Goal: Task Accomplishment & Management: Manage account settings

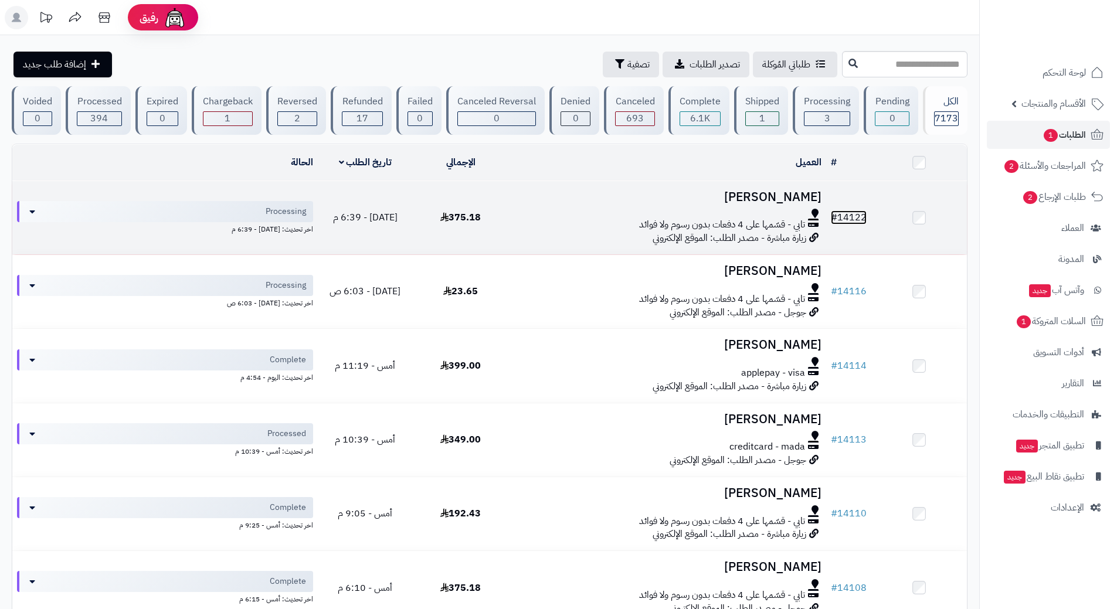
click at [846, 215] on link "# 14122" at bounding box center [849, 217] width 36 height 14
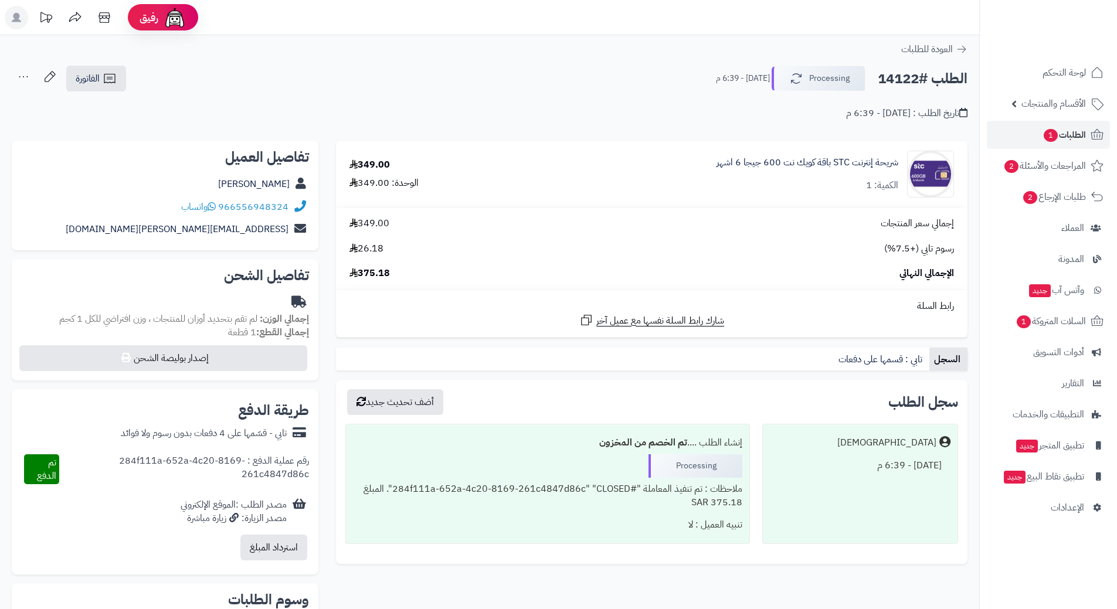
click at [903, 79] on h2 "الطلب #14122" at bounding box center [923, 79] width 90 height 24
copy div "الطلب #14122 Processing"
click at [280, 208] on link "966556948324" at bounding box center [253, 207] width 70 height 14
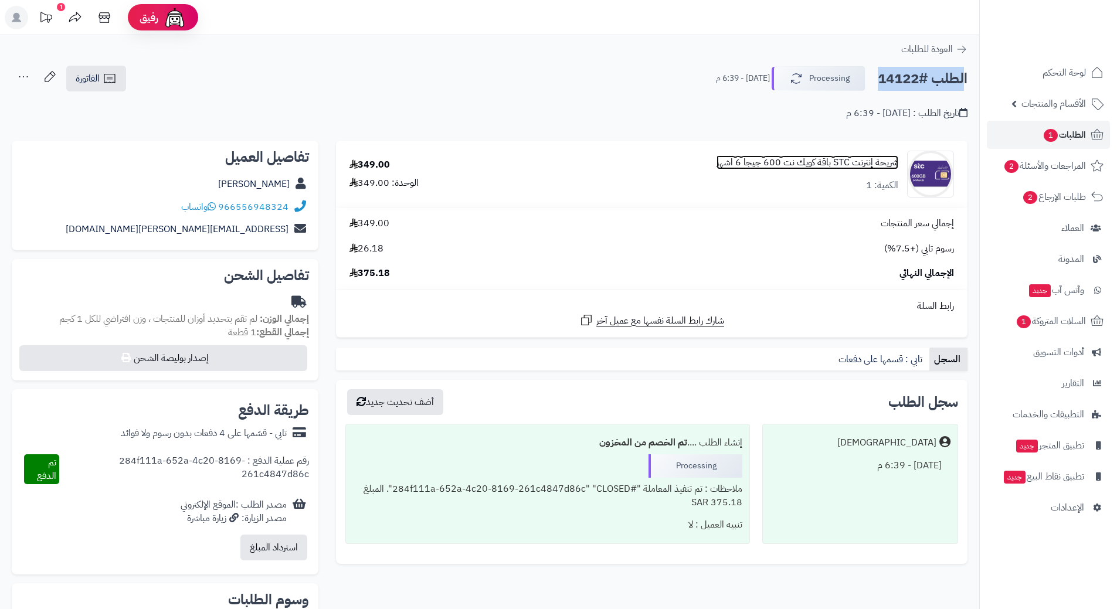
click at [855, 159] on link "شريحة إنترنت STC باقة كويك نت 600 جيجا 6 اشهر" at bounding box center [807, 162] width 182 height 13
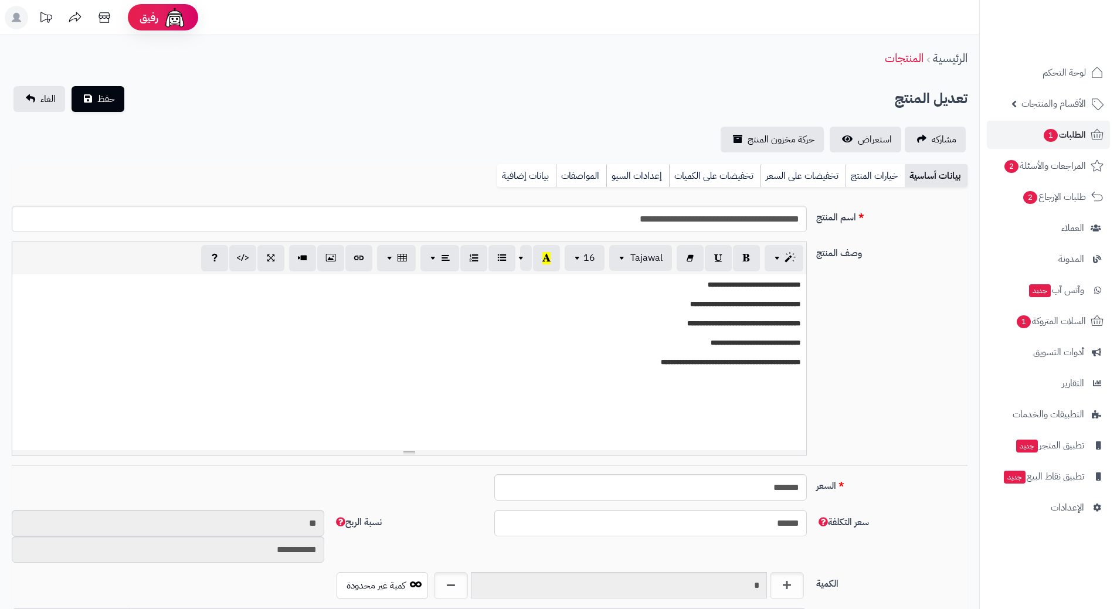
click at [763, 219] on input "**********" at bounding box center [409, 219] width 795 height 26
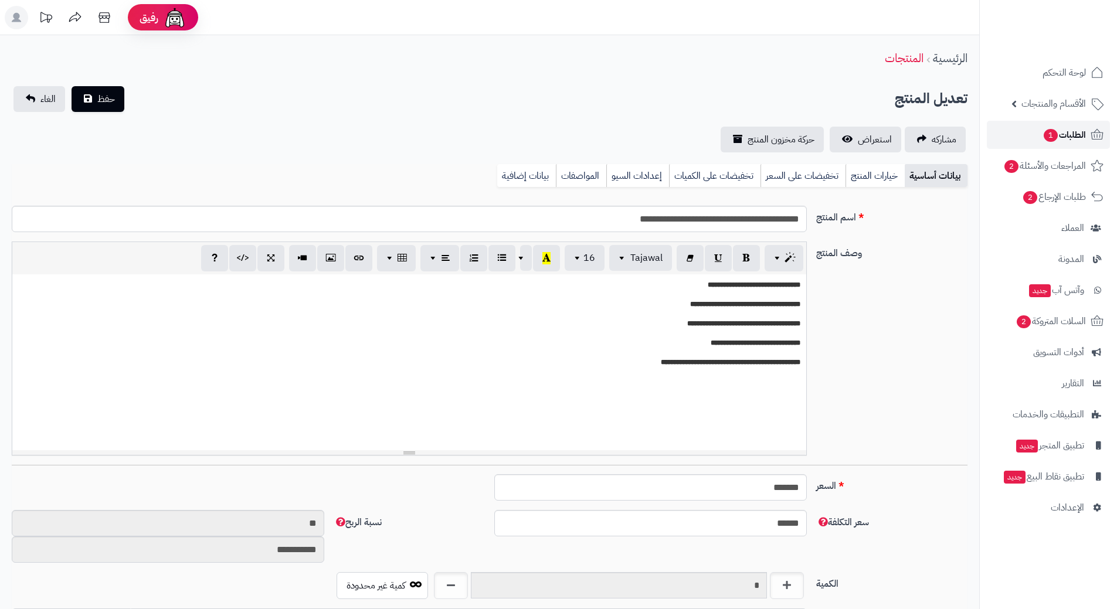
click at [1066, 135] on span "الطلبات 1" at bounding box center [1063, 135] width 43 height 16
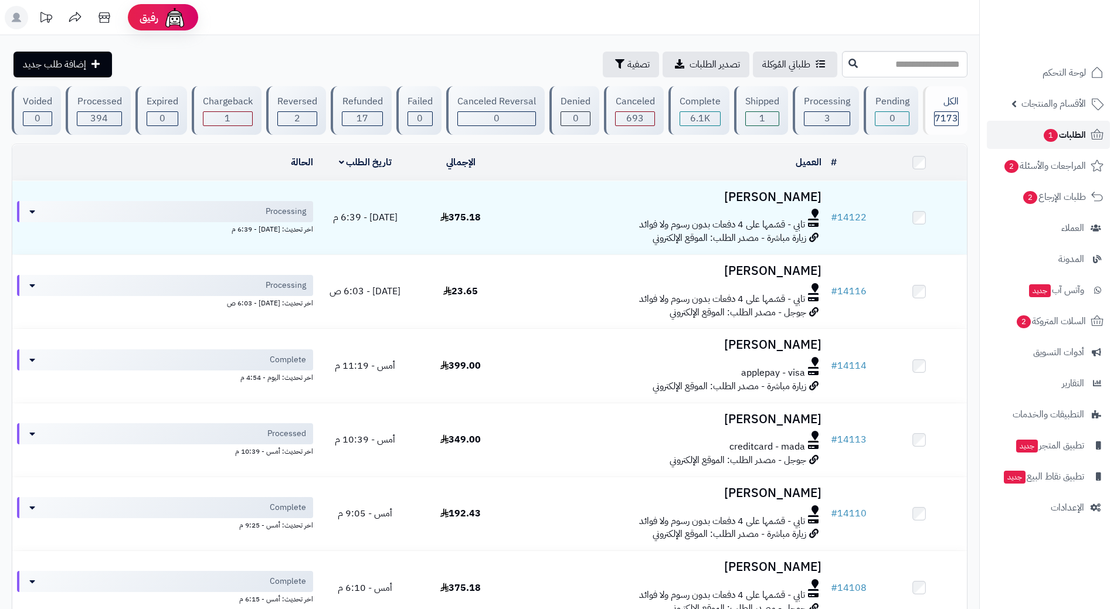
click at [1054, 128] on span "الطلبات 1" at bounding box center [1063, 135] width 43 height 16
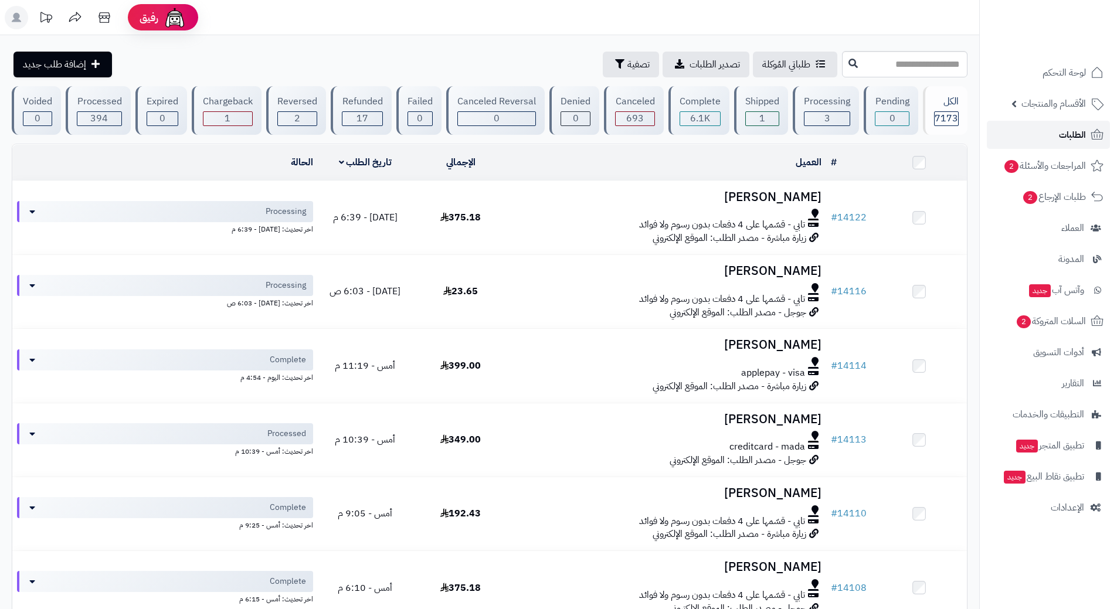
click at [1077, 134] on span "الطلبات" at bounding box center [1072, 135] width 27 height 16
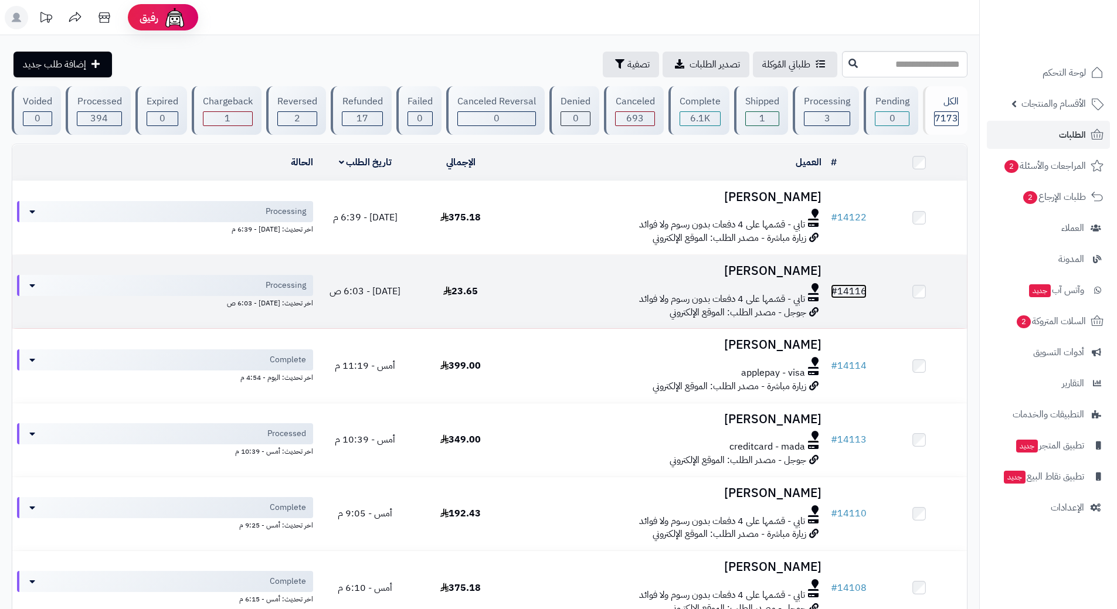
click at [861, 286] on link "# 14116" at bounding box center [849, 291] width 36 height 14
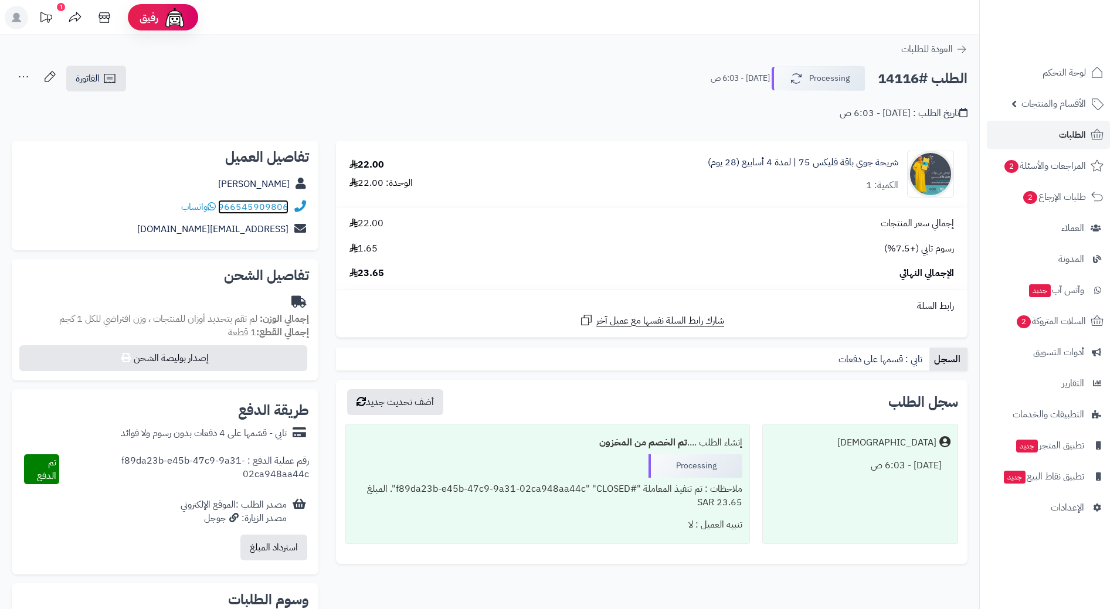
click at [269, 203] on link "966545909806" at bounding box center [253, 207] width 70 height 14
click at [1058, 132] on link "الطلبات" at bounding box center [1048, 135] width 123 height 28
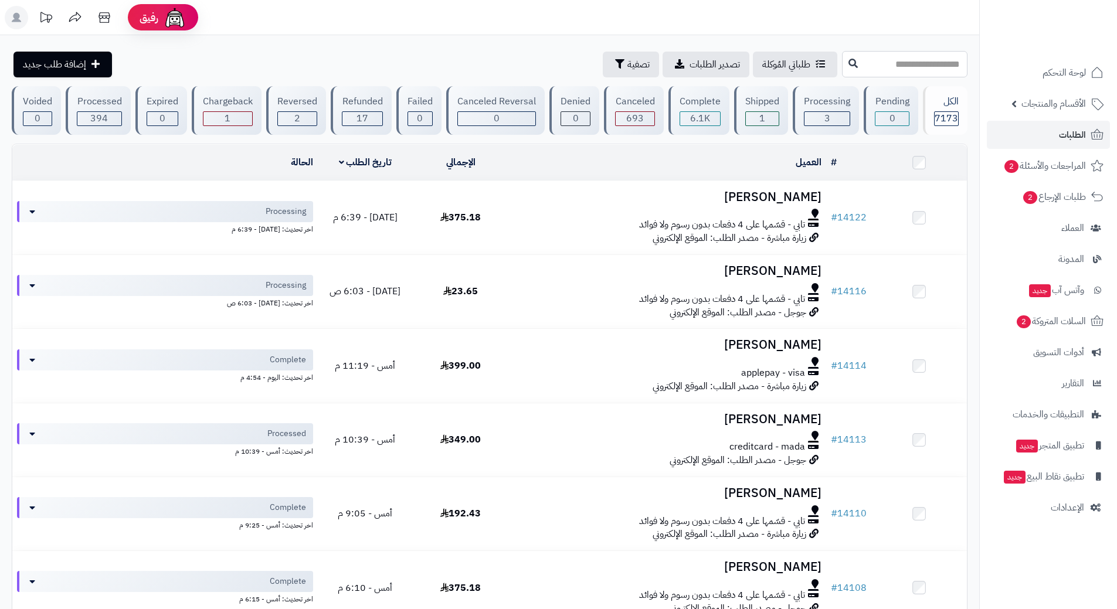
click at [941, 60] on input "text" at bounding box center [904, 64] width 125 height 26
paste input "*****"
type input "*****"
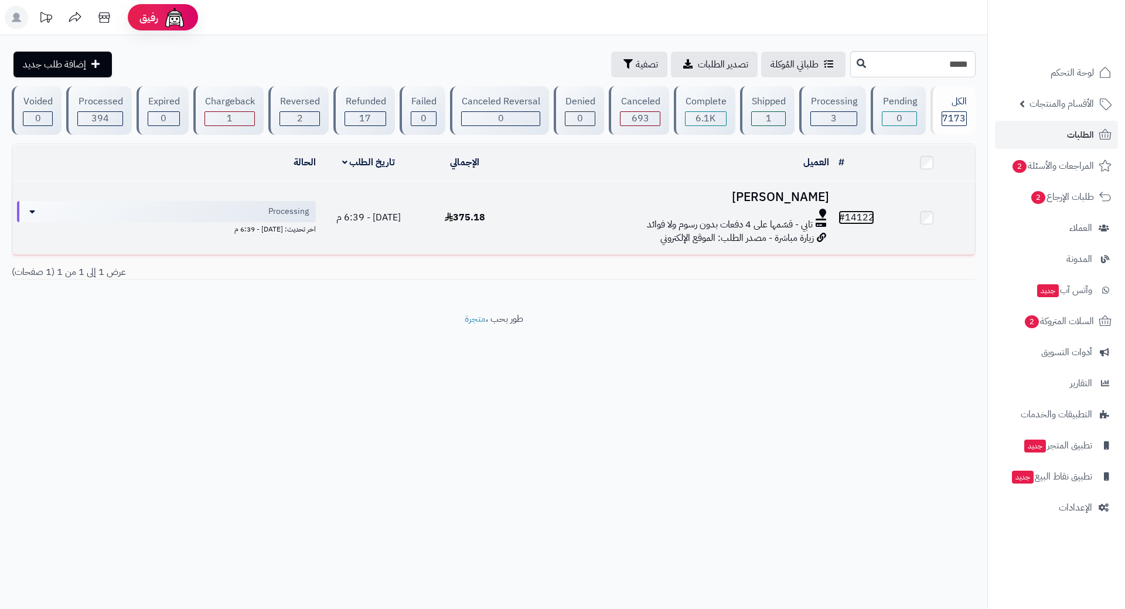
click at [866, 217] on link "# 14122" at bounding box center [857, 217] width 36 height 14
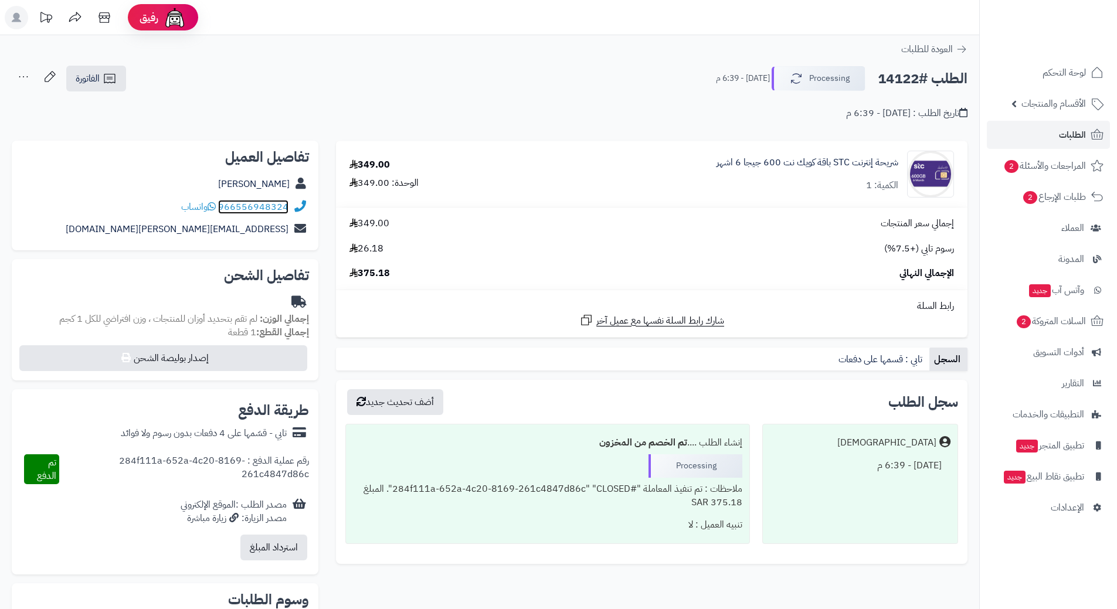
click at [268, 202] on link "966556948324" at bounding box center [253, 207] width 70 height 14
click at [261, 548] on button "استرداد المبلغ" at bounding box center [273, 547] width 67 height 26
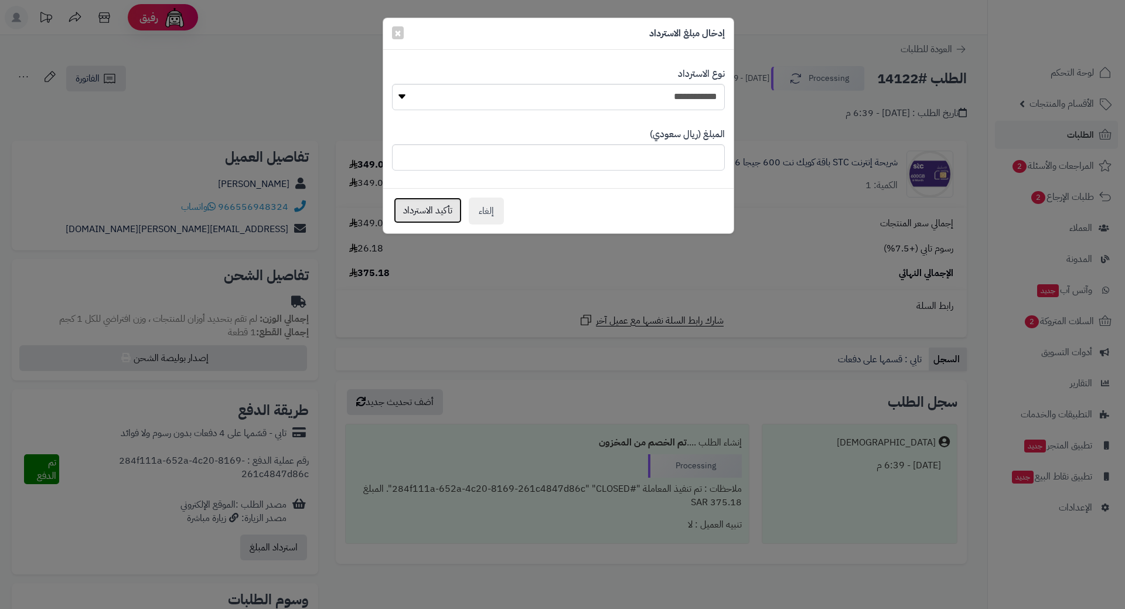
click at [431, 203] on button "تأكيد الاسترداد" at bounding box center [428, 211] width 68 height 26
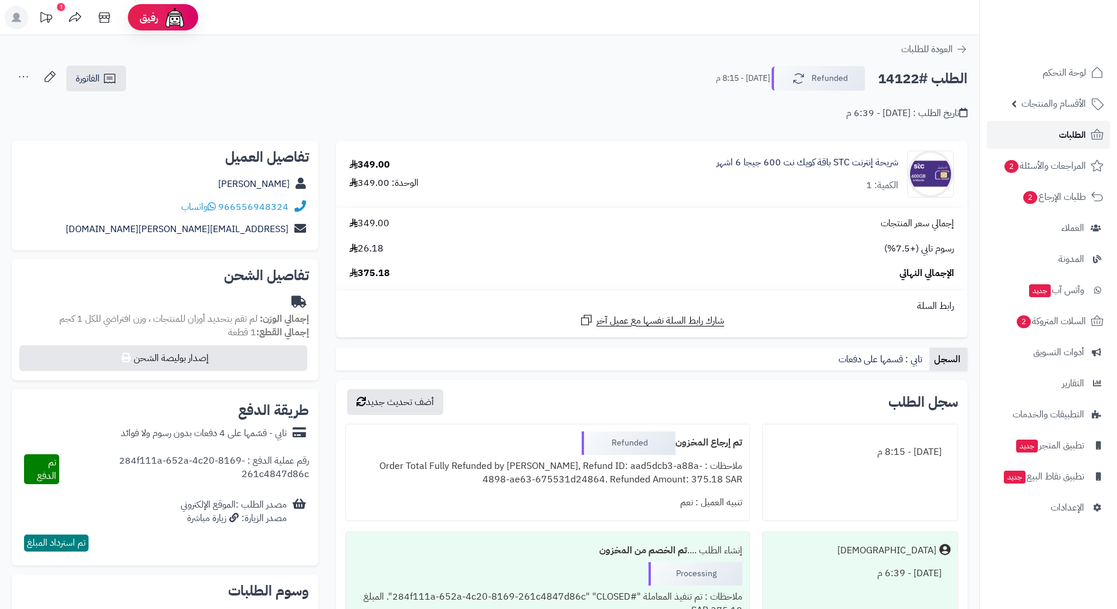
click at [1069, 137] on span "الطلبات" at bounding box center [1072, 135] width 27 height 16
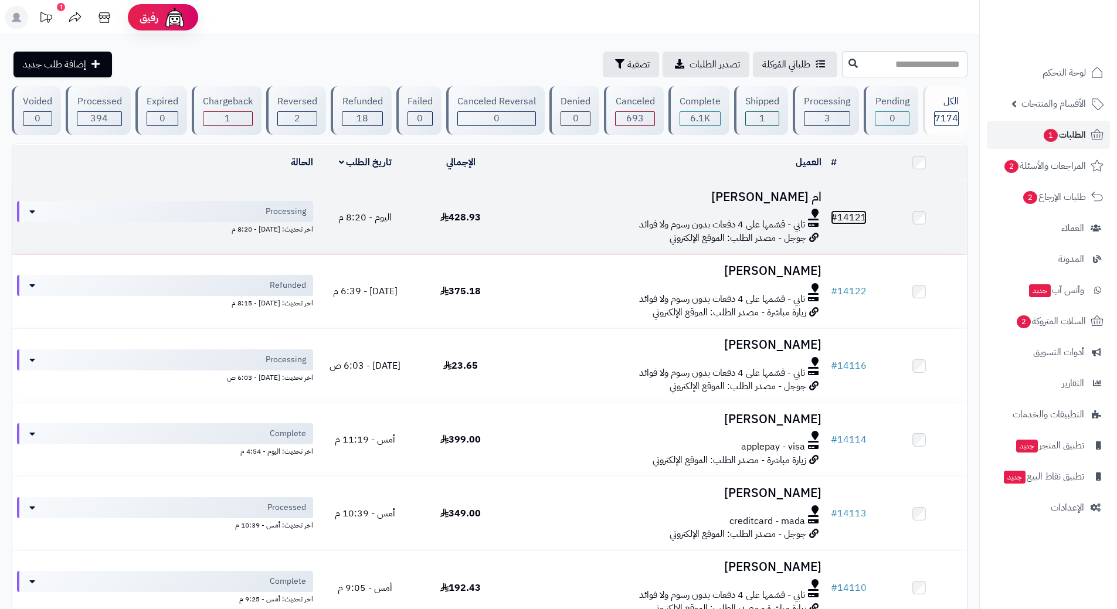
click at [846, 213] on link "# 14121" at bounding box center [849, 217] width 36 height 14
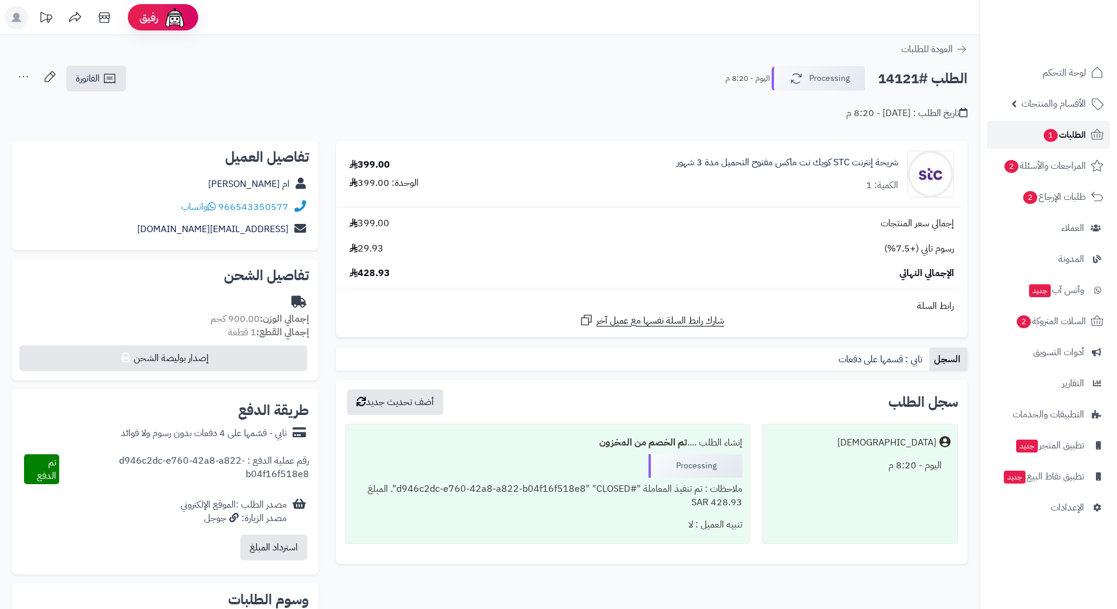
click at [1080, 133] on span "الطلبات 1" at bounding box center [1063, 135] width 43 height 16
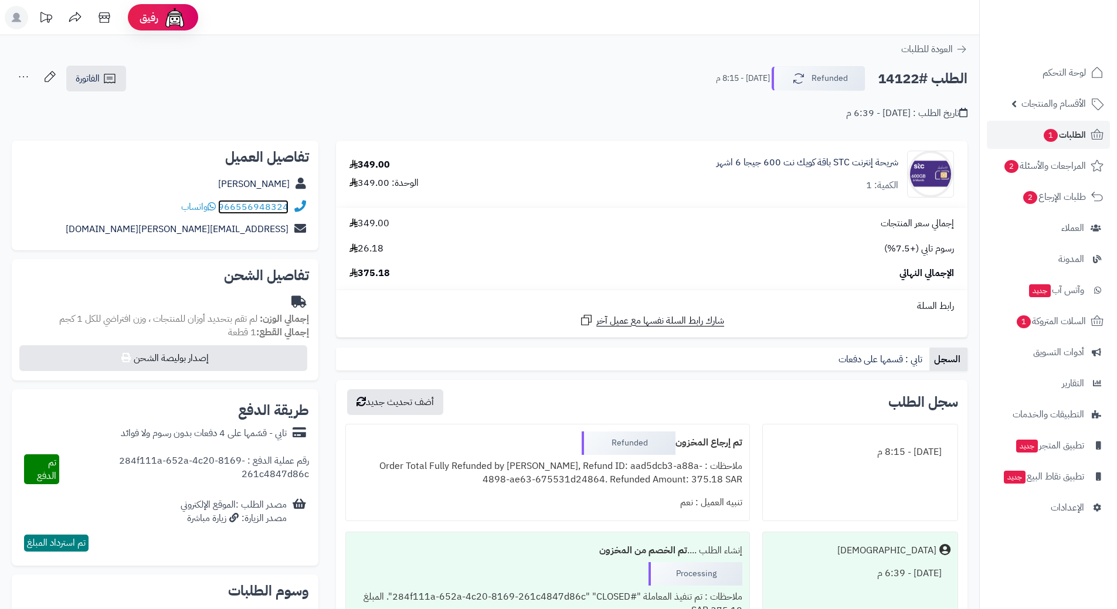
click at [273, 200] on link "966556948324" at bounding box center [253, 207] width 70 height 14
click at [1073, 139] on span "الطلبات 1" at bounding box center [1063, 135] width 43 height 16
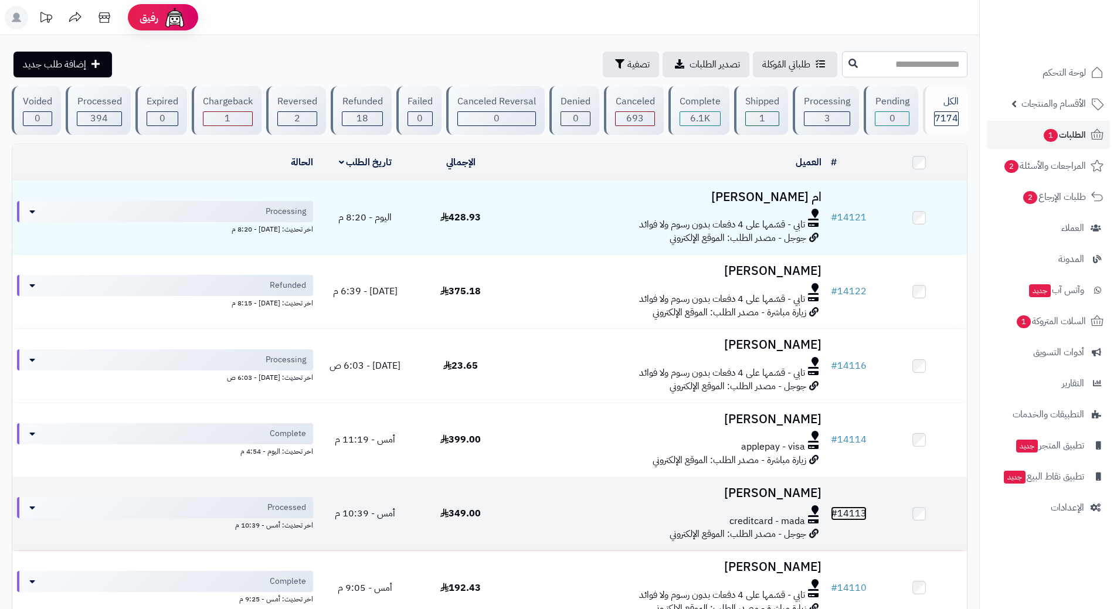
click at [858, 507] on link "# 14113" at bounding box center [849, 513] width 36 height 14
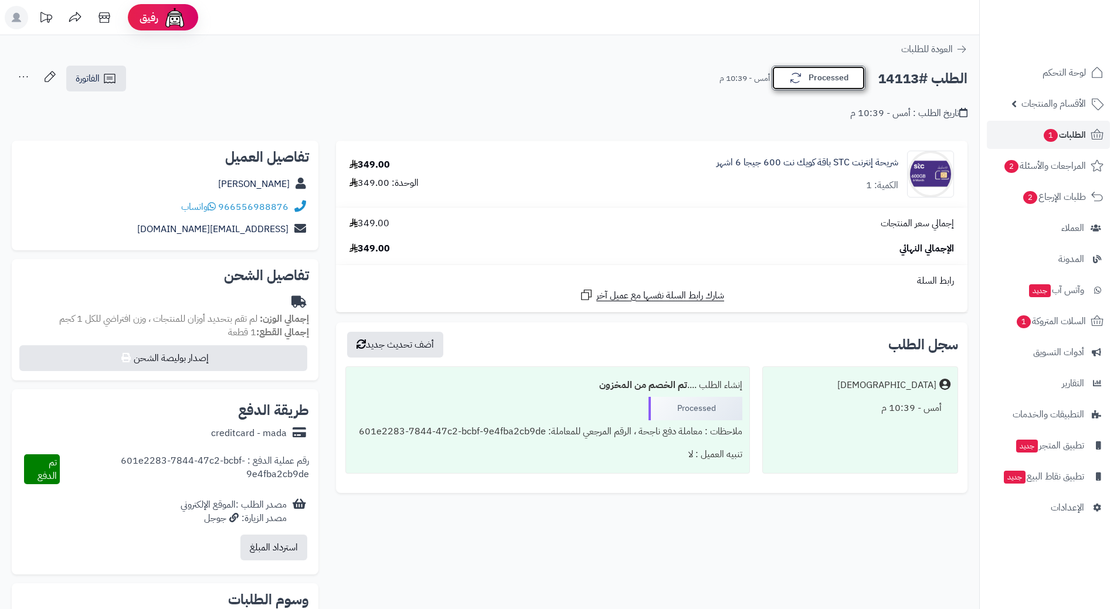
click at [844, 84] on button "Processed" at bounding box center [818, 78] width 94 height 25
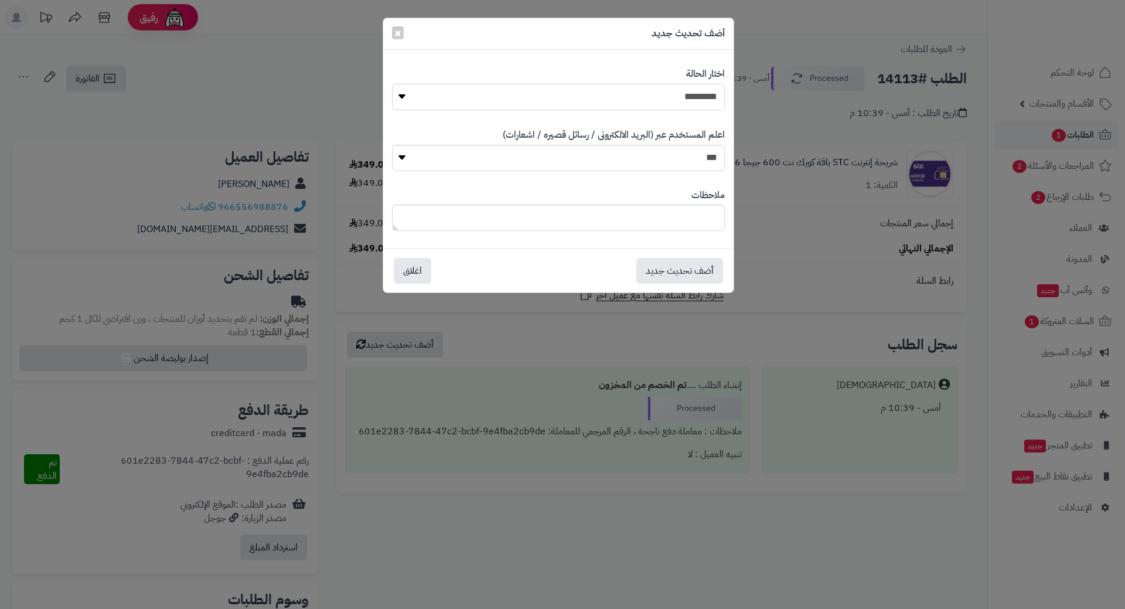
click at [700, 100] on select "**********" at bounding box center [558, 97] width 333 height 26
select select "*"
click at [392, 84] on select "**********" at bounding box center [558, 97] width 333 height 26
click at [695, 274] on button "أضف تحديث جديد" at bounding box center [680, 270] width 87 height 26
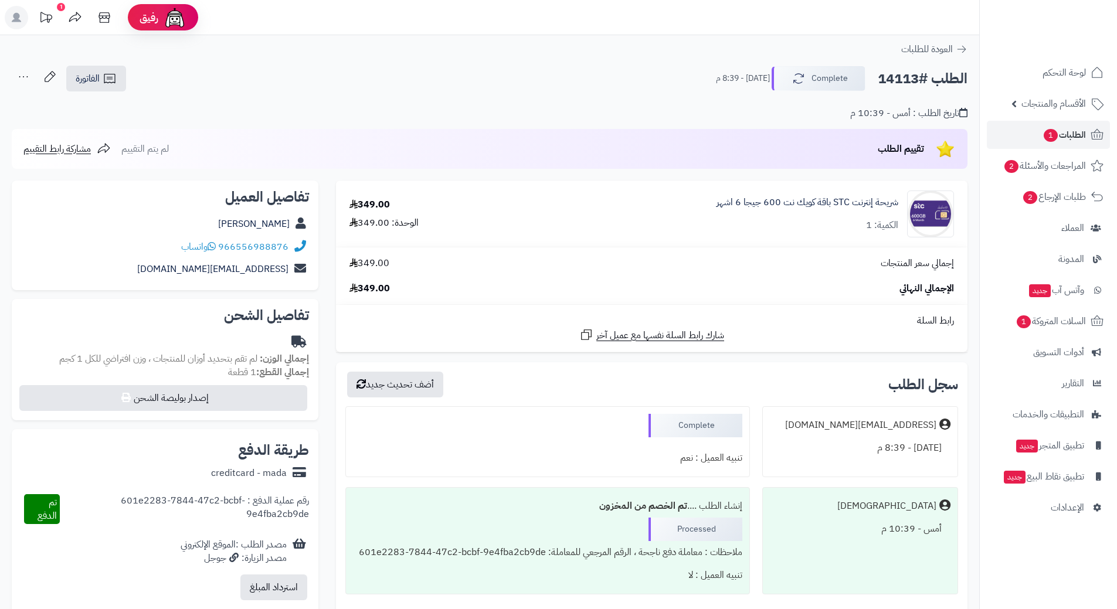
click at [900, 81] on h2 "الطلب #14113" at bounding box center [923, 79] width 90 height 24
click at [900, 80] on h2 "الطلب #14113" at bounding box center [923, 79] width 90 height 24
copy h2 "14113"
click at [1067, 135] on span "الطلبات 1" at bounding box center [1063, 135] width 43 height 16
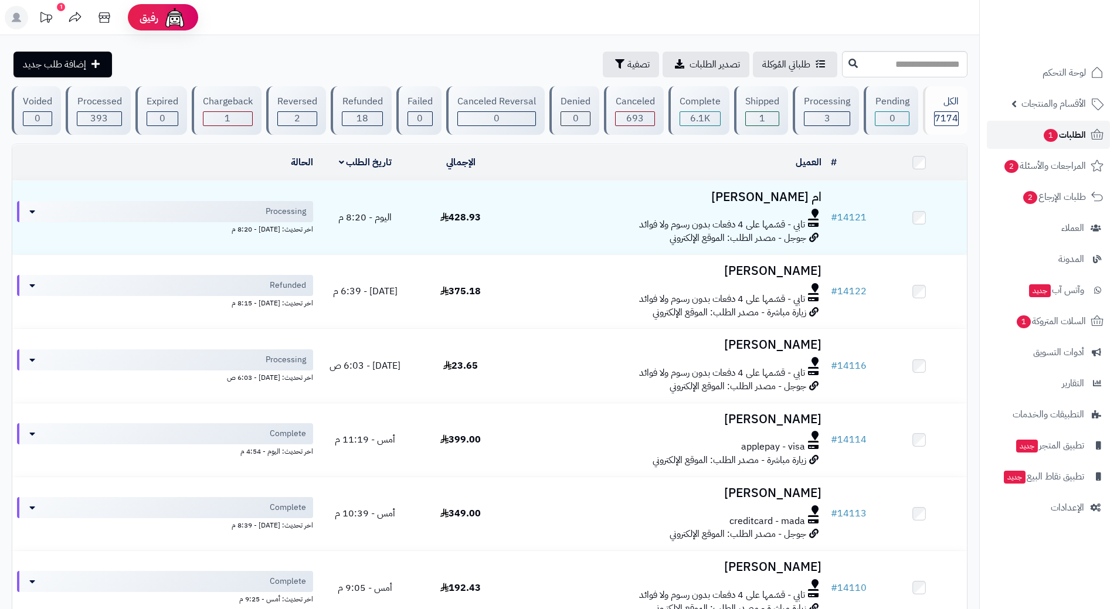
click at [1065, 133] on span "الطلبات 1" at bounding box center [1063, 135] width 43 height 16
click at [1038, 106] on span "الأقسام والمنتجات" at bounding box center [1053, 104] width 64 height 16
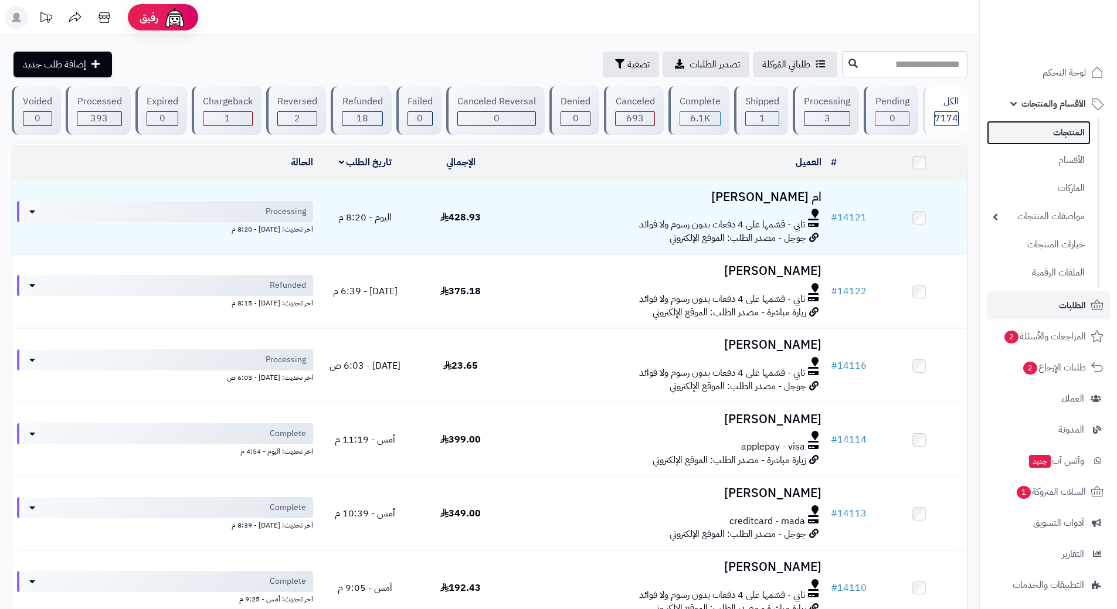
click at [1028, 128] on link "المنتجات" at bounding box center [1039, 133] width 104 height 24
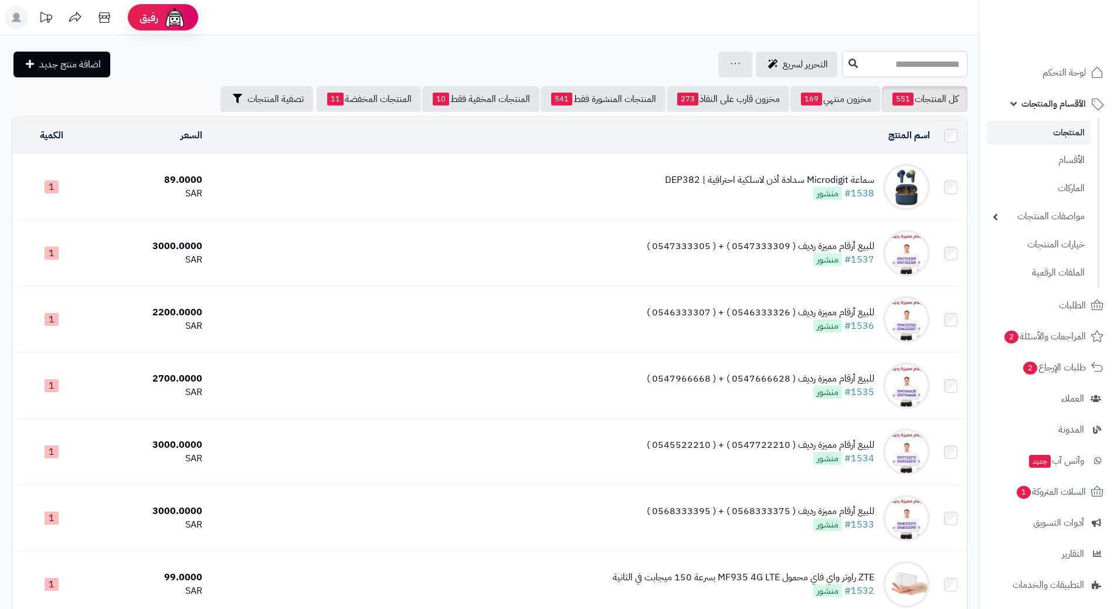
click at [842, 63] on input "text" at bounding box center [904, 64] width 125 height 26
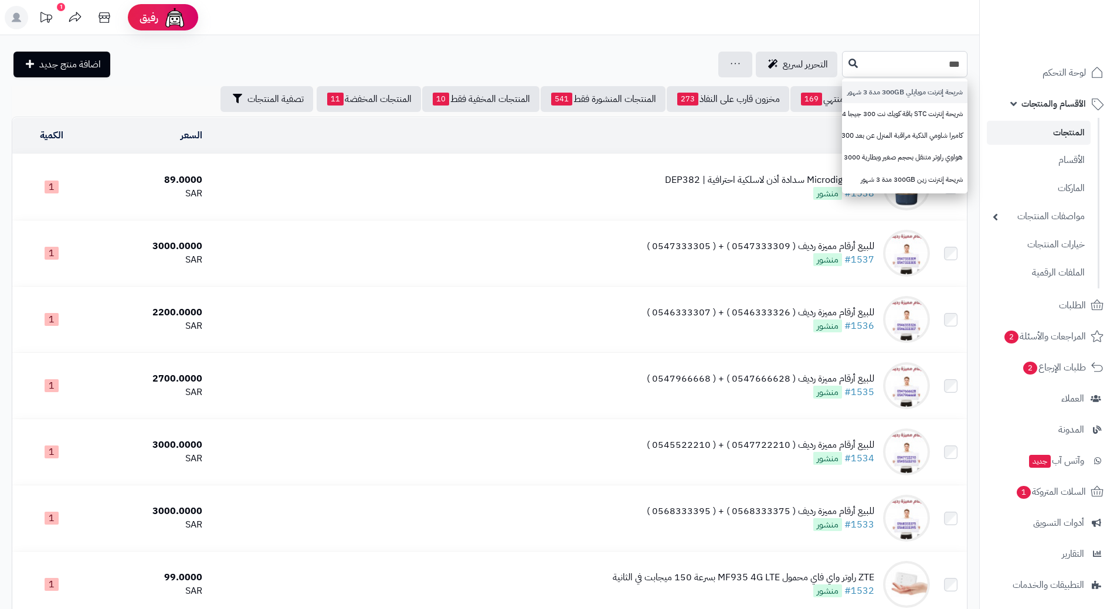
type input "***"
click at [865, 94] on link "شريحة إنترنت موبايلي 300GB مدة 3 شهور" at bounding box center [904, 92] width 125 height 22
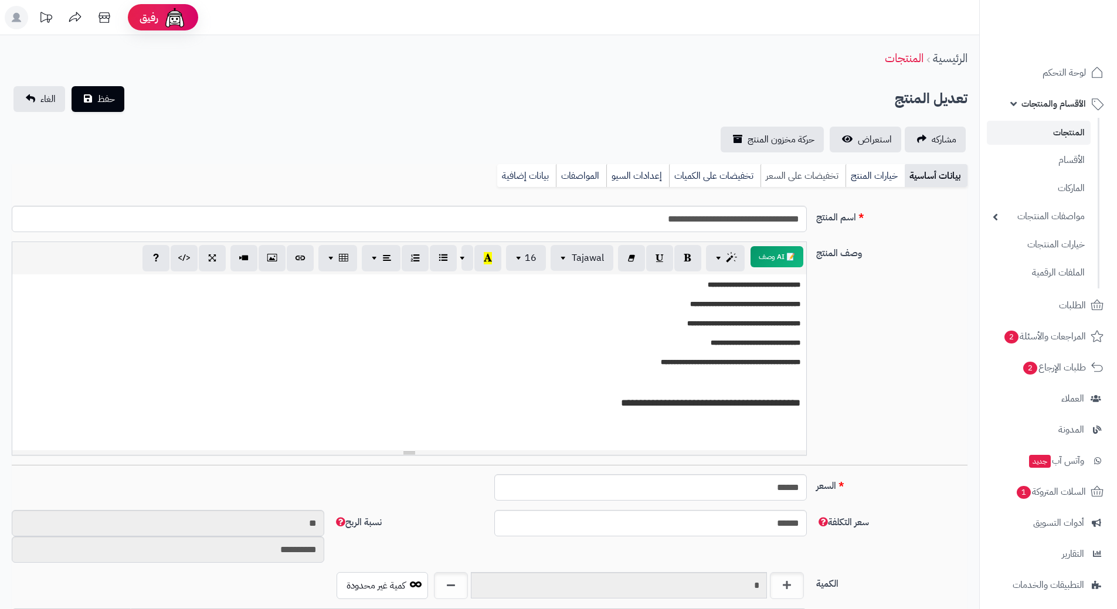
click at [821, 178] on link "تخفيضات على السعر" at bounding box center [802, 175] width 85 height 23
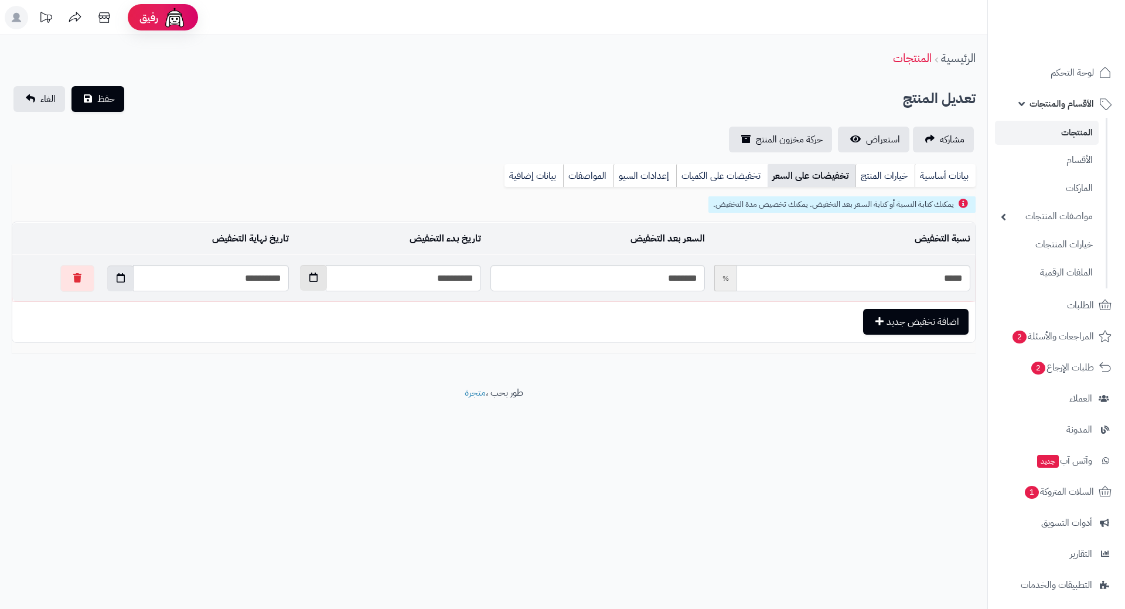
click at [300, 273] on button "button" at bounding box center [313, 278] width 27 height 26
click at [372, 305] on th "August 2025" at bounding box center [341, 306] width 105 height 18
click at [359, 402] on span "Oct" at bounding box center [358, 403] width 32 height 32
click at [281, 356] on td "11" at bounding box center [278, 359] width 21 height 18
type input "**********"
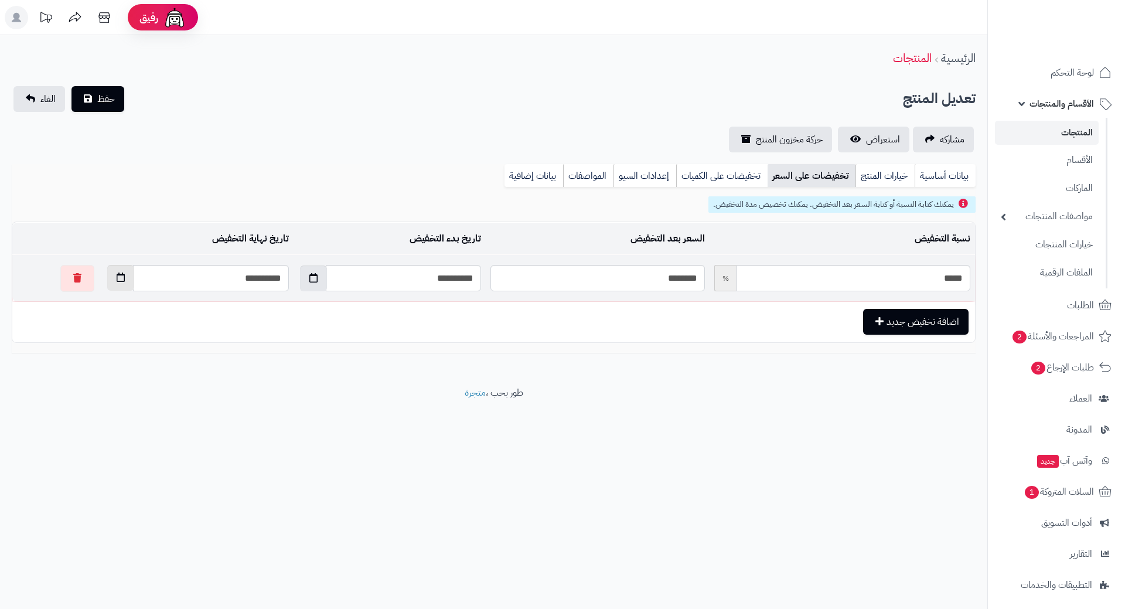
click at [117, 273] on icon "button" at bounding box center [121, 277] width 8 height 9
click at [113, 408] on td "31" at bounding box center [108, 412] width 21 height 18
click at [107, 276] on button "button" at bounding box center [120, 278] width 27 height 26
click at [86, 412] on td "1" at bounding box center [88, 412] width 21 height 18
type input "**********"
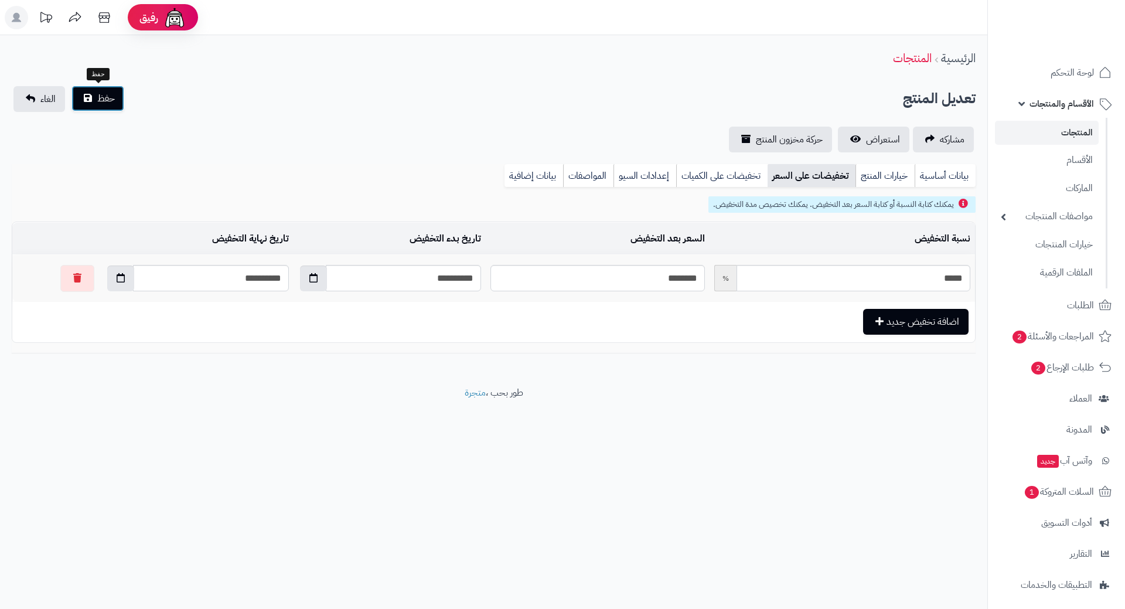
click at [115, 100] on button "حفظ" at bounding box center [98, 99] width 53 height 26
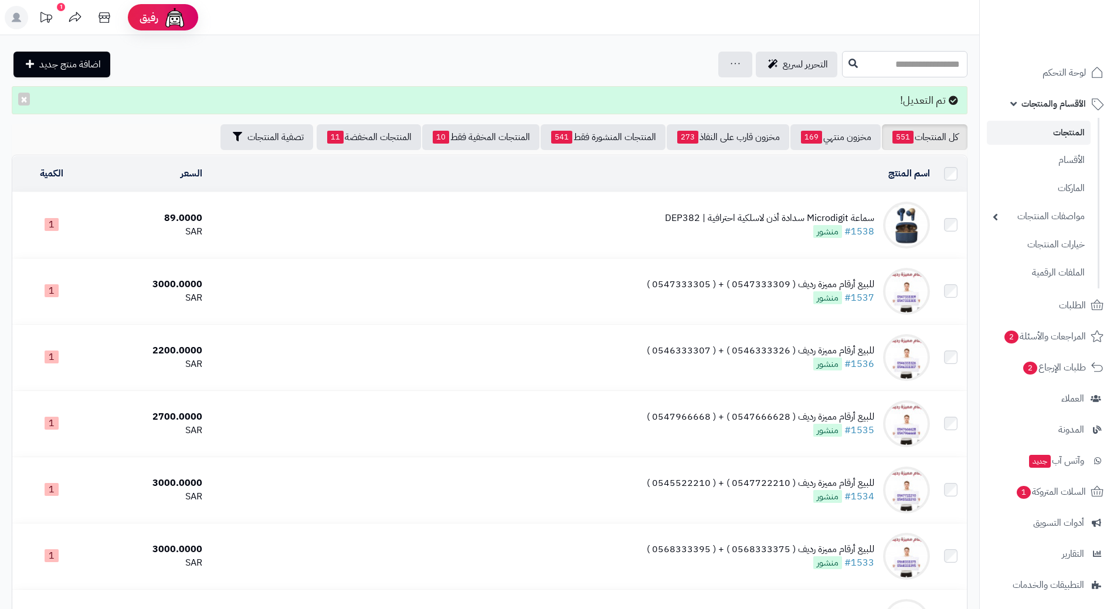
click at [883, 57] on input "text" at bounding box center [904, 64] width 125 height 26
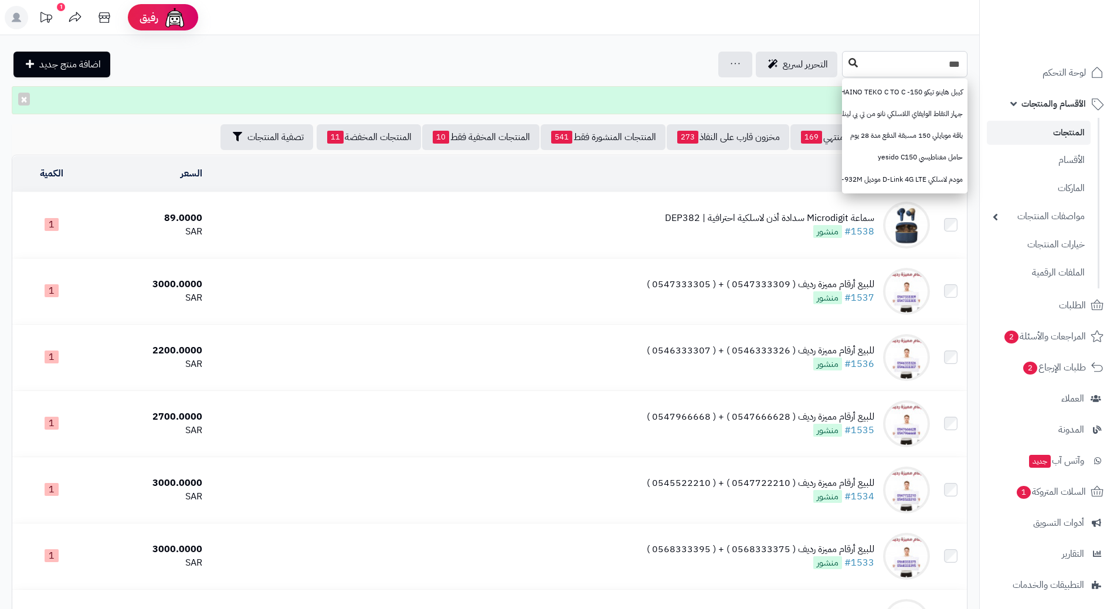
type input "***"
click at [848, 62] on icon at bounding box center [852, 62] width 9 height 9
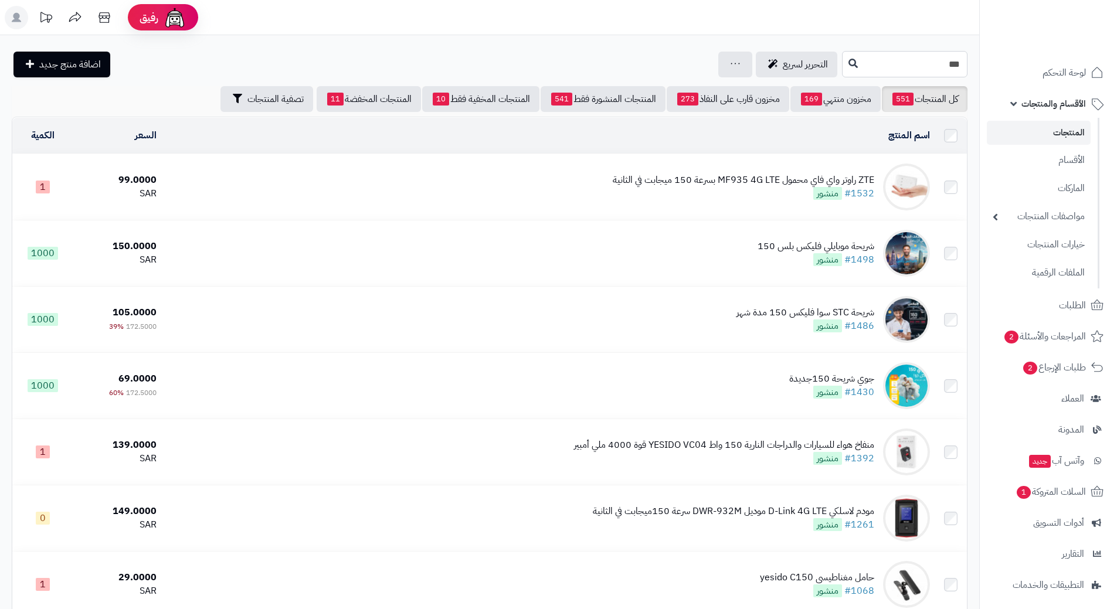
click at [893, 56] on input "***" at bounding box center [904, 64] width 125 height 26
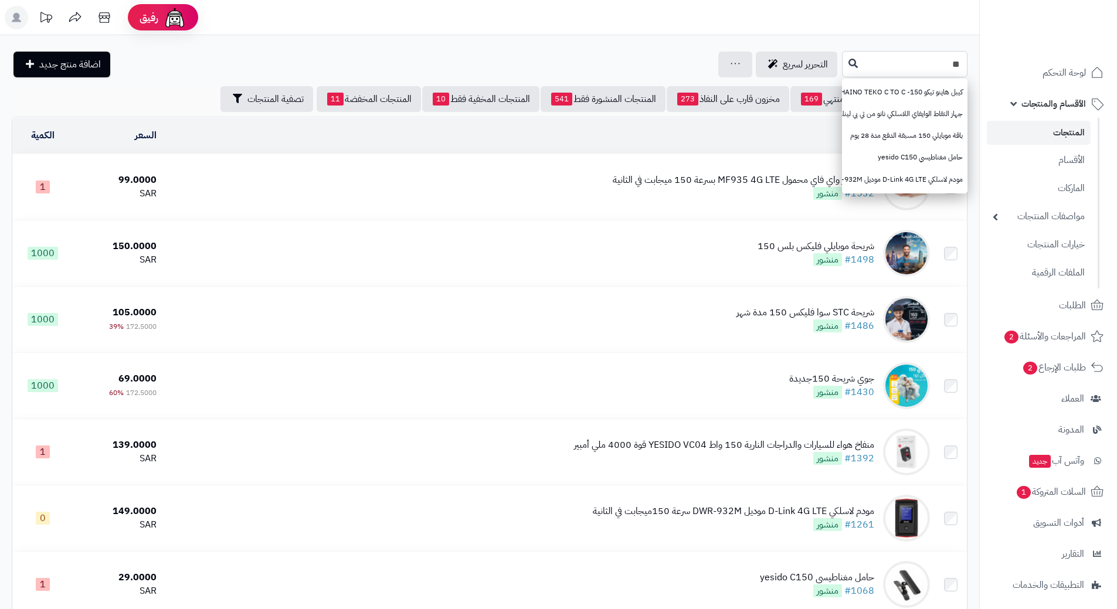
type input "*"
type input "*******"
click at [848, 63] on icon at bounding box center [852, 62] width 9 height 9
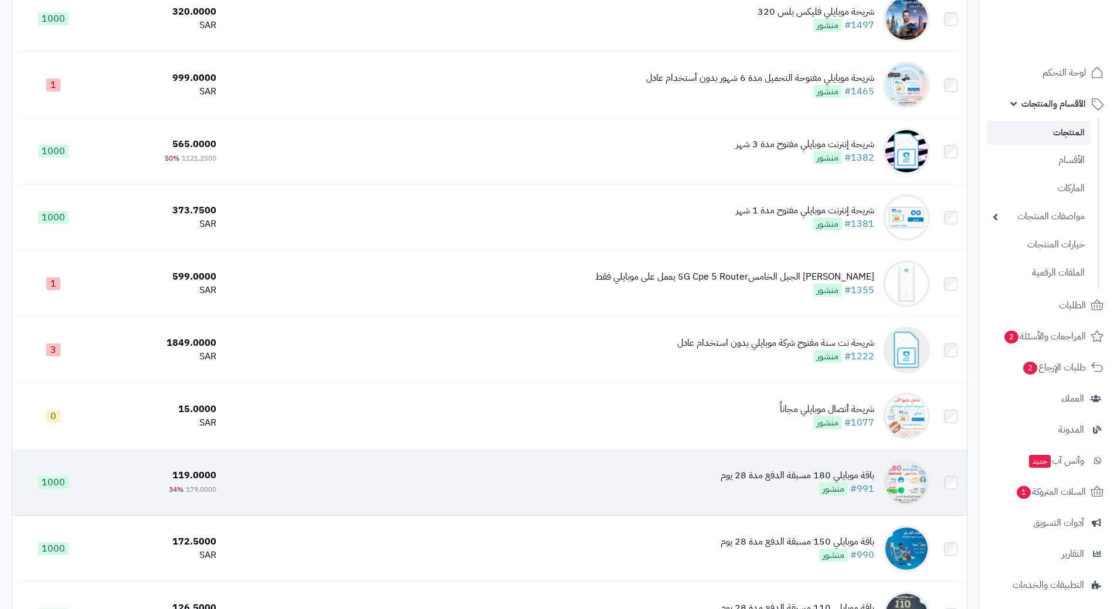
scroll to position [586, 0]
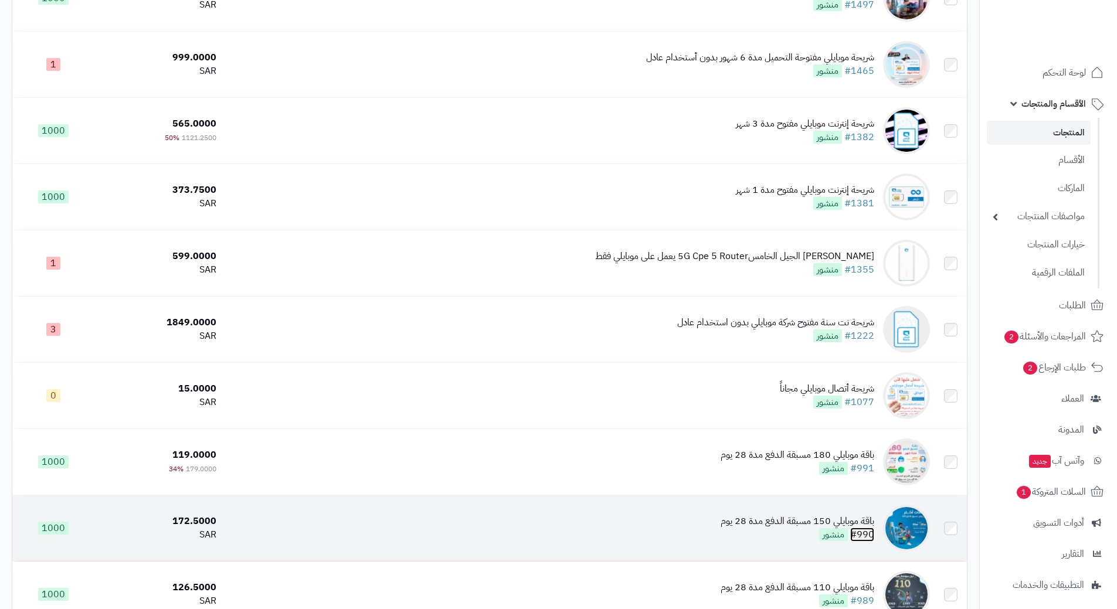
click at [869, 529] on link "#990" at bounding box center [862, 535] width 24 height 14
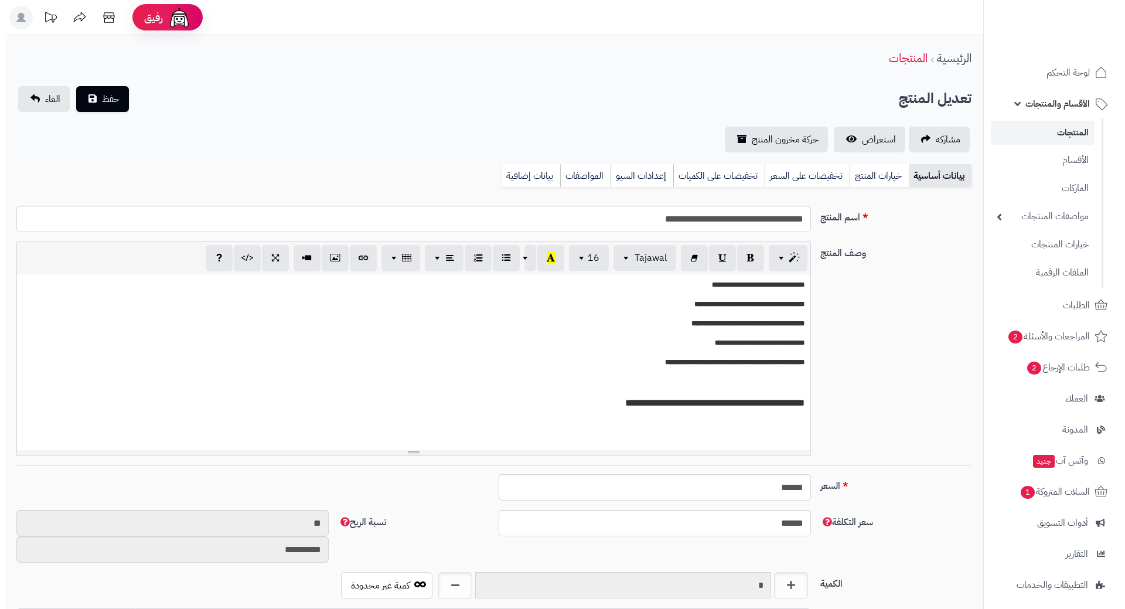
scroll to position [1020, 0]
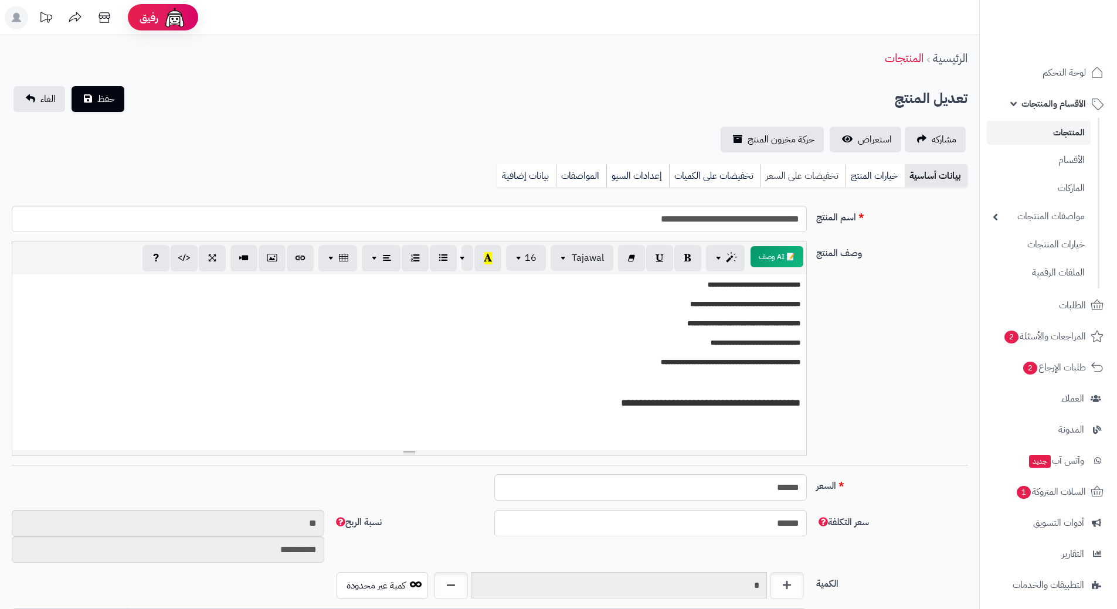
click at [798, 177] on link "تخفيضات على السعر" at bounding box center [802, 175] width 85 height 23
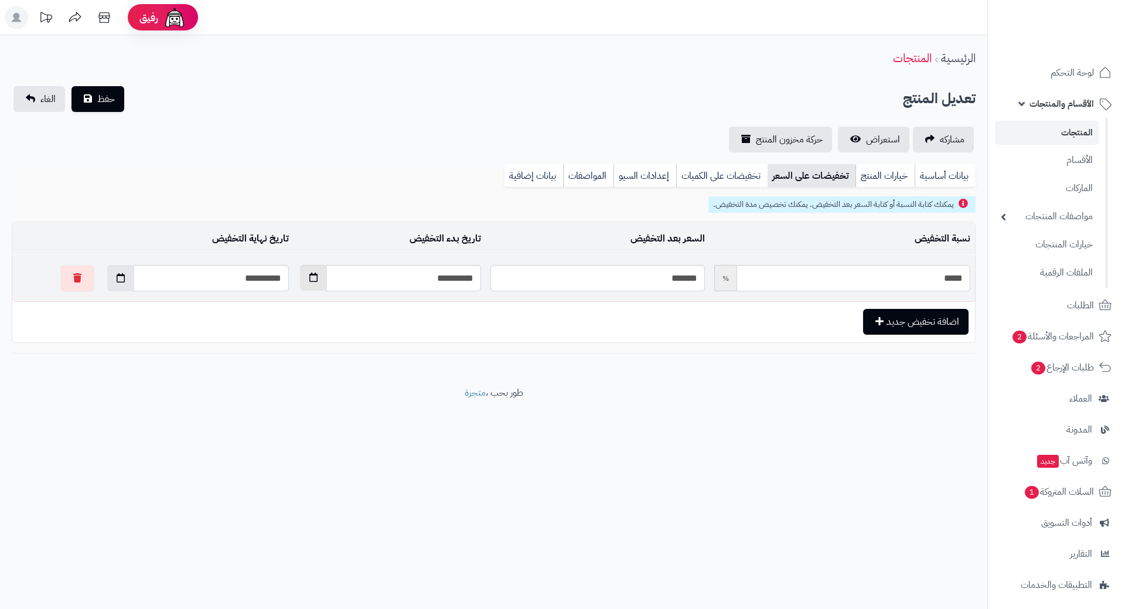
click at [300, 277] on button "button" at bounding box center [313, 278] width 27 height 26
click at [401, 307] on th "‹" at bounding box center [404, 306] width 21 height 18
click at [310, 276] on icon "button" at bounding box center [314, 277] width 8 height 9
click at [300, 282] on button "button" at bounding box center [313, 278] width 27 height 26
click at [279, 299] on th "›" at bounding box center [280, 306] width 21 height 18
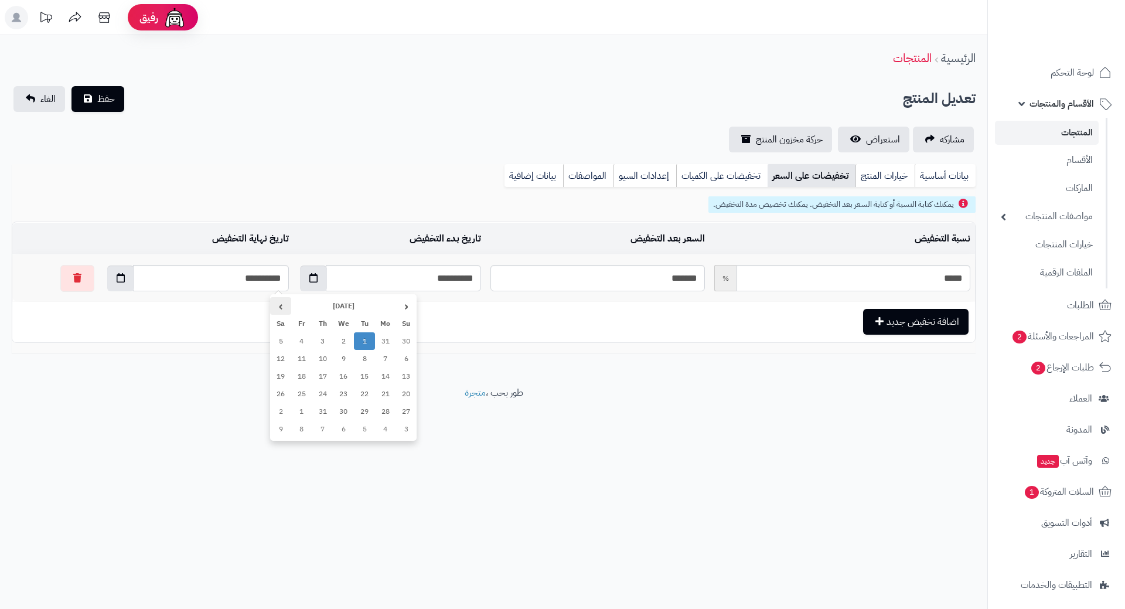
click at [279, 299] on th "›" at bounding box center [280, 306] width 21 height 18
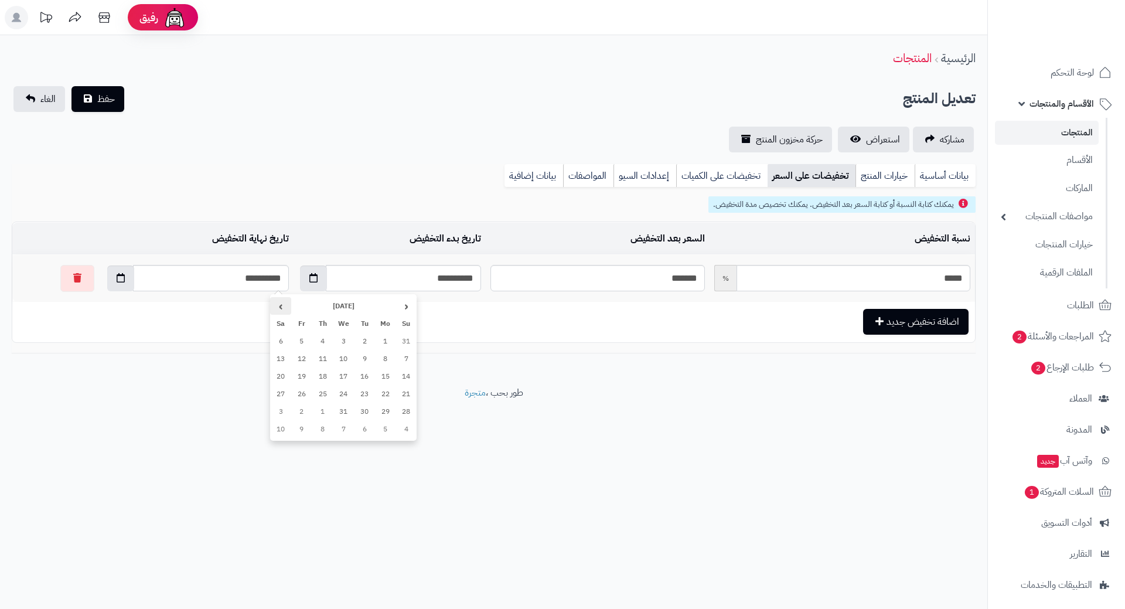
click at [279, 299] on th "›" at bounding box center [280, 306] width 21 height 18
click at [279, 298] on th "›" at bounding box center [280, 306] width 21 height 18
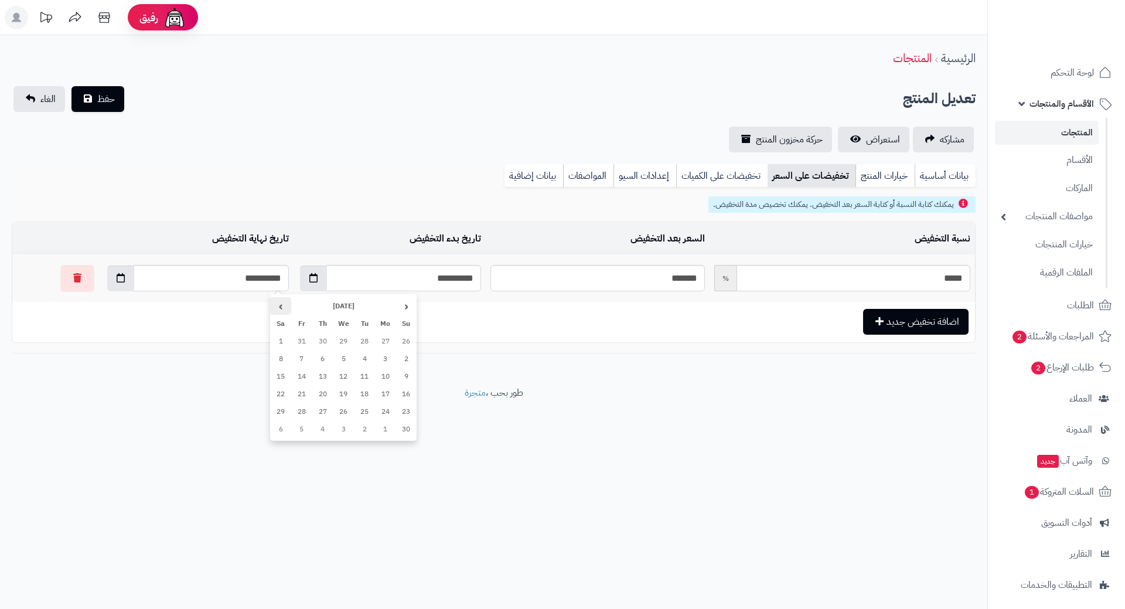
click at [279, 298] on th "›" at bounding box center [280, 306] width 21 height 18
click at [278, 294] on div "‹ July 2024 › Su Mo Tu We Th Fr Sa 30 1 2 3 4 5 6 7 8 9 10 11 12 13 14 15 16 17…" at bounding box center [343, 367] width 147 height 147
click at [274, 300] on th "›" at bounding box center [280, 306] width 21 height 18
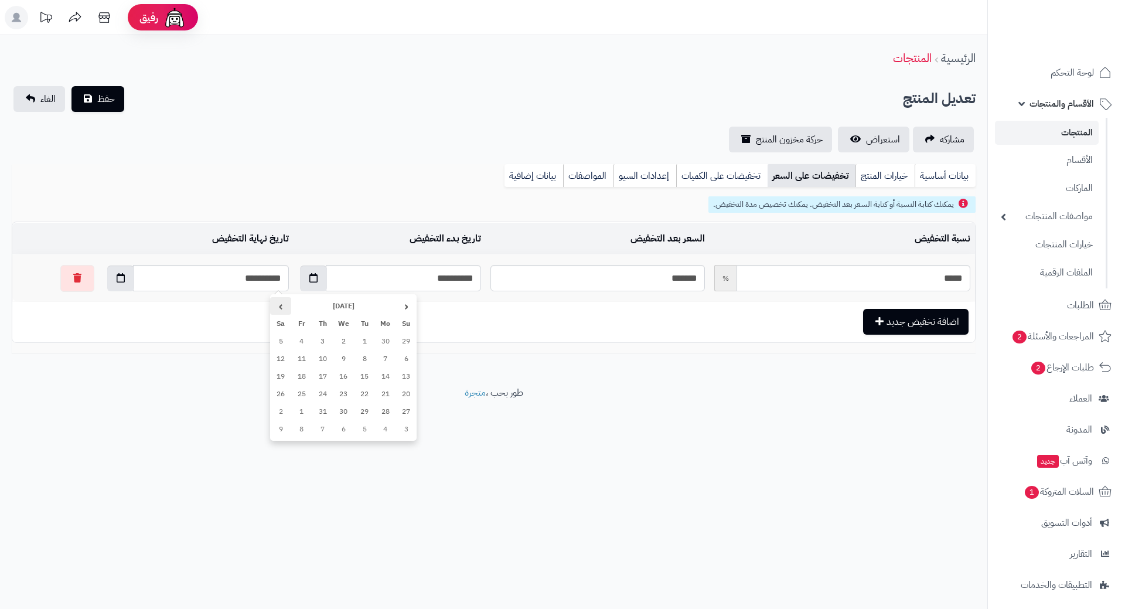
click at [274, 300] on th "›" at bounding box center [280, 306] width 21 height 18
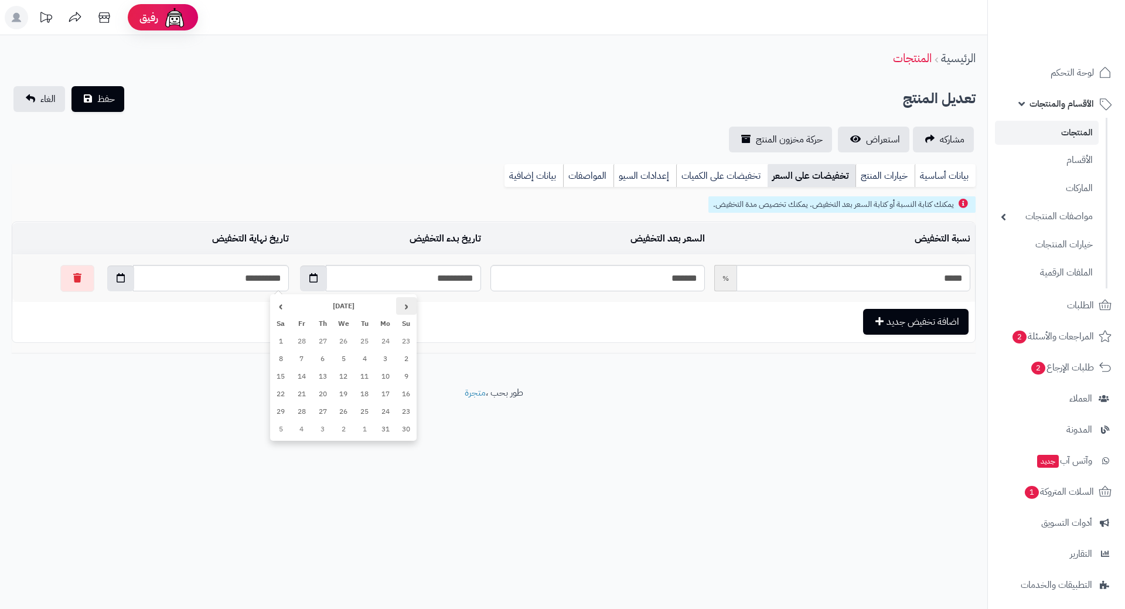
click at [399, 306] on th "‹" at bounding box center [406, 306] width 21 height 18
click at [285, 303] on th "›" at bounding box center [280, 306] width 21 height 18
click at [399, 307] on th "‹" at bounding box center [406, 306] width 21 height 18
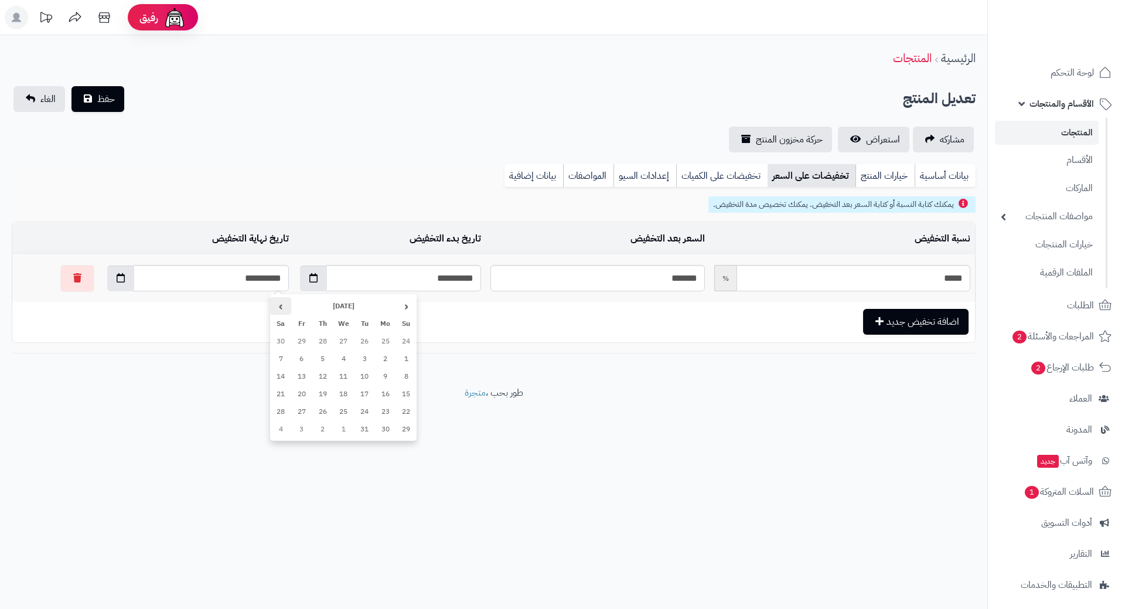
click at [282, 304] on th "›" at bounding box center [280, 306] width 21 height 18
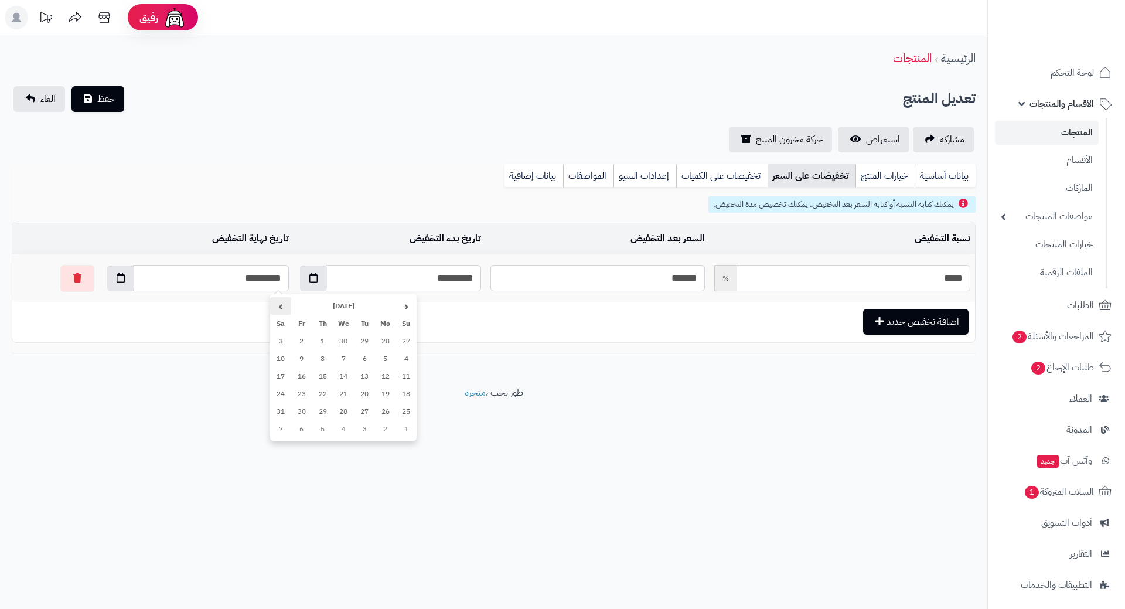
click at [282, 304] on th "›" at bounding box center [280, 306] width 21 height 18
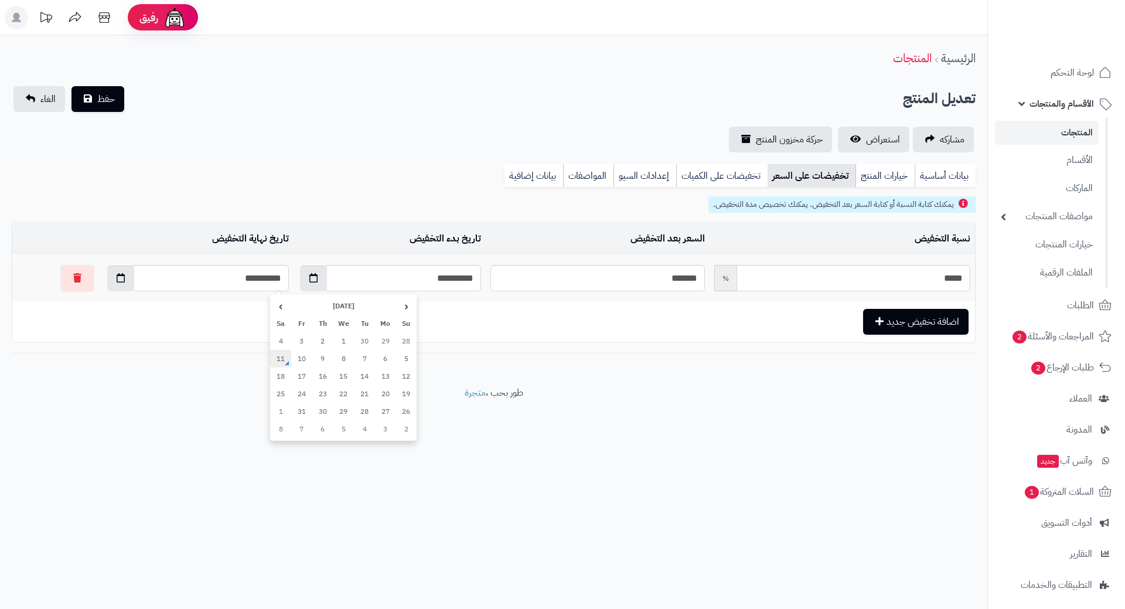
click at [281, 352] on td "11" at bounding box center [280, 359] width 21 height 18
type input "**********"
click at [117, 280] on icon "button" at bounding box center [121, 277] width 8 height 9
click at [95, 304] on th "›" at bounding box center [87, 306] width 21 height 18
click at [94, 341] on td "1" at bounding box center [87, 341] width 21 height 18
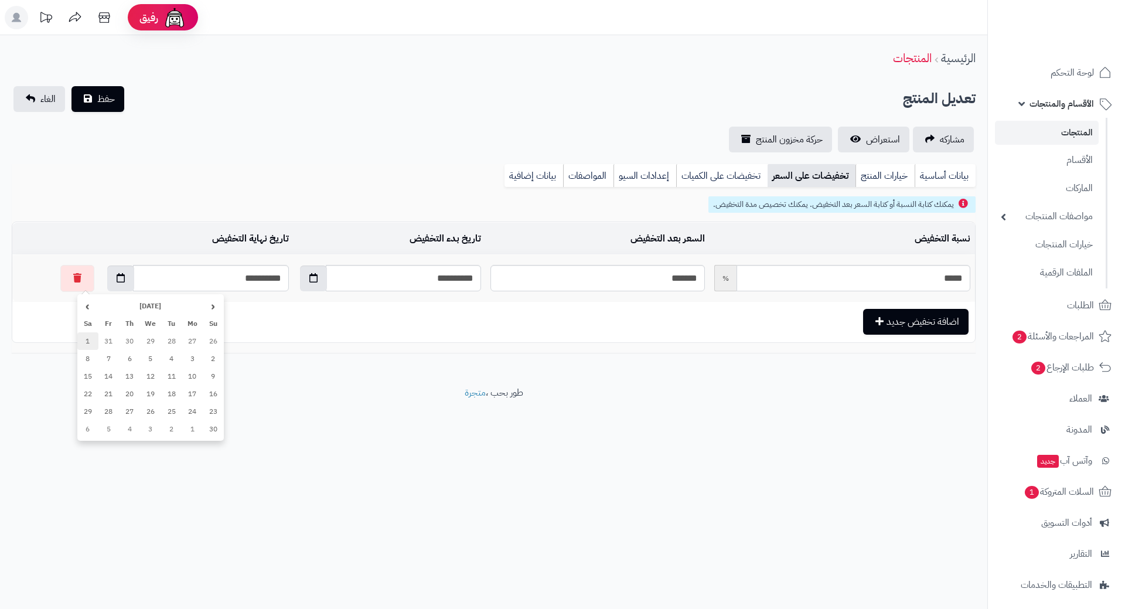
type input "**********"
click at [99, 94] on span "حفظ" at bounding box center [106, 98] width 18 height 14
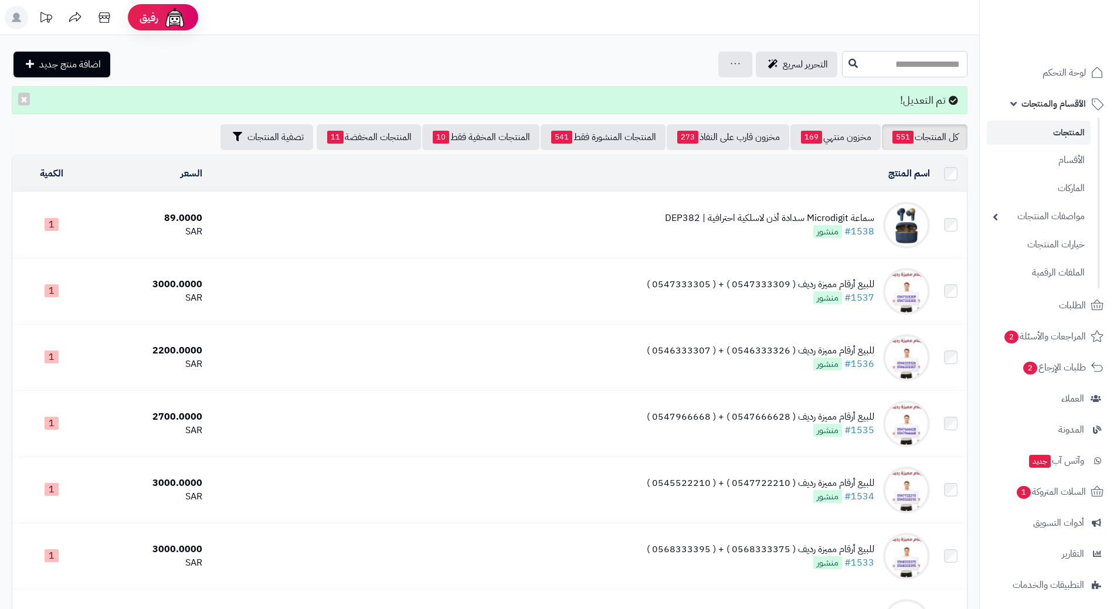
click at [849, 66] on input "text" at bounding box center [904, 64] width 125 height 26
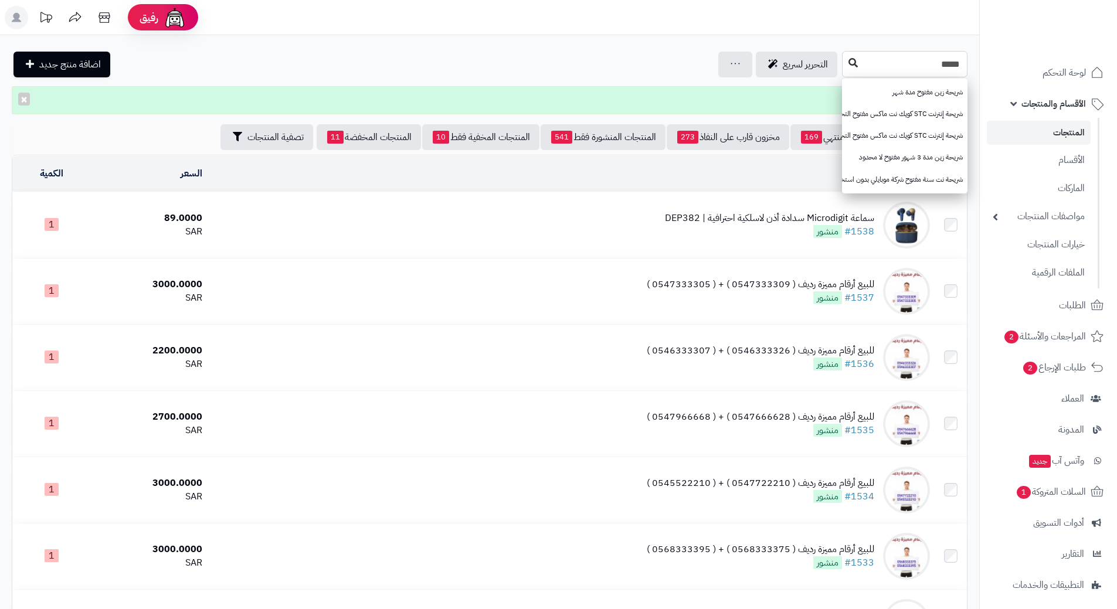
type input "*****"
click at [848, 63] on icon at bounding box center [852, 62] width 9 height 9
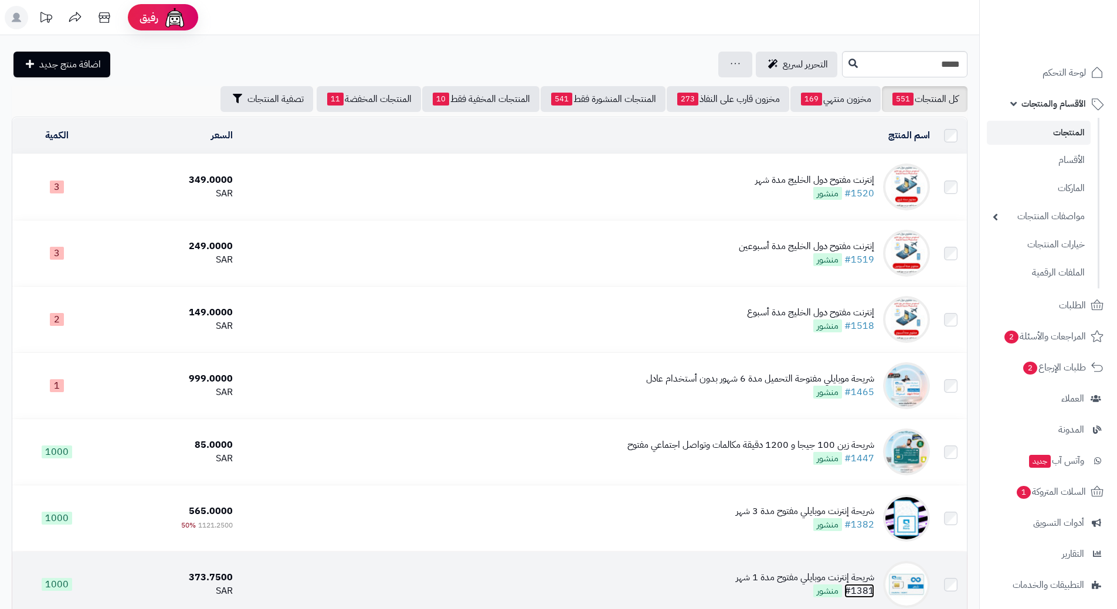
click at [868, 584] on link "#1381" at bounding box center [859, 591] width 30 height 14
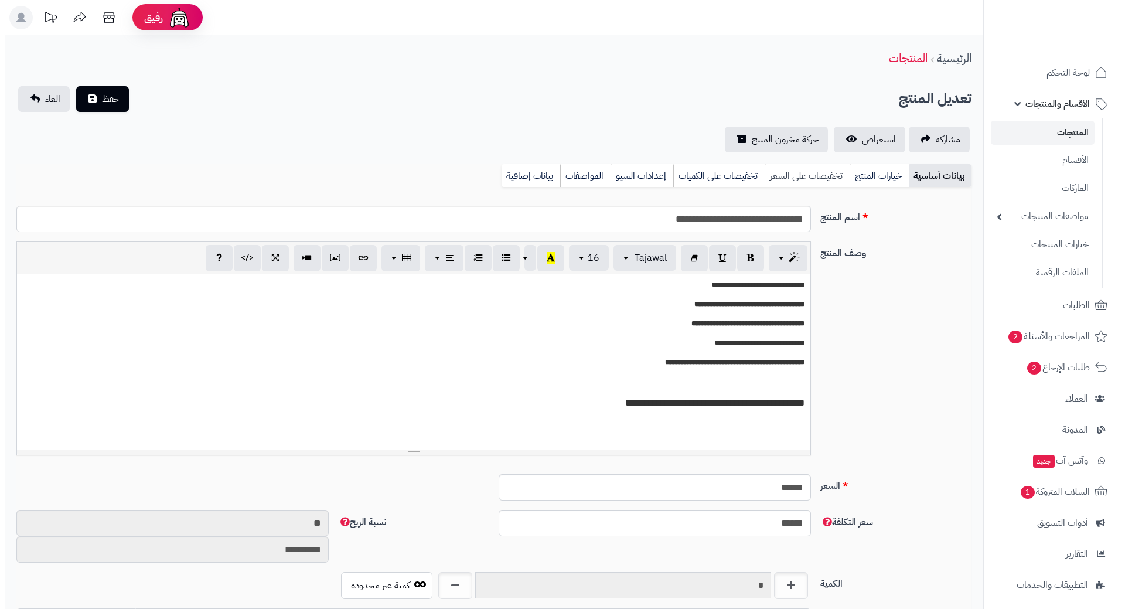
scroll to position [1020, 0]
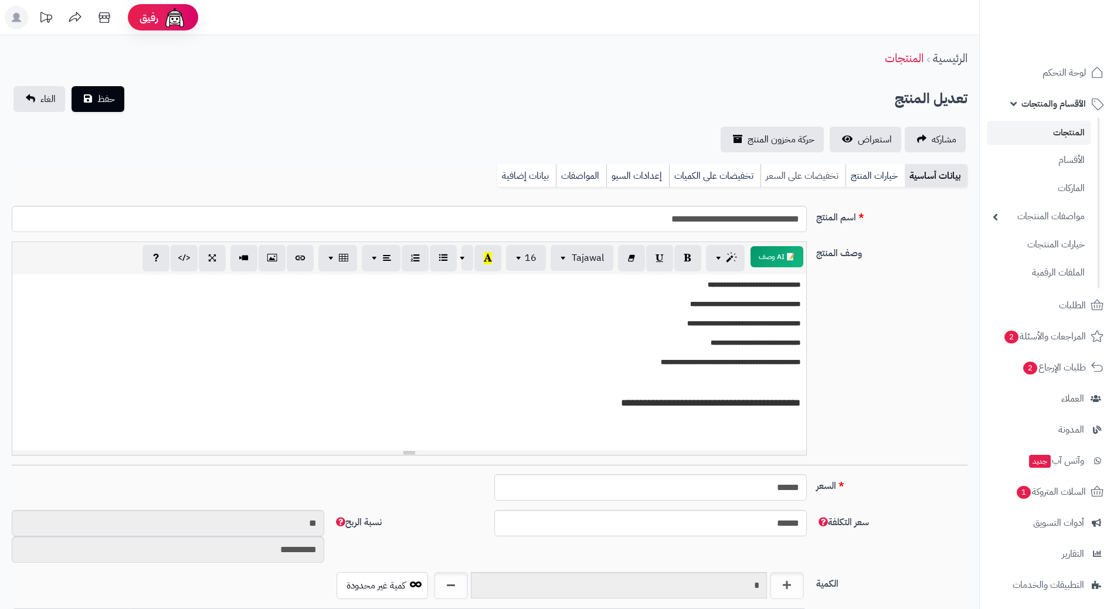
click at [808, 174] on link "تخفيضات على السعر" at bounding box center [802, 175] width 85 height 23
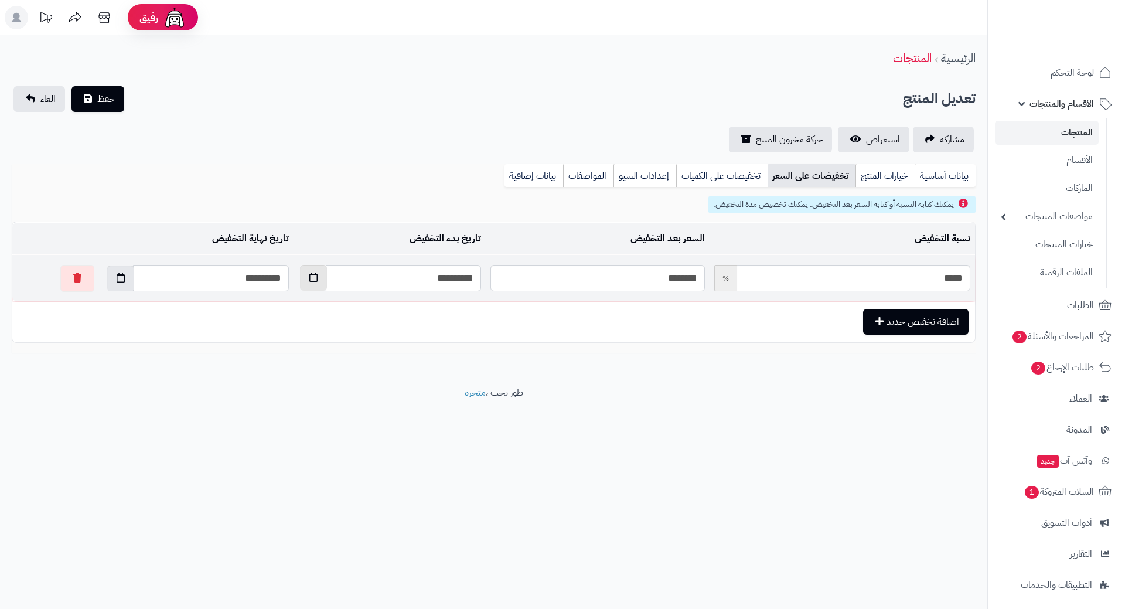
click at [310, 274] on icon "button" at bounding box center [314, 277] width 8 height 9
click at [280, 301] on th "›" at bounding box center [278, 306] width 21 height 18
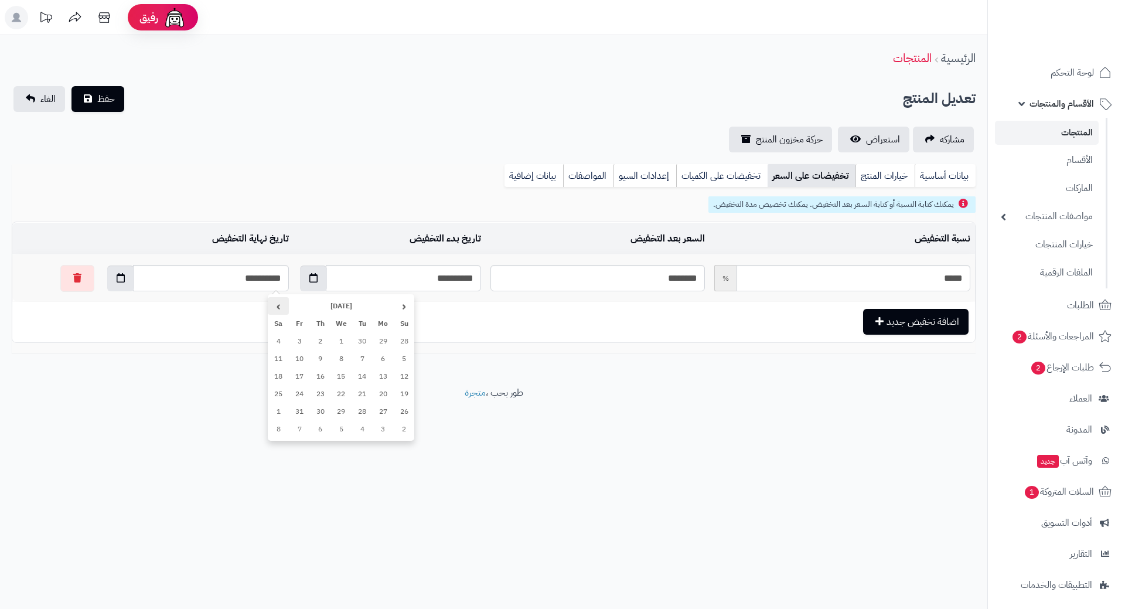
click at [280, 301] on th "›" at bounding box center [278, 306] width 21 height 18
click at [278, 301] on th "›" at bounding box center [278, 306] width 21 height 18
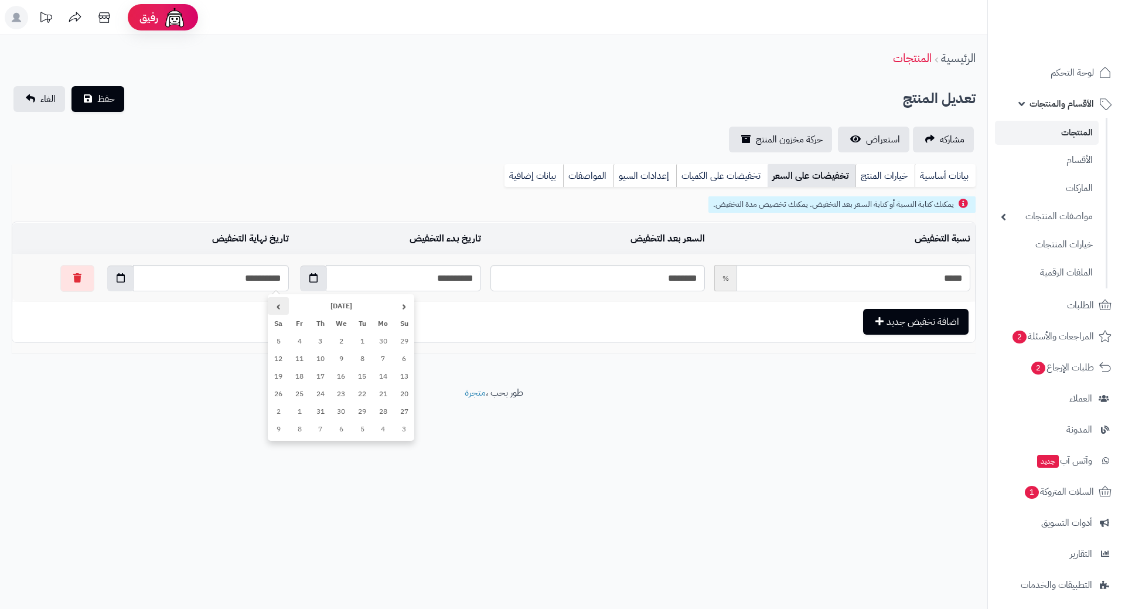
click at [278, 301] on th "›" at bounding box center [278, 306] width 21 height 18
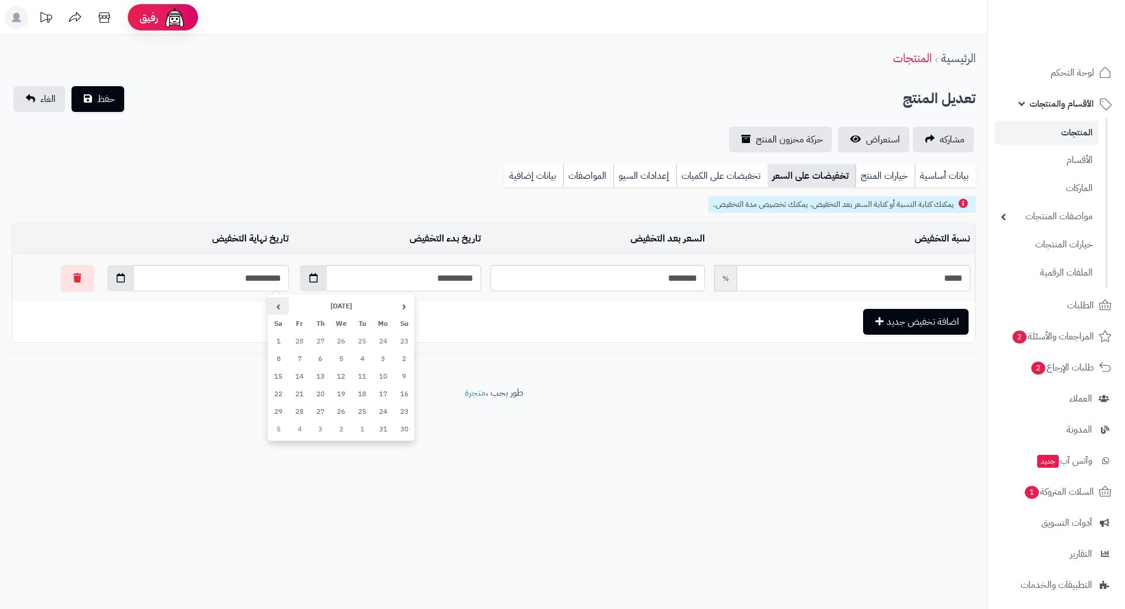
click at [278, 301] on th "›" at bounding box center [278, 306] width 21 height 18
click at [278, 300] on th "›" at bounding box center [278, 306] width 21 height 18
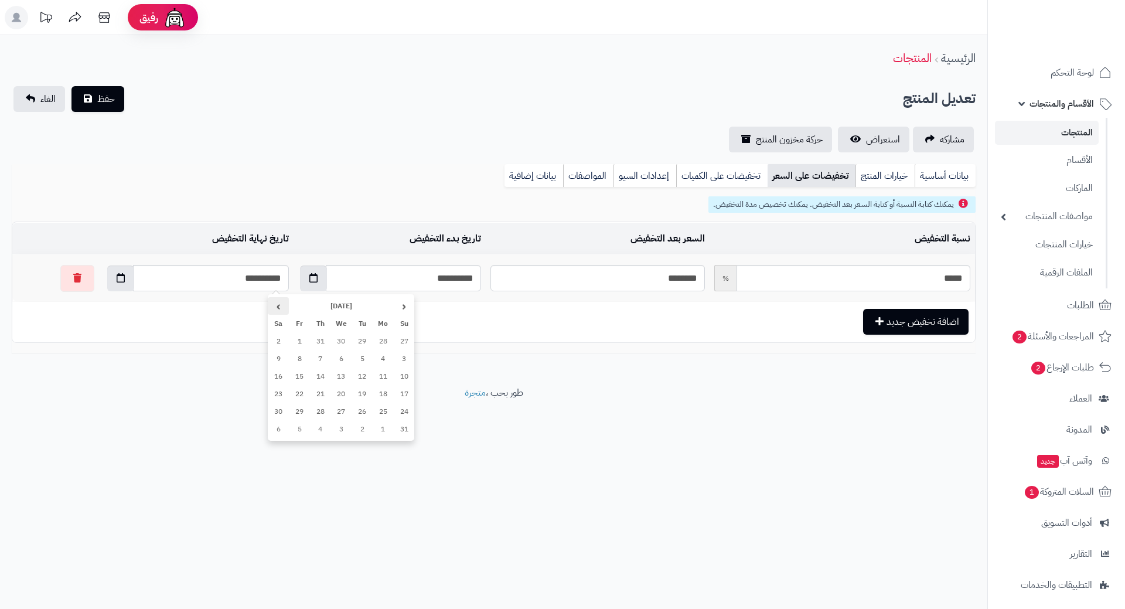
click at [278, 300] on th "›" at bounding box center [278, 306] width 21 height 18
click at [278, 299] on th "›" at bounding box center [278, 306] width 21 height 18
click at [270, 356] on td "11" at bounding box center [278, 359] width 21 height 18
type input "**********"
click at [117, 278] on icon "button" at bounding box center [121, 277] width 8 height 9
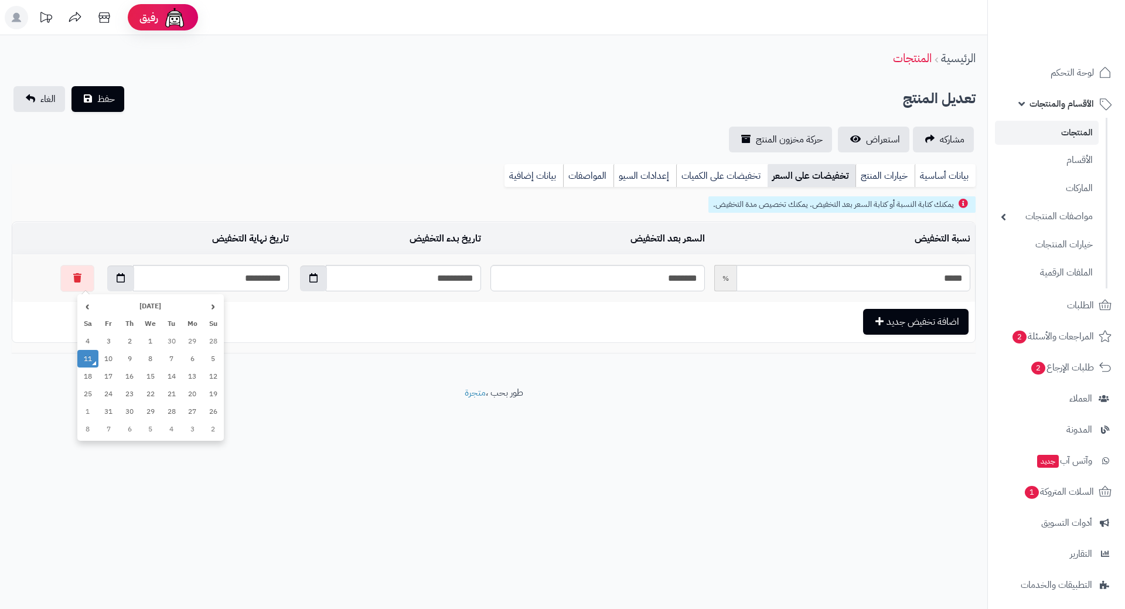
click at [92, 410] on td "1" at bounding box center [87, 412] width 21 height 18
type input "**********"
click at [108, 101] on span "حفظ" at bounding box center [106, 98] width 18 height 14
click at [105, 96] on span "حفظ" at bounding box center [106, 98] width 18 height 14
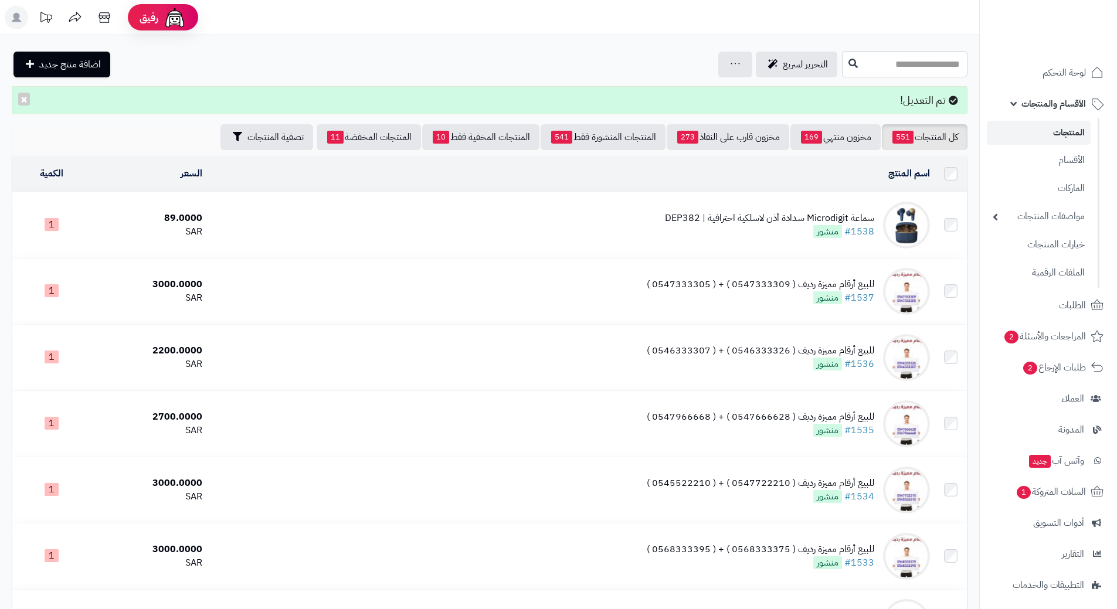
click at [912, 66] on input "text" at bounding box center [904, 64] width 125 height 26
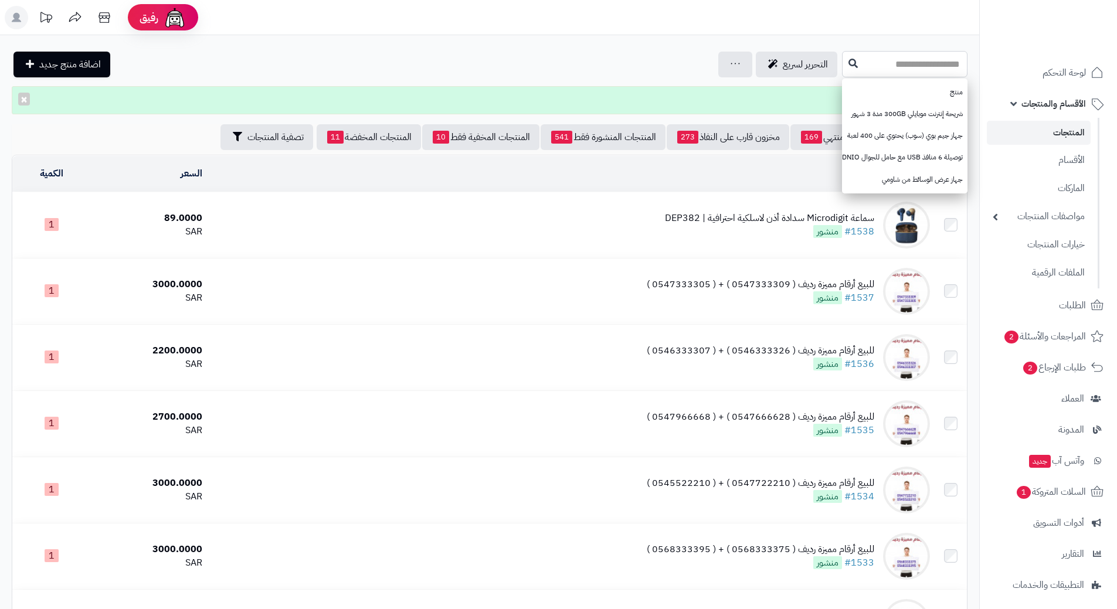
click at [900, 63] on input "text" at bounding box center [904, 64] width 125 height 26
type input "*******"
click at [848, 63] on icon at bounding box center [852, 62] width 9 height 9
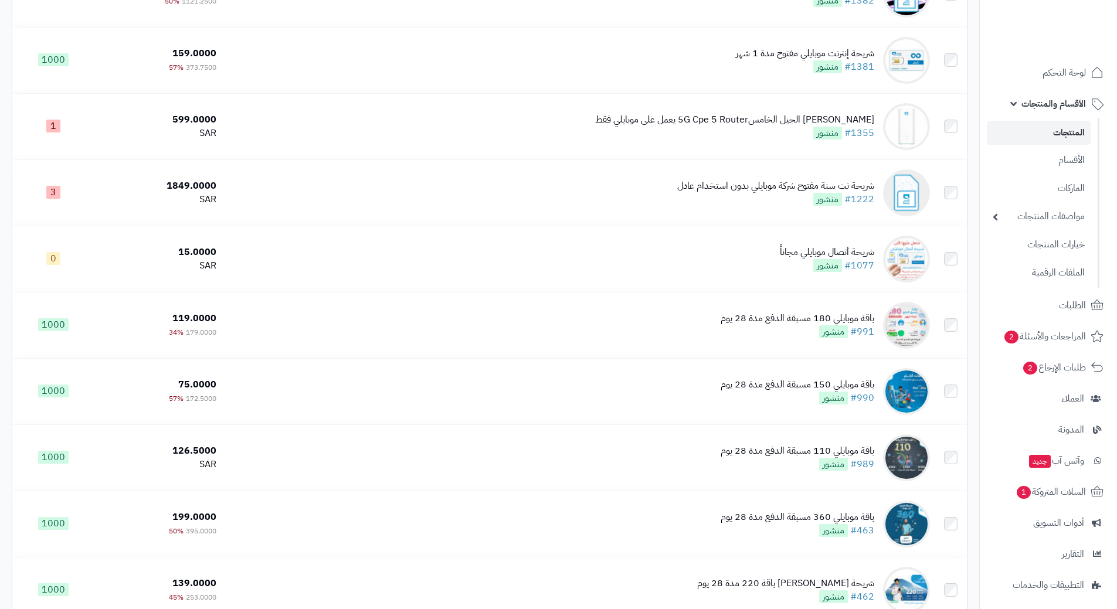
scroll to position [762, 0]
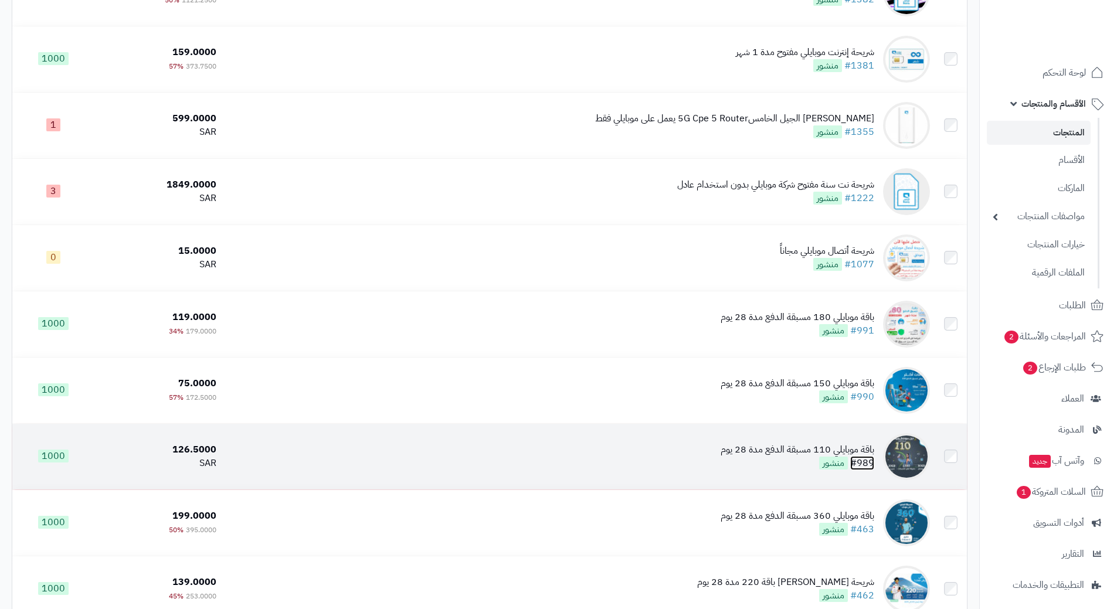
click at [861, 459] on link "#989" at bounding box center [862, 463] width 24 height 14
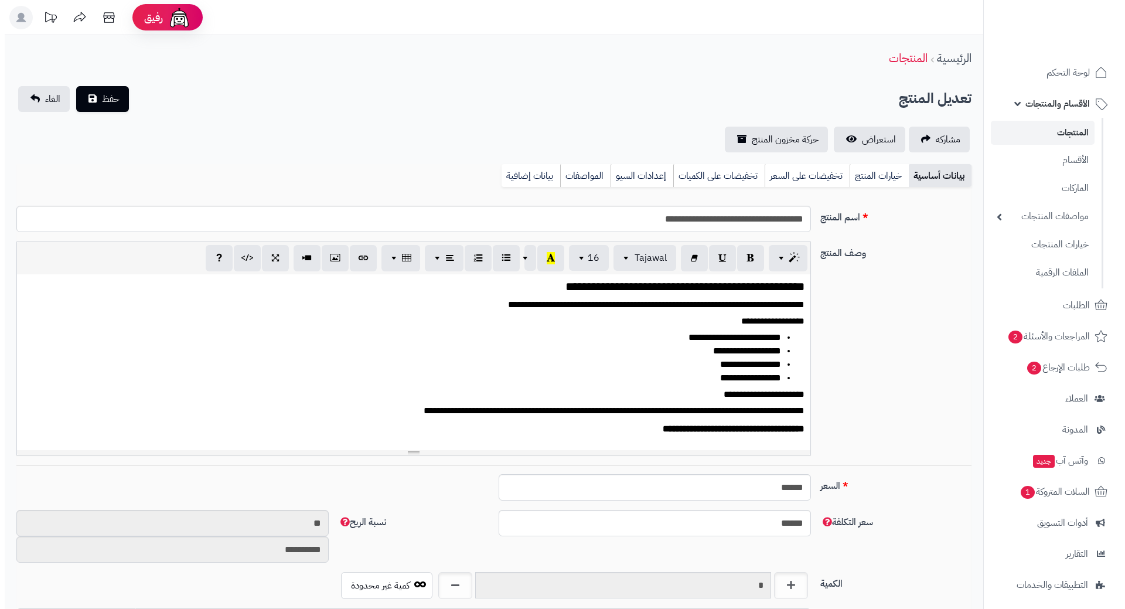
scroll to position [1020, 0]
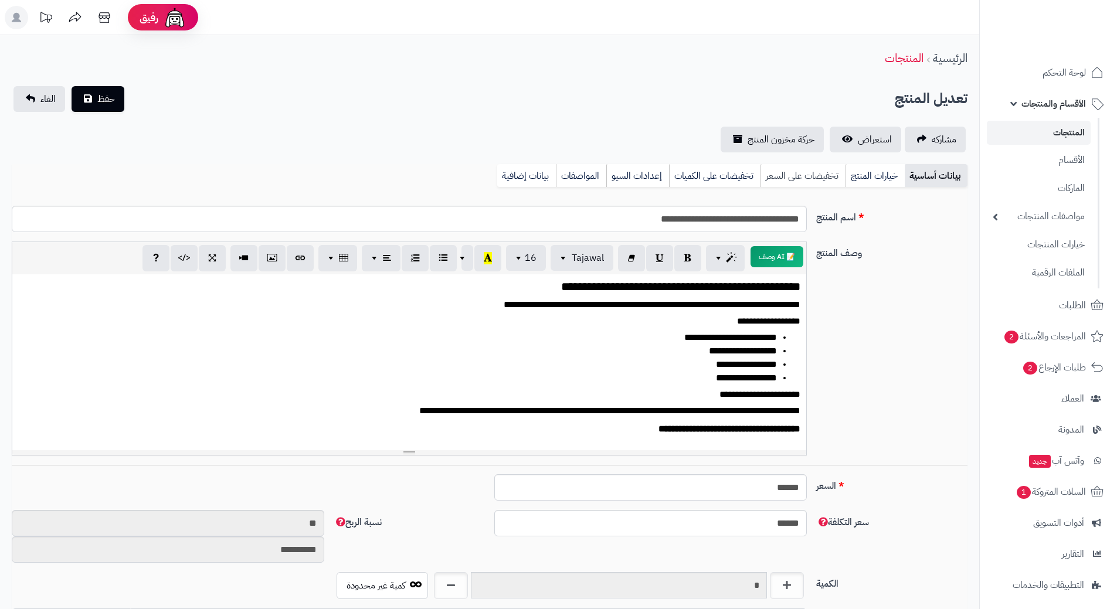
click at [821, 179] on link "تخفيضات على السعر" at bounding box center [802, 175] width 85 height 23
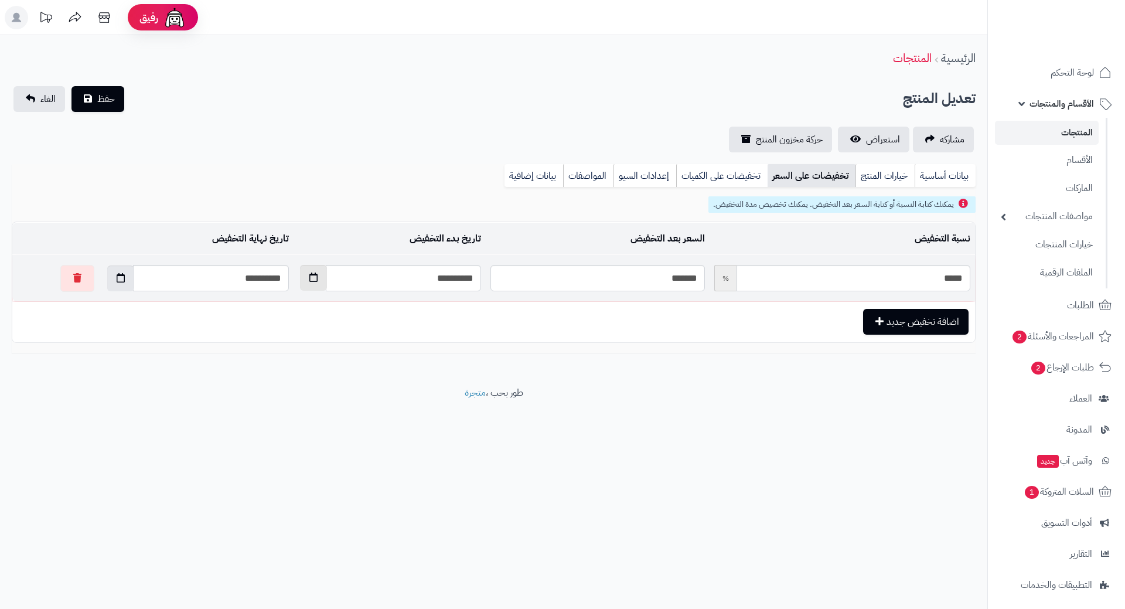
click at [310, 278] on icon "button" at bounding box center [314, 277] width 8 height 9
click at [278, 303] on th "›" at bounding box center [278, 306] width 21 height 18
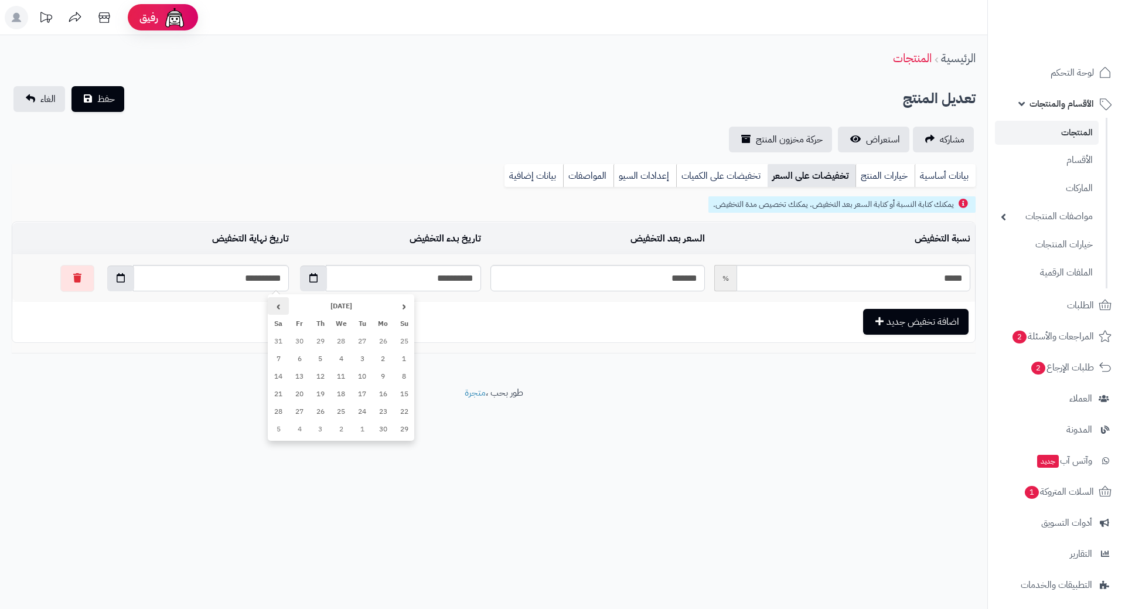
click at [278, 303] on th "›" at bounding box center [278, 306] width 21 height 18
click at [278, 302] on th "›" at bounding box center [278, 306] width 21 height 18
click at [279, 298] on th "›" at bounding box center [278, 306] width 21 height 18
click at [280, 303] on th "›" at bounding box center [278, 306] width 21 height 18
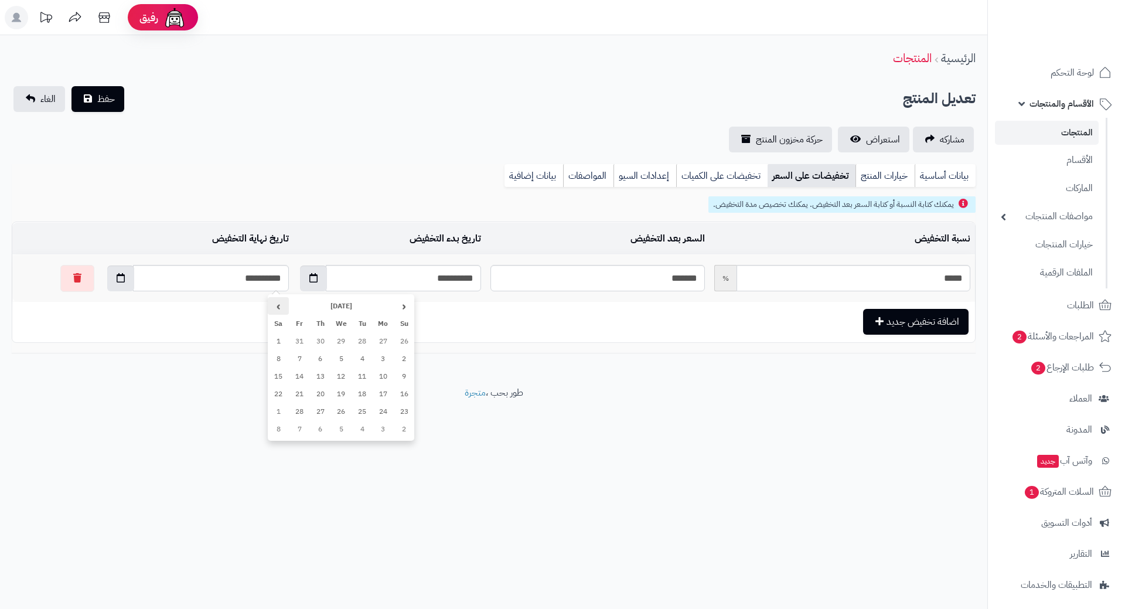
click at [280, 303] on th "›" at bounding box center [278, 306] width 21 height 18
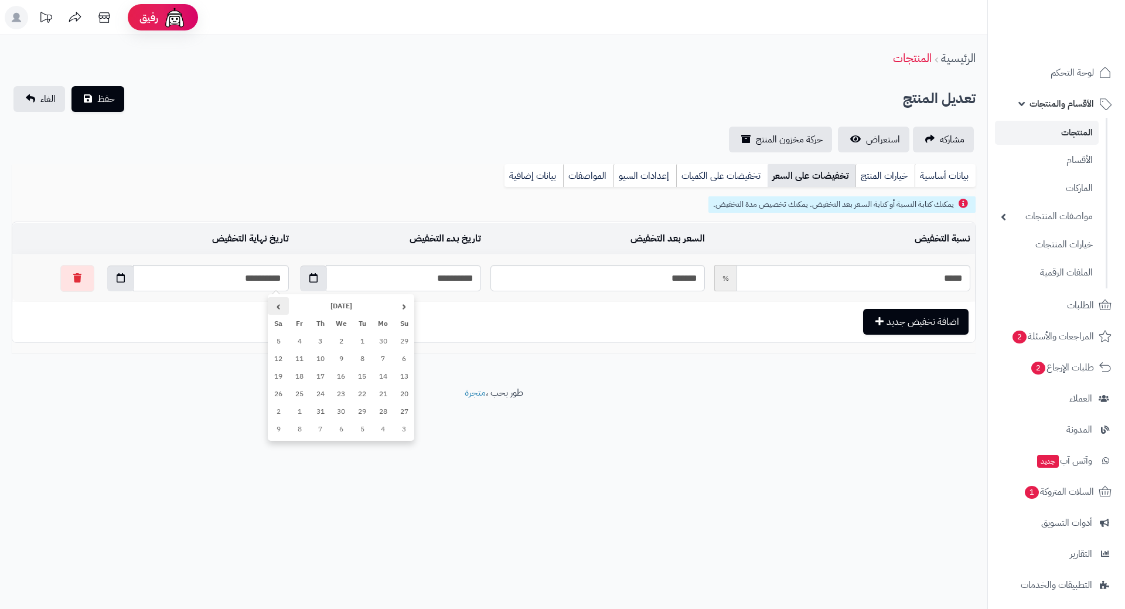
click at [280, 303] on th "›" at bounding box center [278, 306] width 21 height 18
click at [280, 302] on th "›" at bounding box center [278, 306] width 21 height 18
click at [277, 356] on td "11" at bounding box center [278, 359] width 21 height 18
type input "**********"
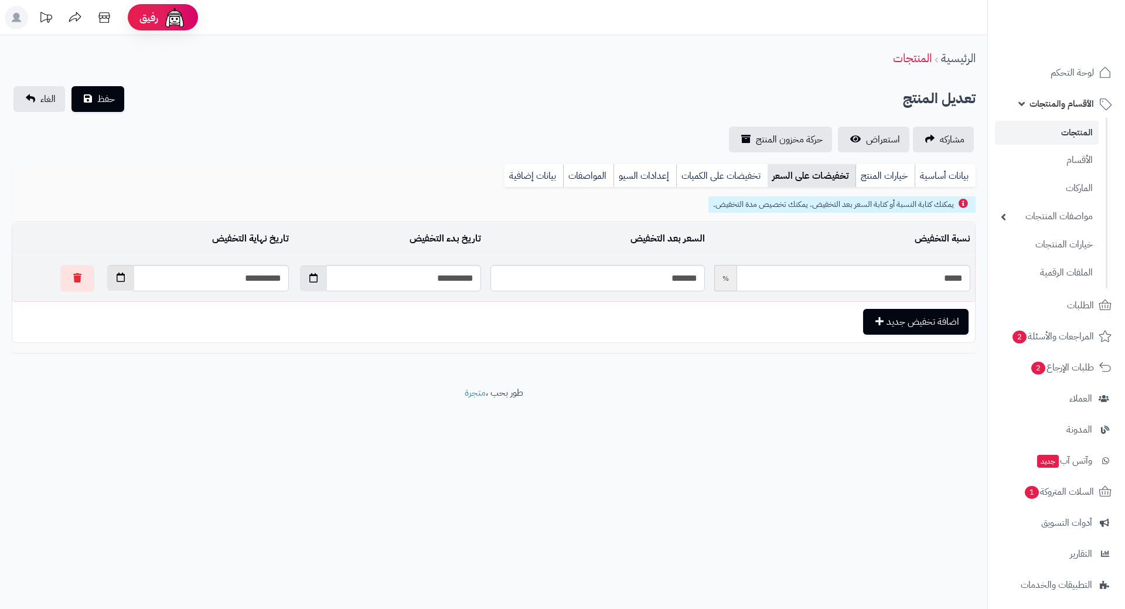
click at [117, 274] on icon "button" at bounding box center [121, 277] width 8 height 9
click at [86, 410] on td "1" at bounding box center [87, 412] width 21 height 18
type input "**********"
click at [101, 90] on button "حفظ" at bounding box center [98, 99] width 53 height 26
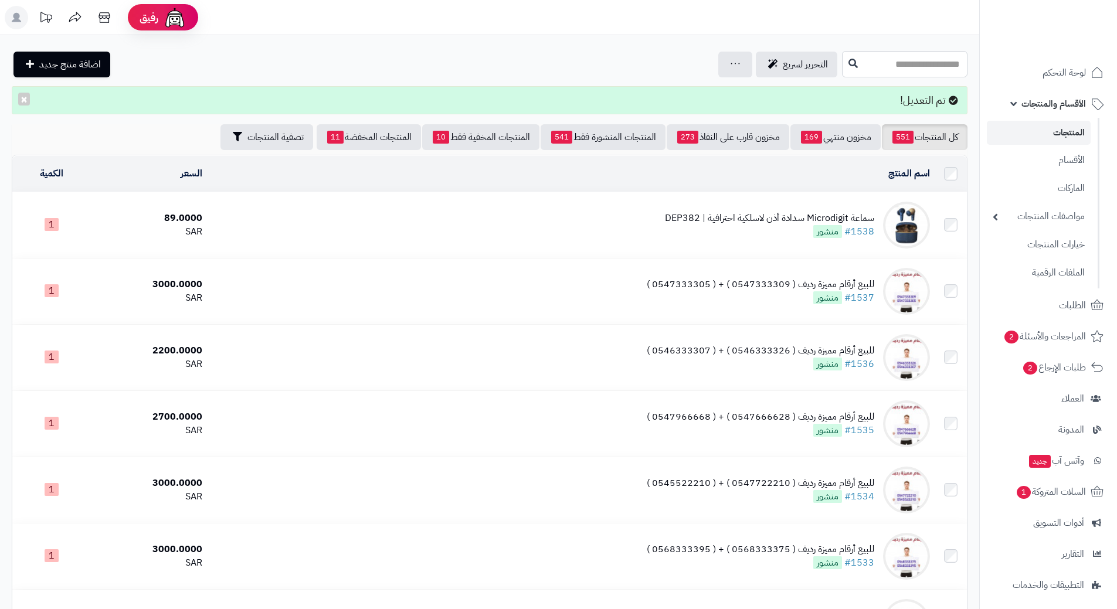
click at [906, 70] on input "text" at bounding box center [904, 64] width 125 height 26
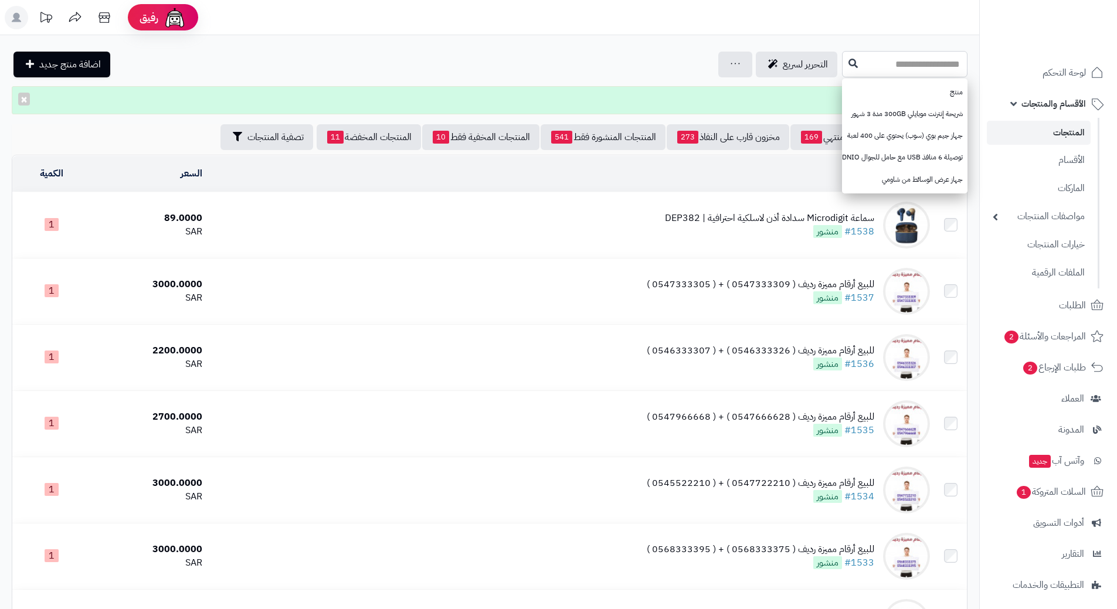
click at [897, 60] on input "text" at bounding box center [904, 64] width 125 height 26
type input "*******"
click at [844, 64] on button at bounding box center [853, 63] width 18 height 22
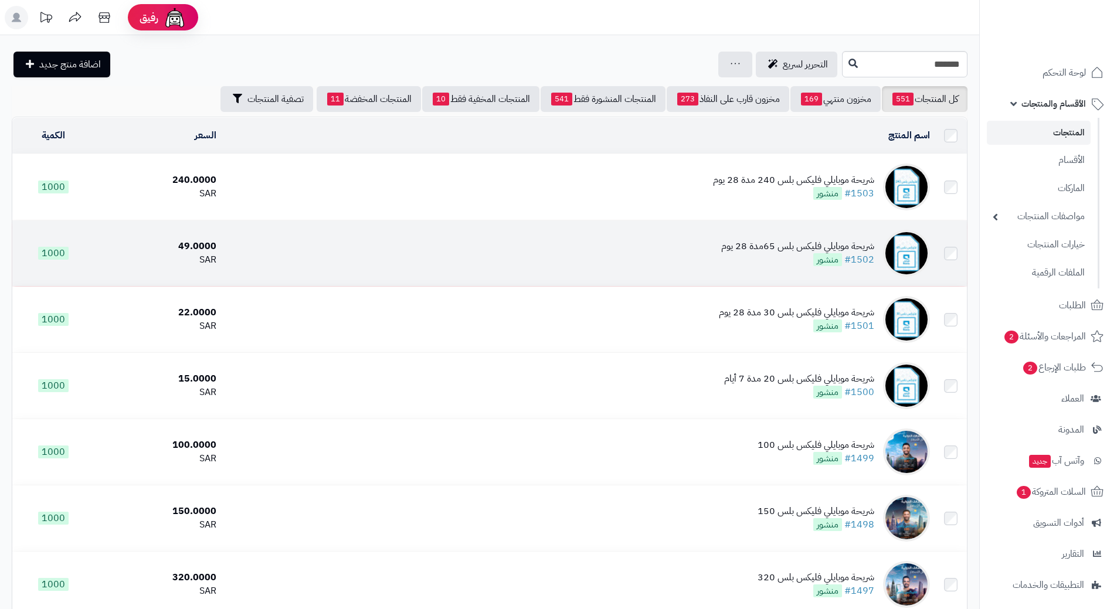
scroll to position [59, 0]
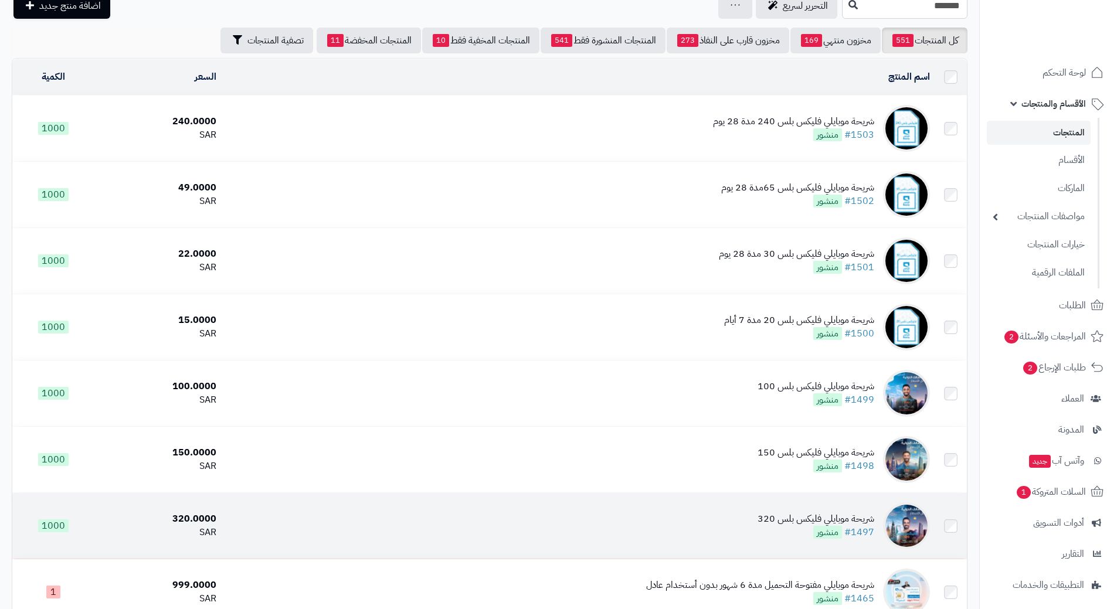
click at [879, 530] on td "شريحة [PERSON_NAME] 320 #1497 منشور" at bounding box center [577, 526] width 713 height 66
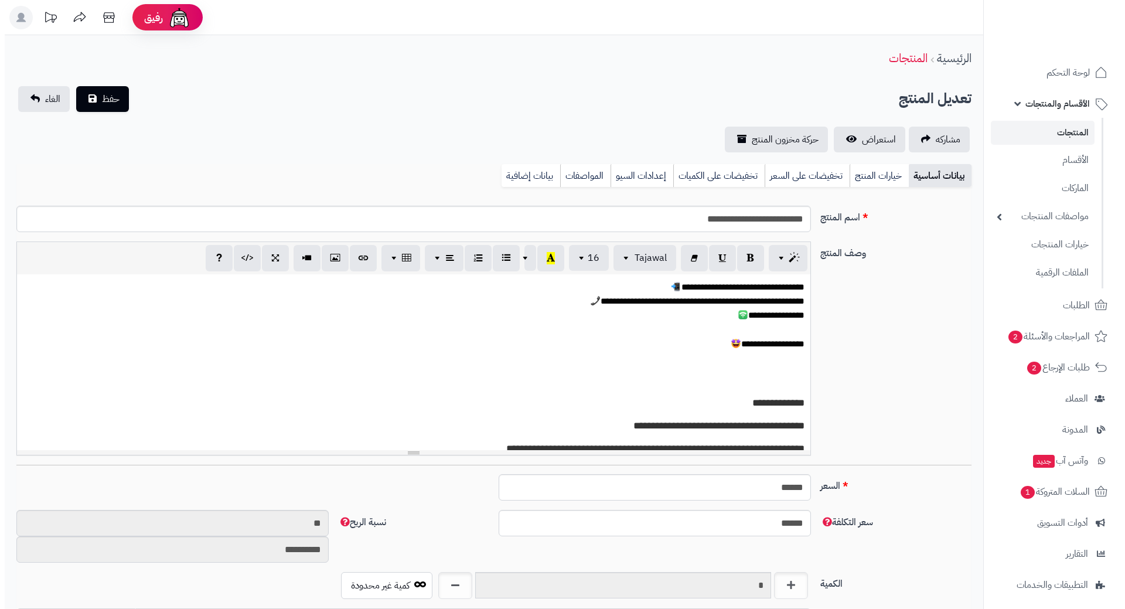
scroll to position [1020, 0]
click at [820, 170] on link "تخفيضات على السعر" at bounding box center [802, 175] width 85 height 23
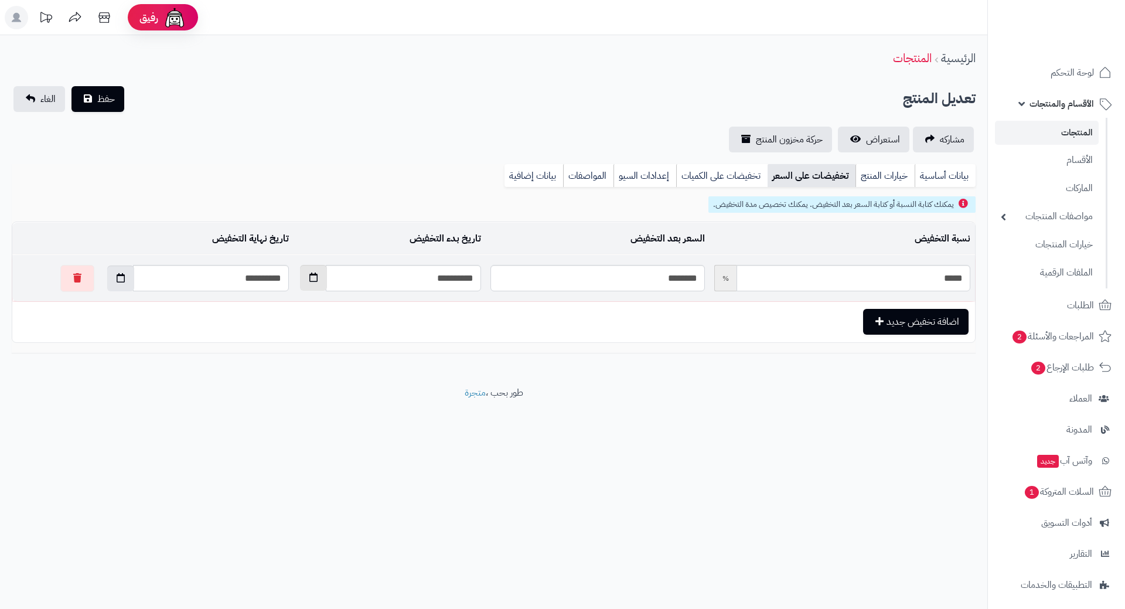
click at [300, 287] on button "button" at bounding box center [313, 278] width 27 height 26
click at [403, 373] on td "11" at bounding box center [404, 377] width 21 height 18
click at [310, 277] on icon "button" at bounding box center [314, 277] width 8 height 9
click at [285, 298] on th "›" at bounding box center [280, 306] width 21 height 18
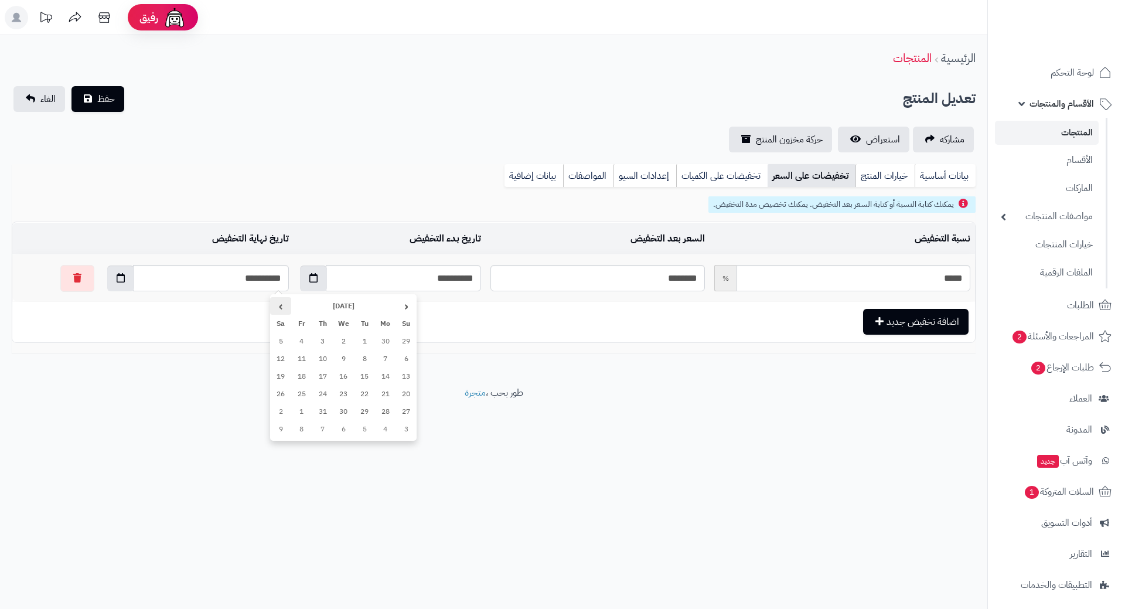
click at [285, 298] on th "›" at bounding box center [280, 306] width 21 height 18
click at [283, 355] on td "11" at bounding box center [280, 359] width 21 height 18
type input "**********"
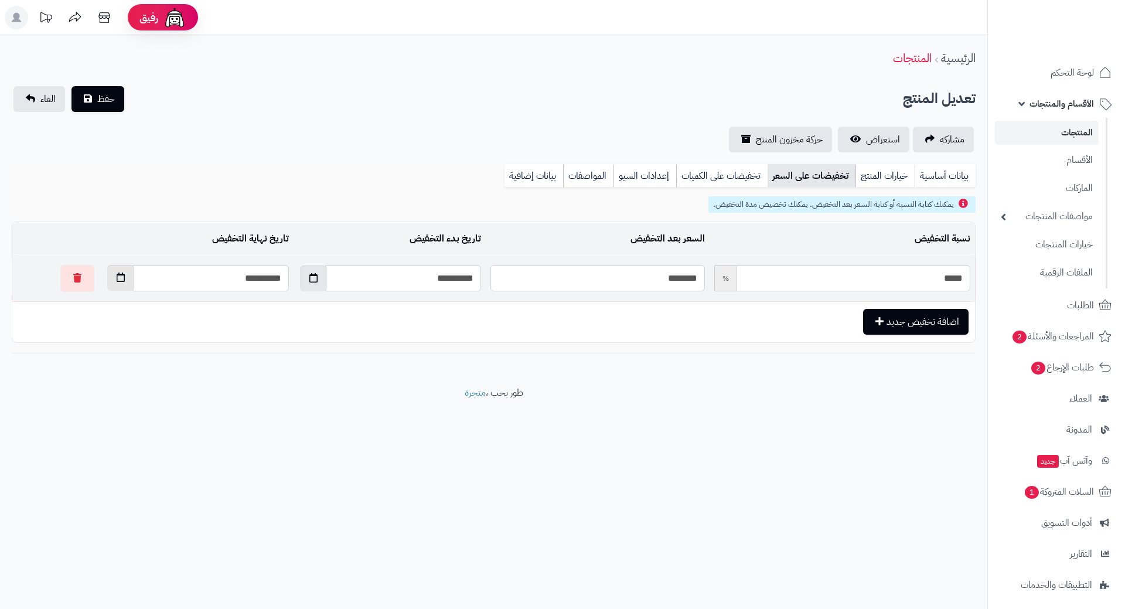
click at [107, 270] on button "button" at bounding box center [120, 278] width 27 height 26
click at [87, 406] on td "1" at bounding box center [87, 412] width 21 height 18
type input "**********"
click at [113, 98] on span "حفظ" at bounding box center [106, 98] width 18 height 14
click at [108, 100] on span "حفظ" at bounding box center [106, 98] width 18 height 14
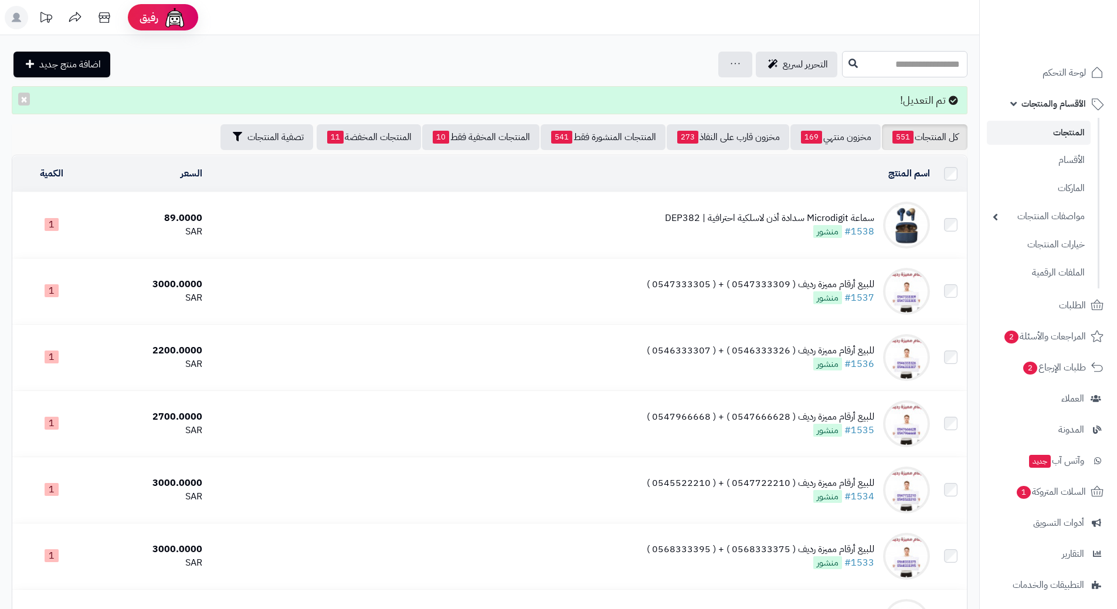
click at [842, 68] on input "text" at bounding box center [904, 64] width 125 height 26
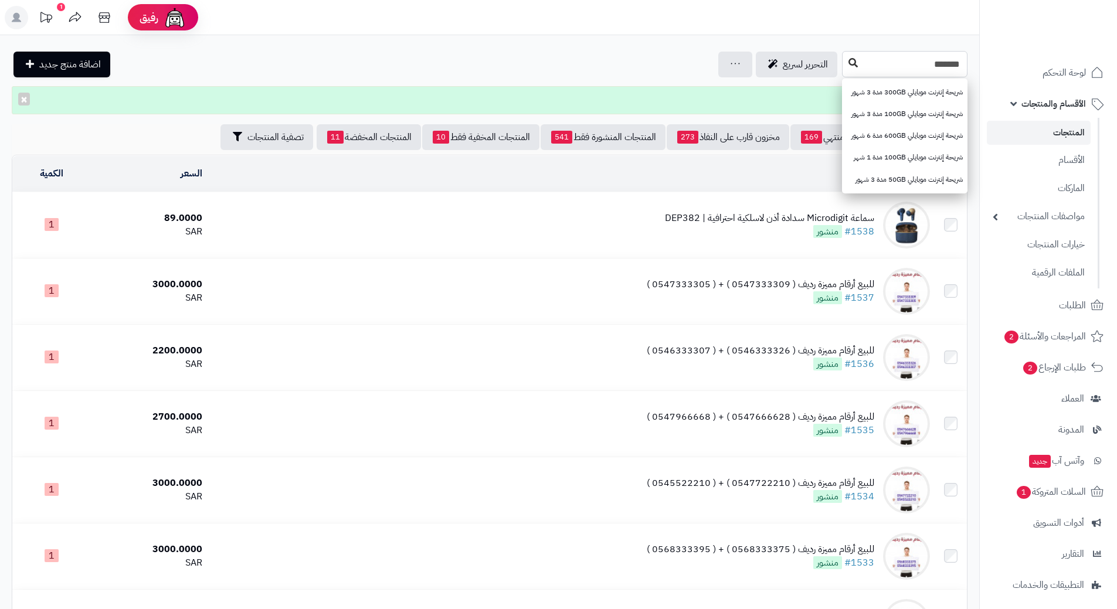
type input "*******"
click at [848, 66] on icon at bounding box center [852, 62] width 9 height 9
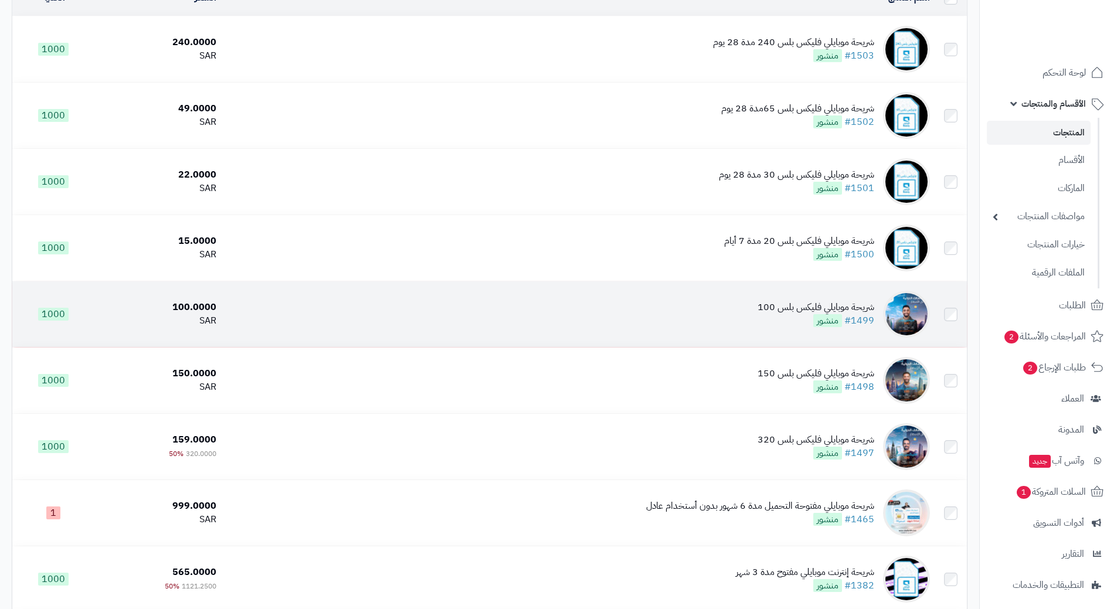
scroll to position [58, 0]
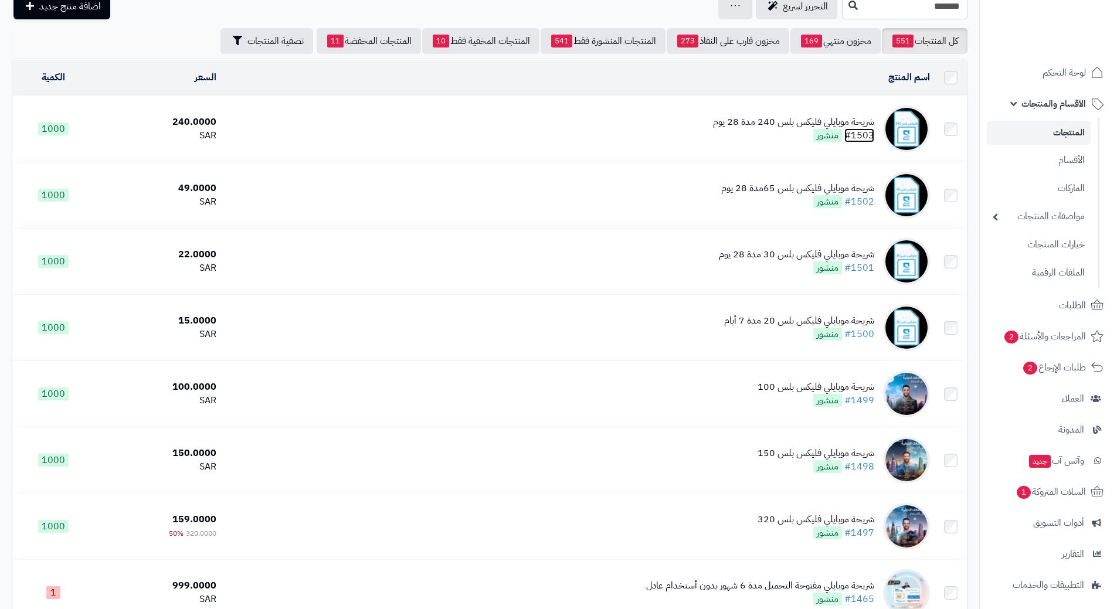
click at [860, 130] on link "#1503" at bounding box center [859, 135] width 30 height 14
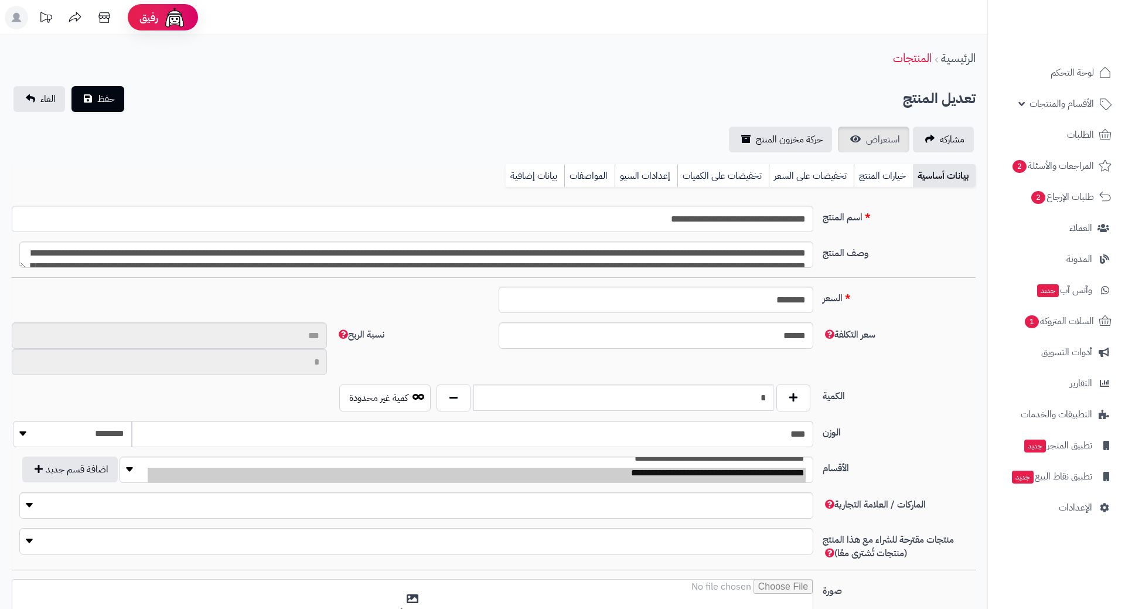
type input "**"
type input "**********"
type input "*****"
type input "******"
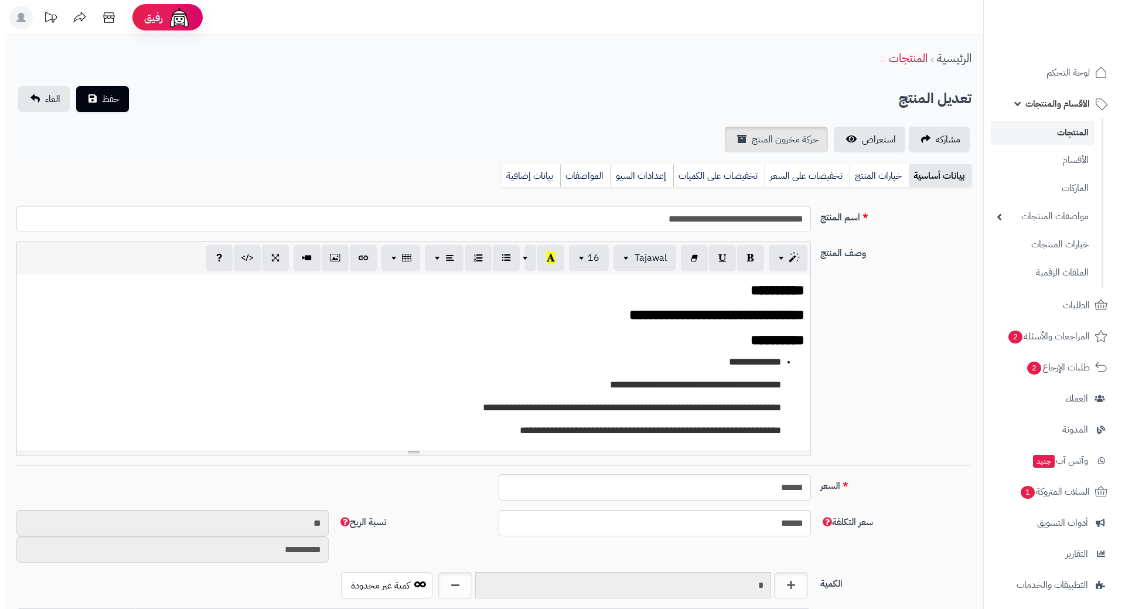
scroll to position [1020, 0]
click at [792, 172] on link "تخفيضات على السعر" at bounding box center [802, 175] width 85 height 23
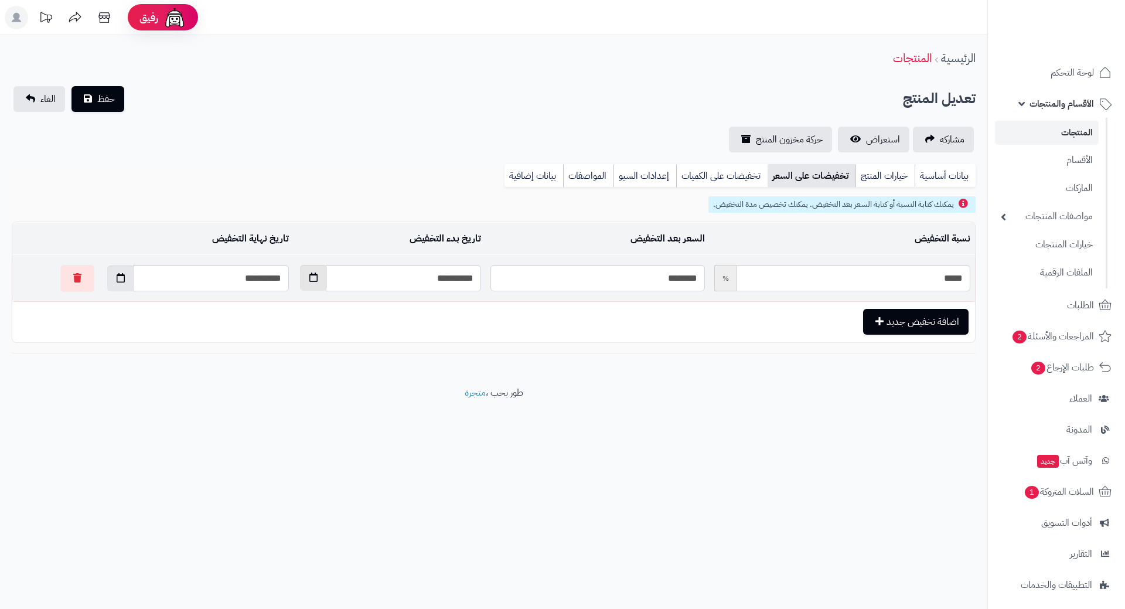
click at [300, 277] on button "button" at bounding box center [313, 278] width 27 height 26
click at [282, 304] on th "›" at bounding box center [278, 306] width 21 height 18
click at [280, 359] on td "11" at bounding box center [278, 359] width 21 height 18
type input "**********"
click at [1051, 104] on span "الأقسام والمنتجات" at bounding box center [1062, 104] width 64 height 16
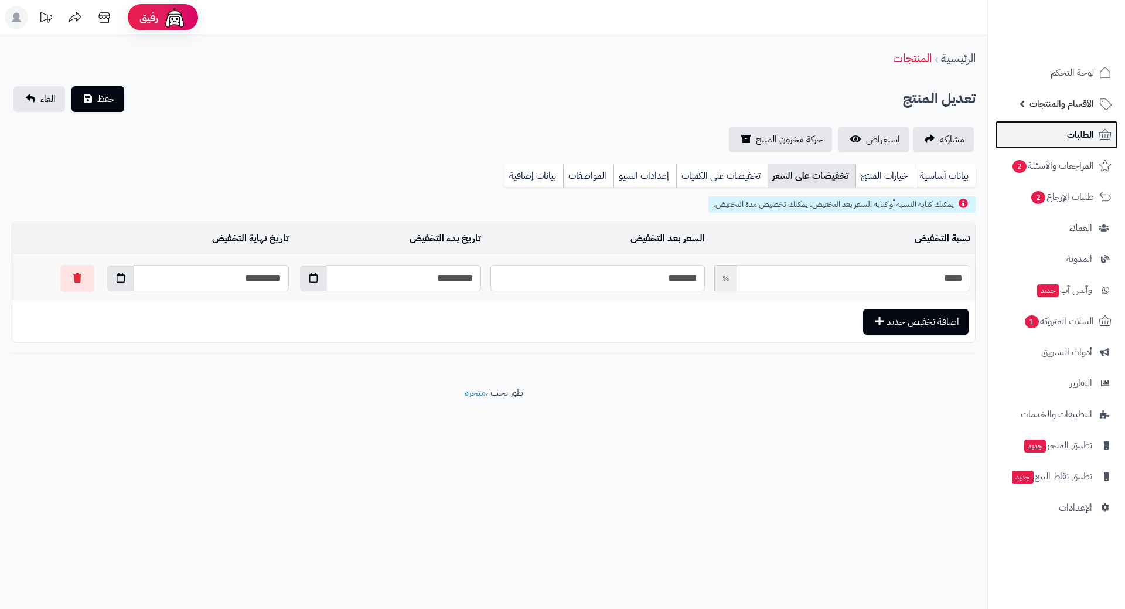
click at [1055, 131] on link "الطلبات" at bounding box center [1056, 135] width 123 height 28
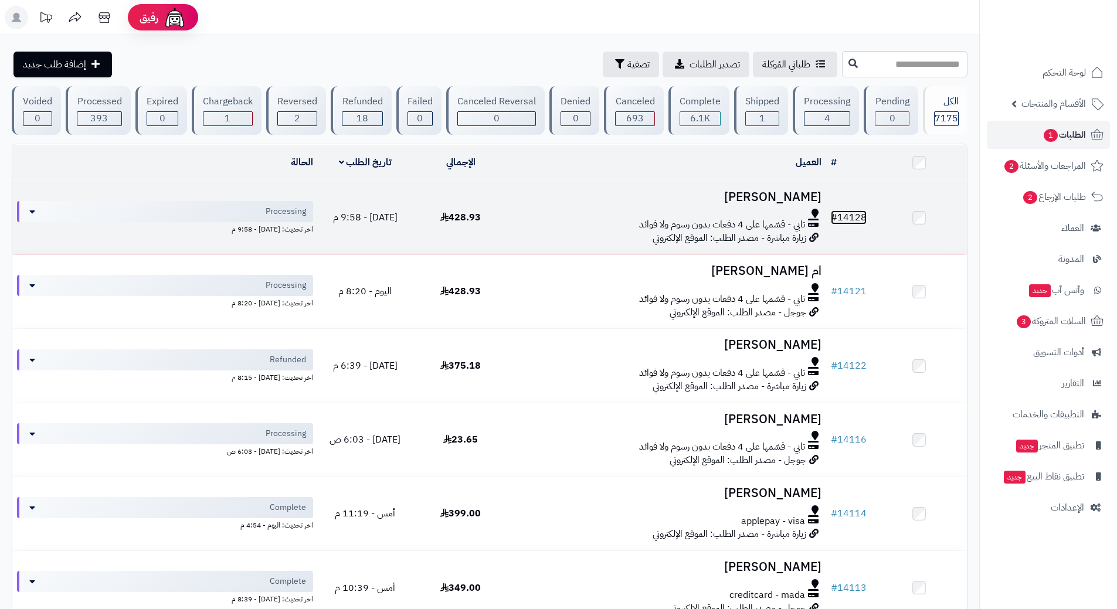
click at [865, 213] on link "# 14128" at bounding box center [849, 217] width 36 height 14
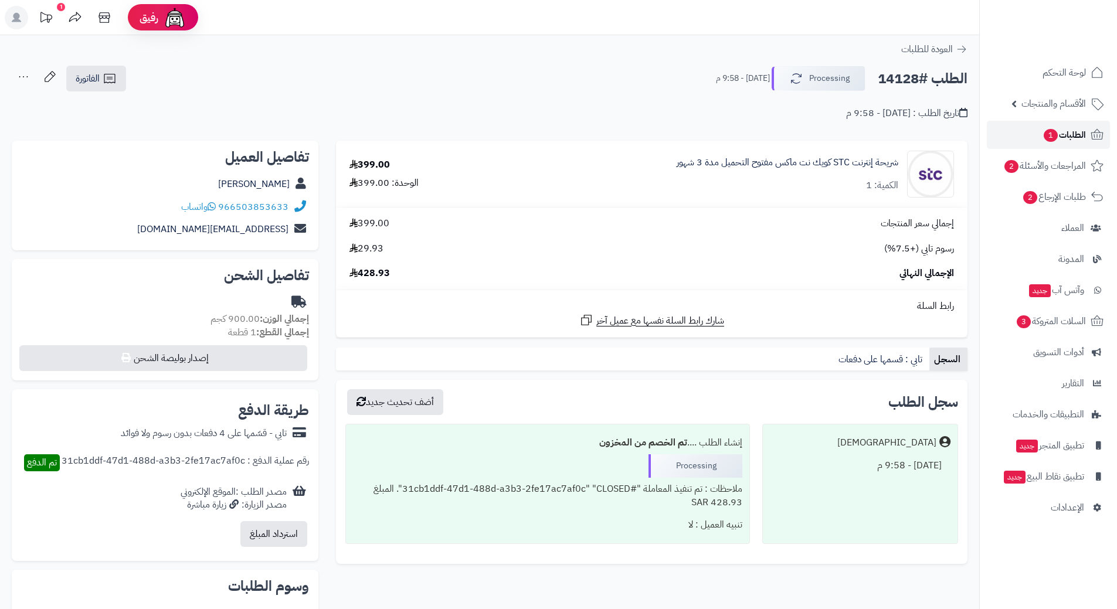
click at [1083, 138] on span "الطلبات 1" at bounding box center [1063, 135] width 43 height 16
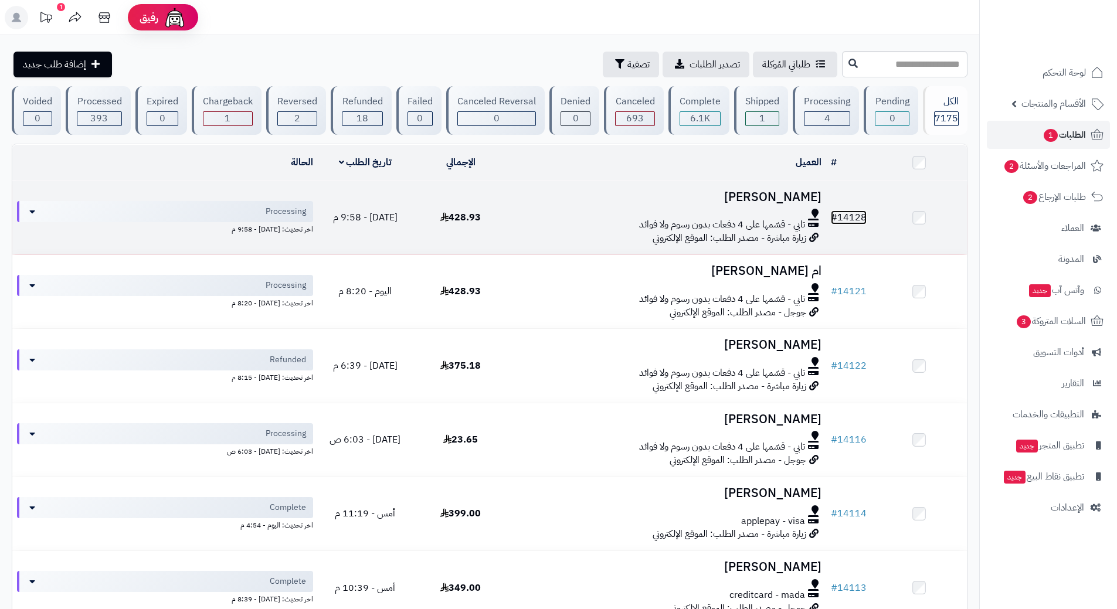
click at [855, 212] on link "# 14128" at bounding box center [849, 217] width 36 height 14
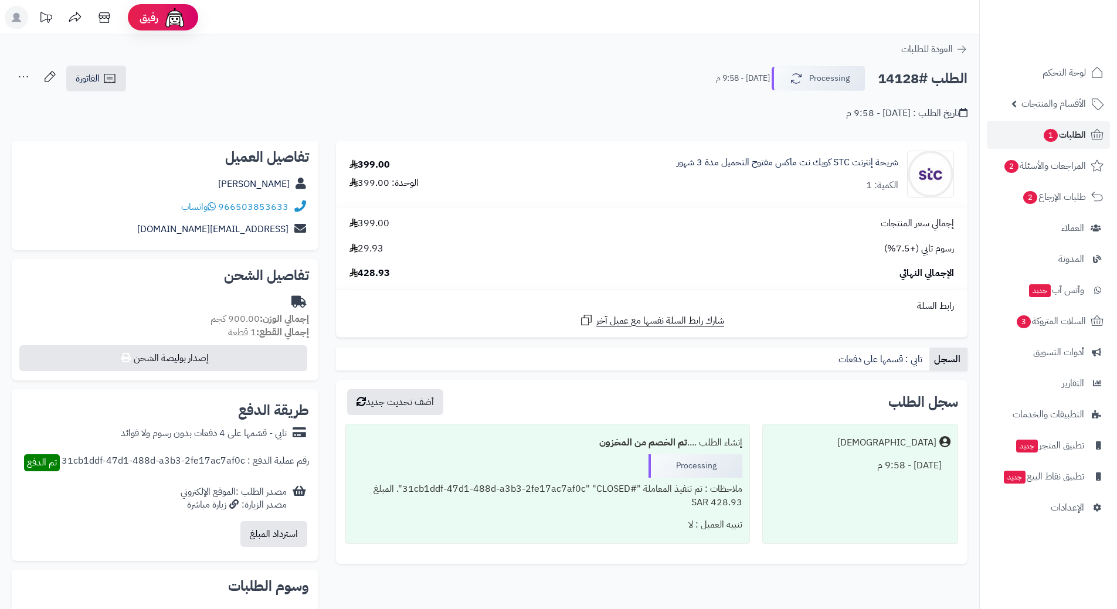
click at [927, 80] on h2 "الطلب #14128" at bounding box center [923, 79] width 90 height 24
copy div "الطلب #14128 Processing"
click at [263, 202] on link "966503853633" at bounding box center [253, 207] width 70 height 14
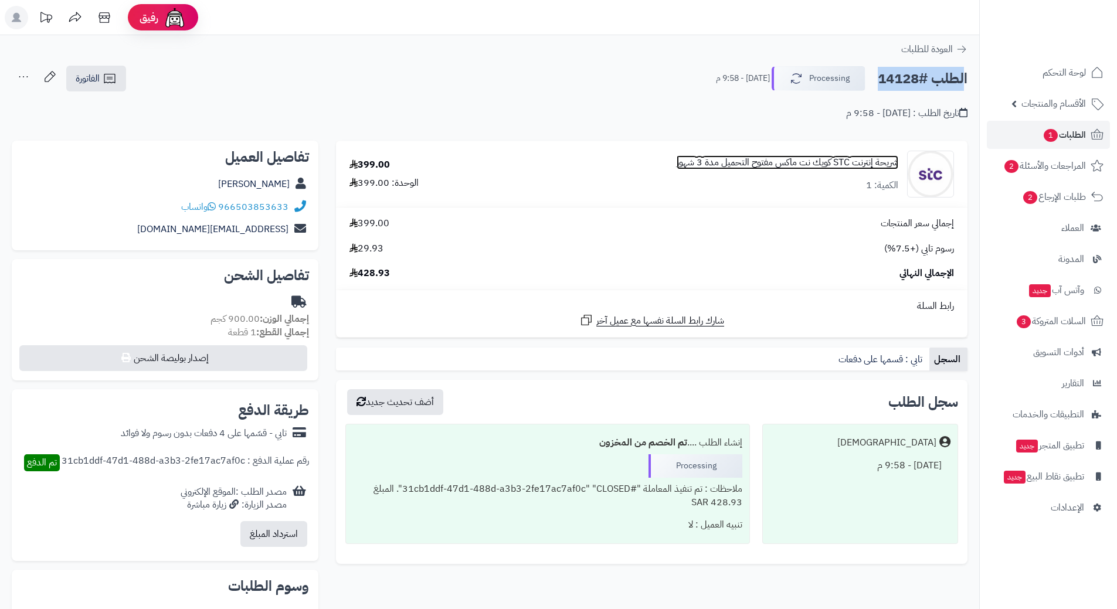
click at [781, 159] on link "شريحة إنترنت STC كويك نت ماكس مفتوح التحميل مدة 3 شهور" at bounding box center [787, 162] width 222 height 13
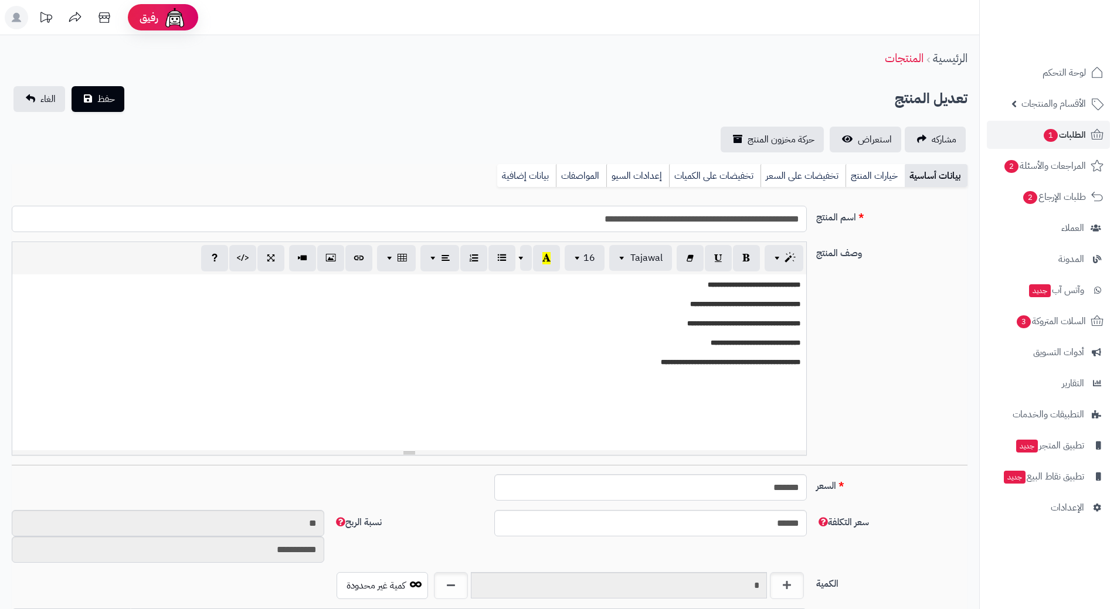
scroll to position [1020, 0]
drag, startPoint x: 0, startPoint y: 0, endPoint x: 672, endPoint y: 216, distance: 705.6
click at [672, 216] on input "**********" at bounding box center [409, 219] width 795 height 26
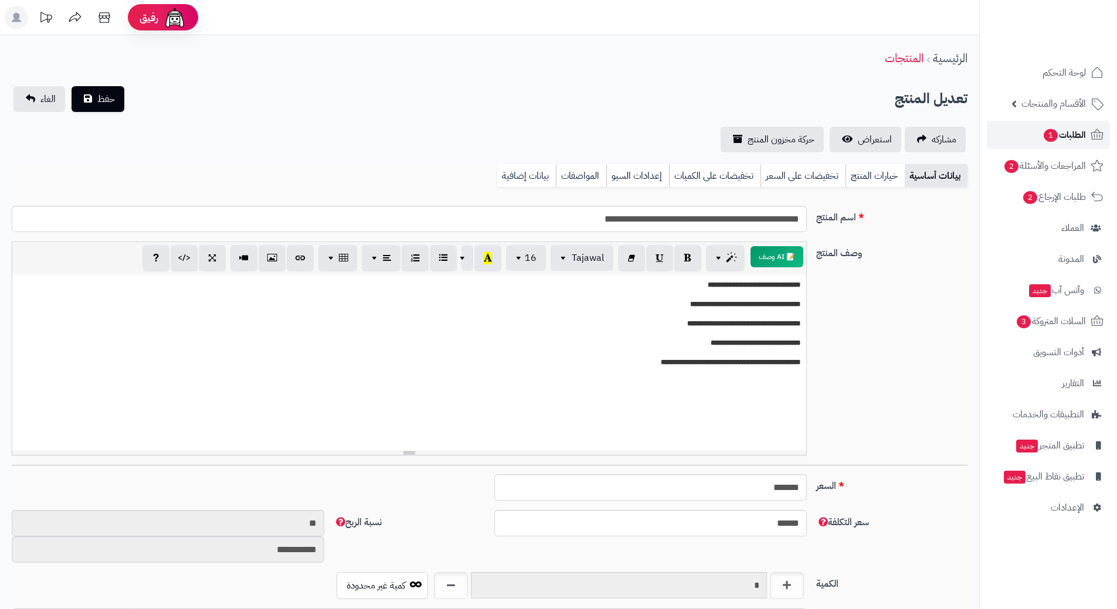
click at [1067, 139] on span "الطلبات 1" at bounding box center [1063, 135] width 43 height 16
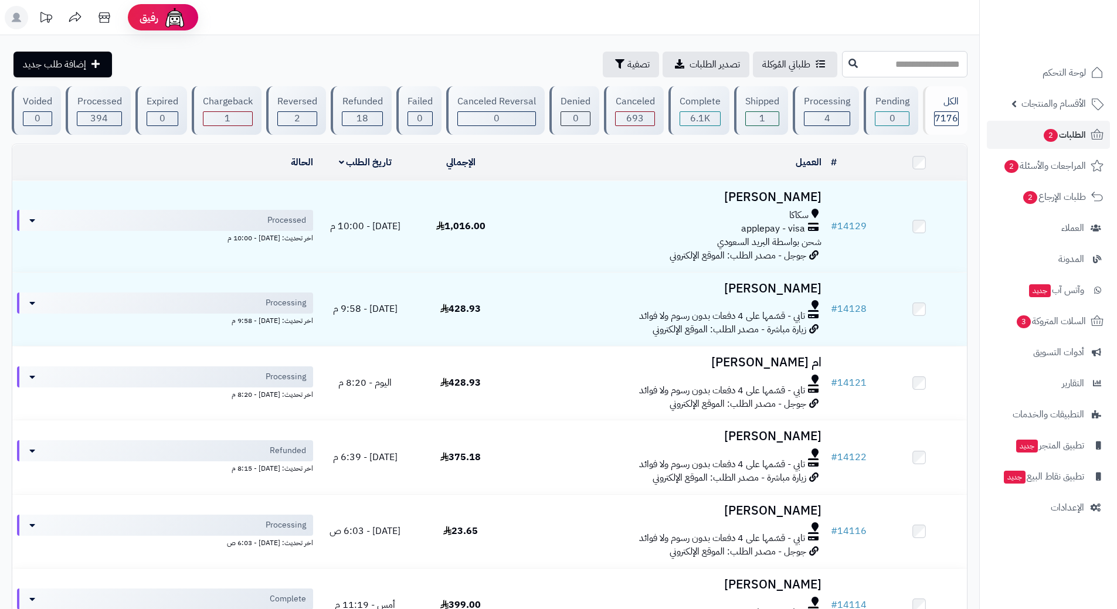
paste input "*****"
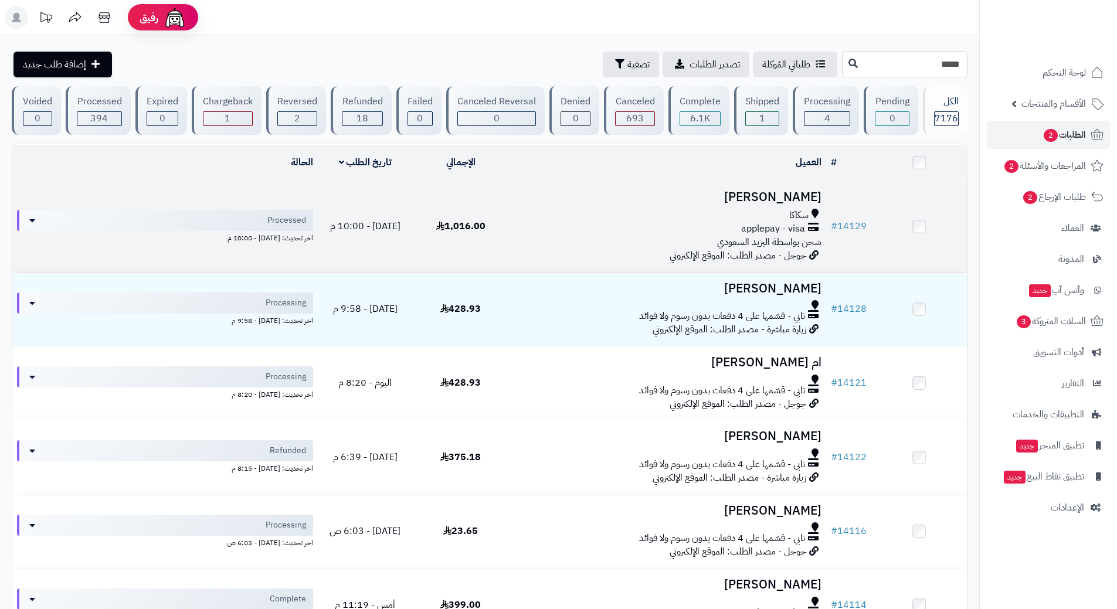
type input "*****"
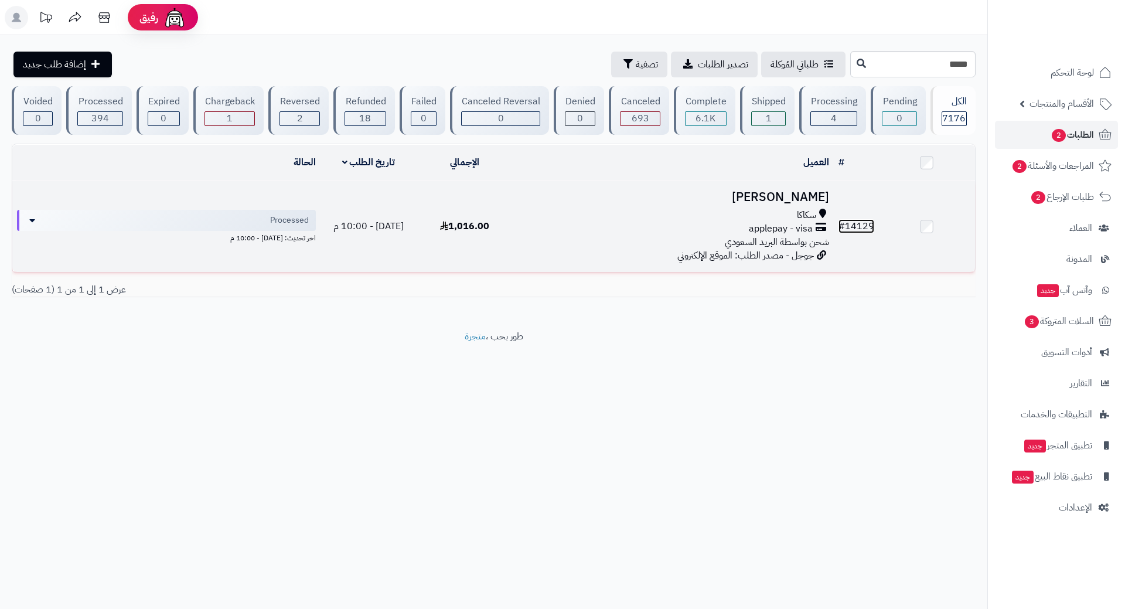
click at [853, 221] on link "# 14129" at bounding box center [857, 226] width 36 height 14
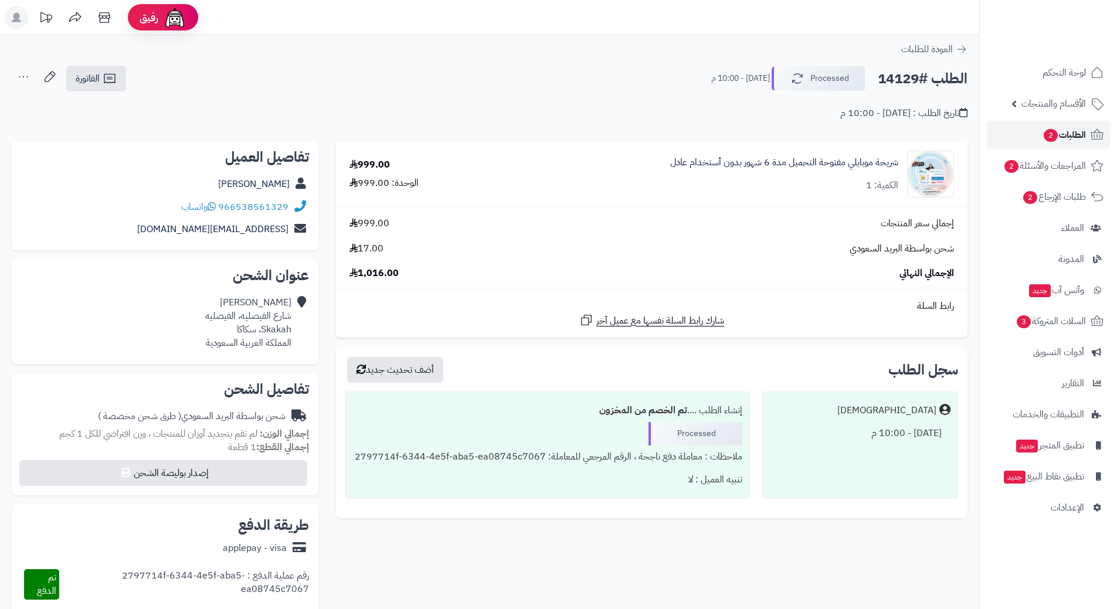
click at [1079, 134] on span "الطلبات 2" at bounding box center [1063, 135] width 43 height 16
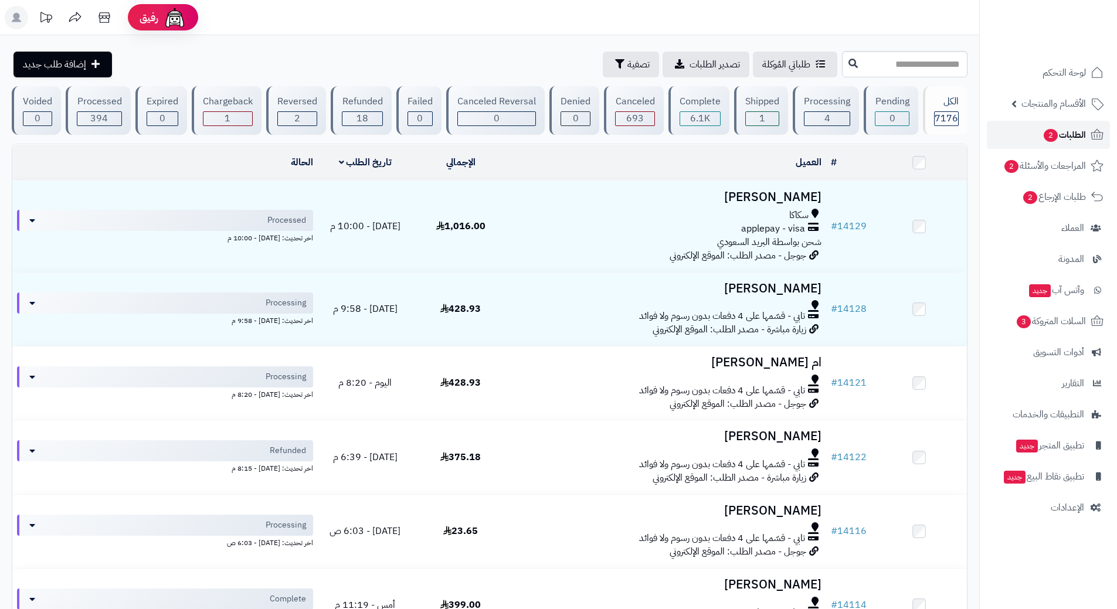
click at [1072, 139] on span "الطلبات 2" at bounding box center [1063, 135] width 43 height 16
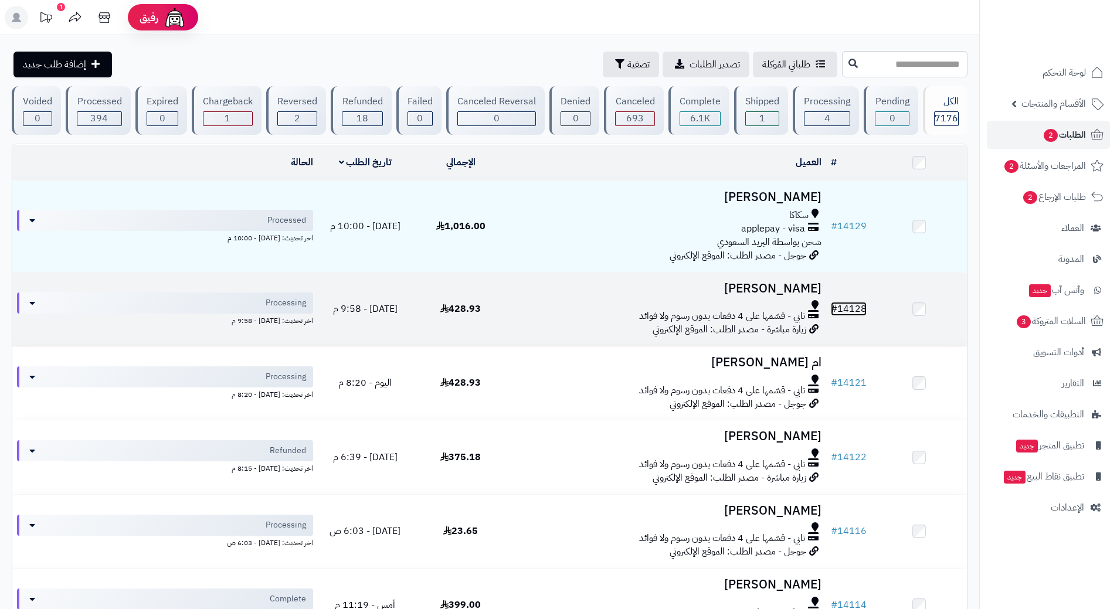
click at [849, 302] on link "# 14128" at bounding box center [849, 309] width 36 height 14
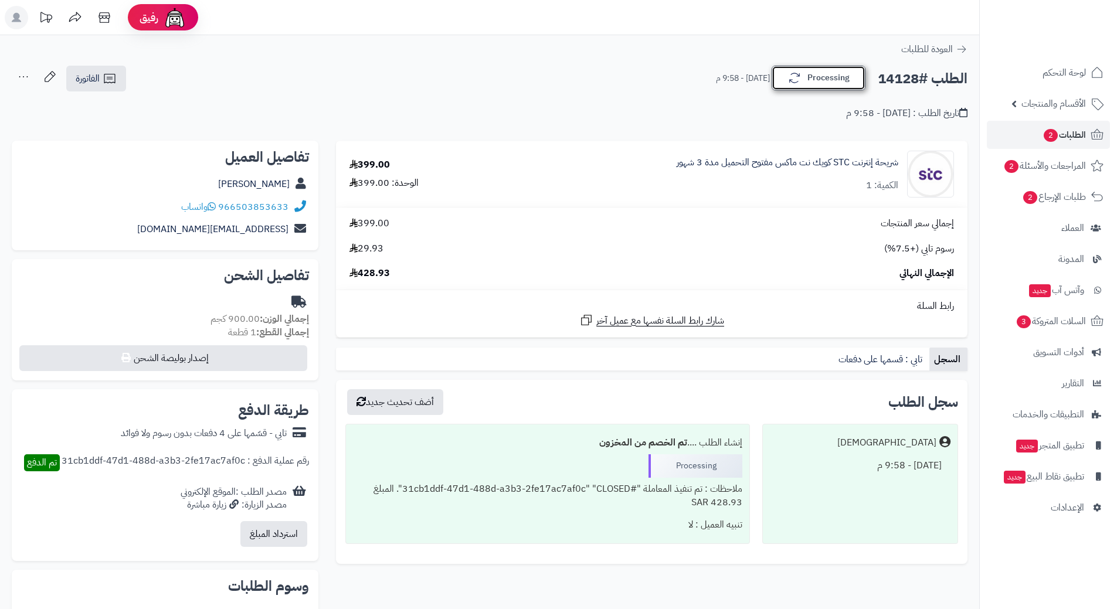
click at [829, 80] on button "Processing" at bounding box center [818, 78] width 94 height 25
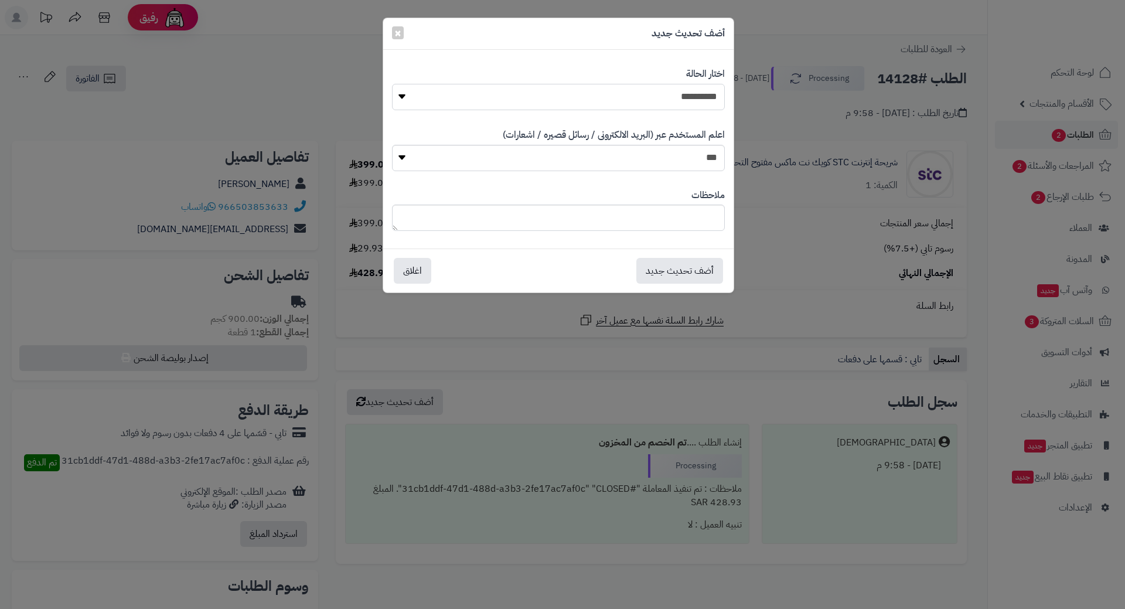
click at [699, 97] on select "**********" at bounding box center [558, 97] width 333 height 26
select select "*"
click at [392, 84] on select "**********" at bounding box center [558, 97] width 333 height 26
click at [688, 263] on button "أضف تحديث جديد" at bounding box center [680, 270] width 87 height 26
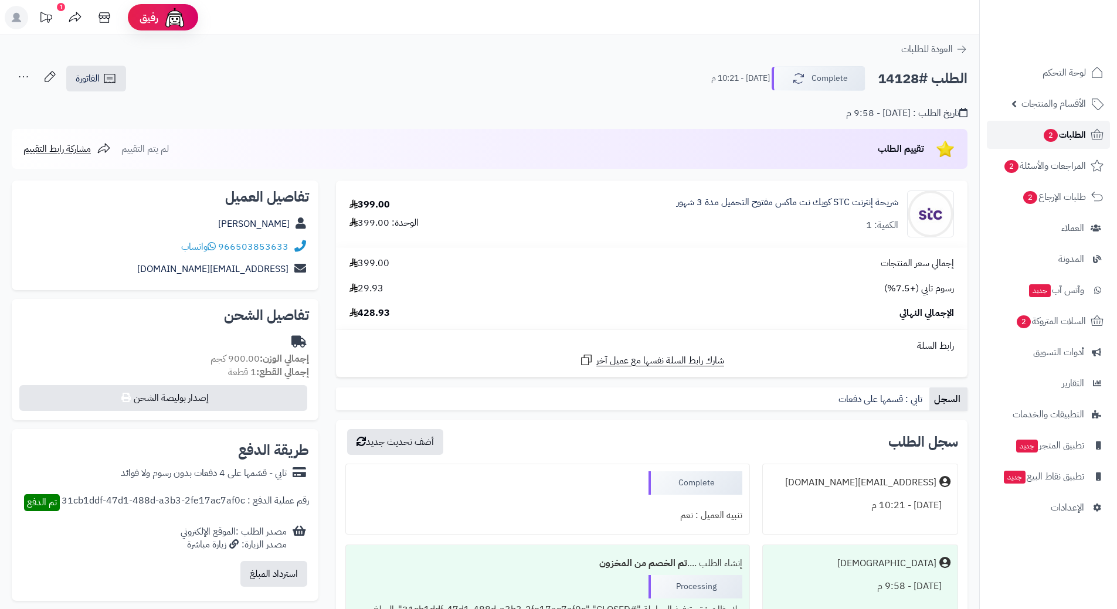
click at [1072, 140] on span "الطلبات 2" at bounding box center [1063, 135] width 43 height 16
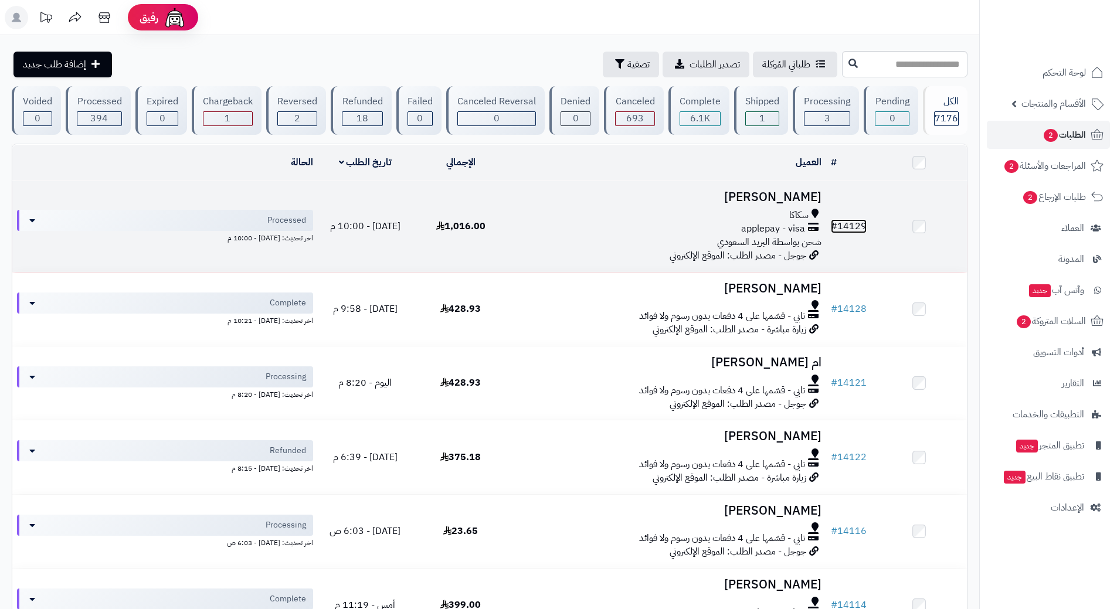
click at [862, 221] on link "# 14129" at bounding box center [849, 226] width 36 height 14
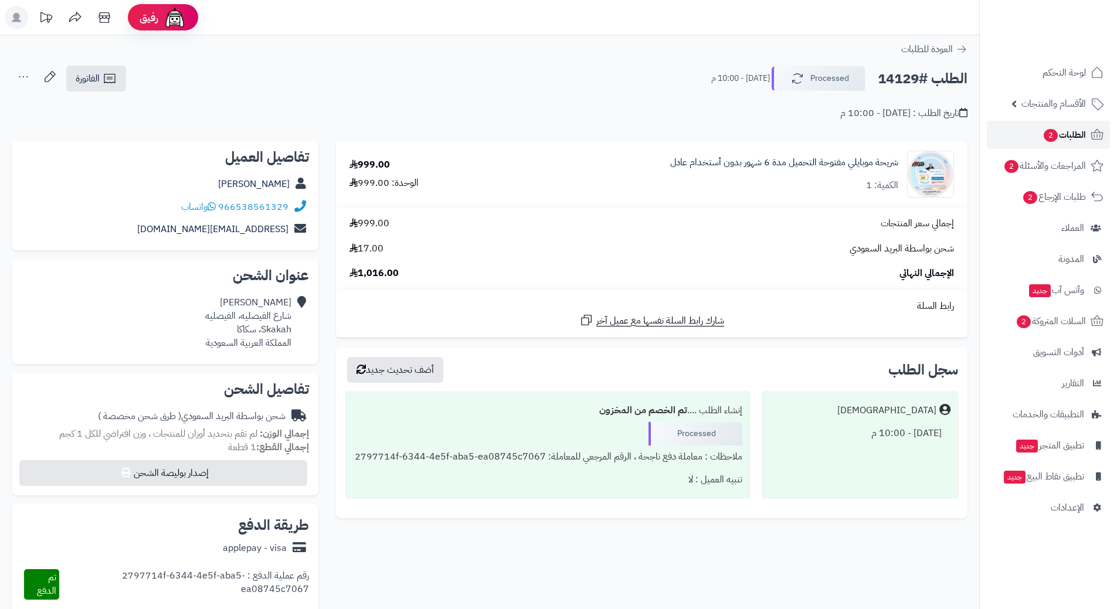
click at [1076, 135] on span "الطلبات 2" at bounding box center [1063, 135] width 43 height 16
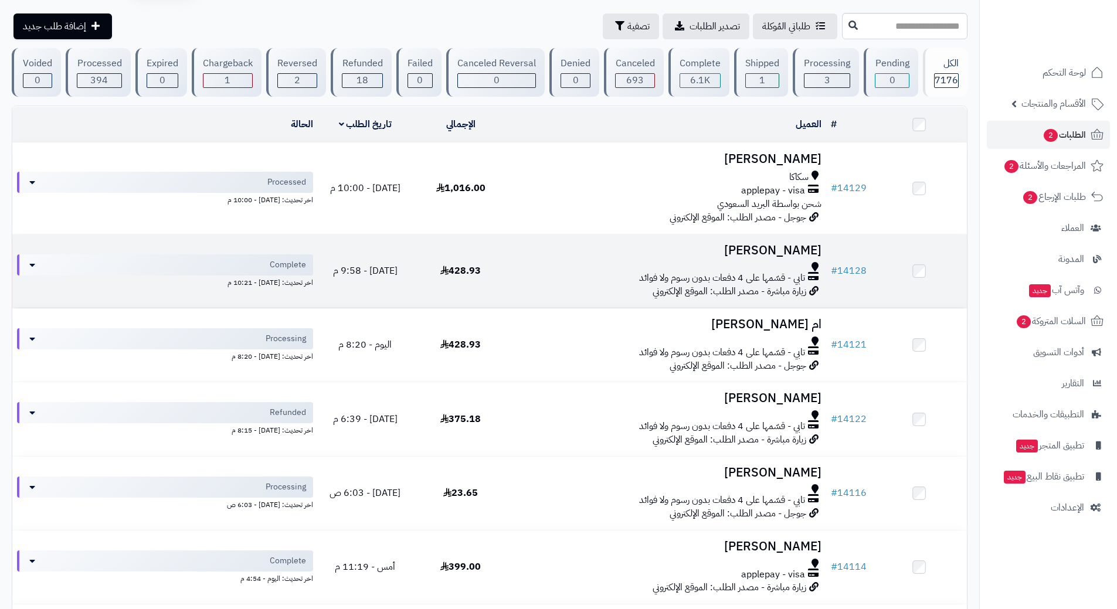
scroll to position [59, 0]
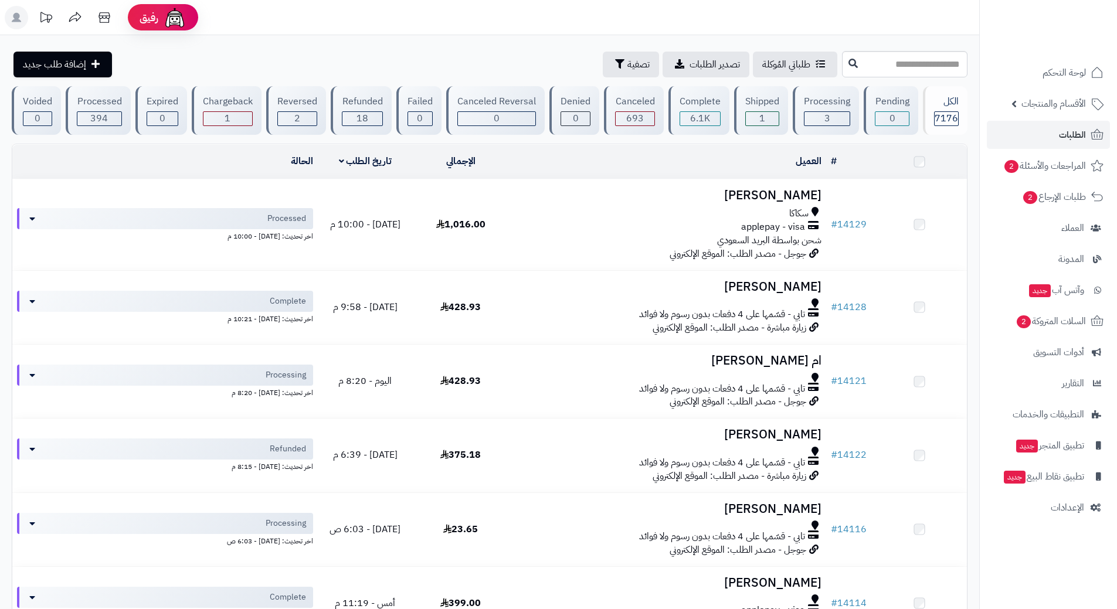
scroll to position [59, 0]
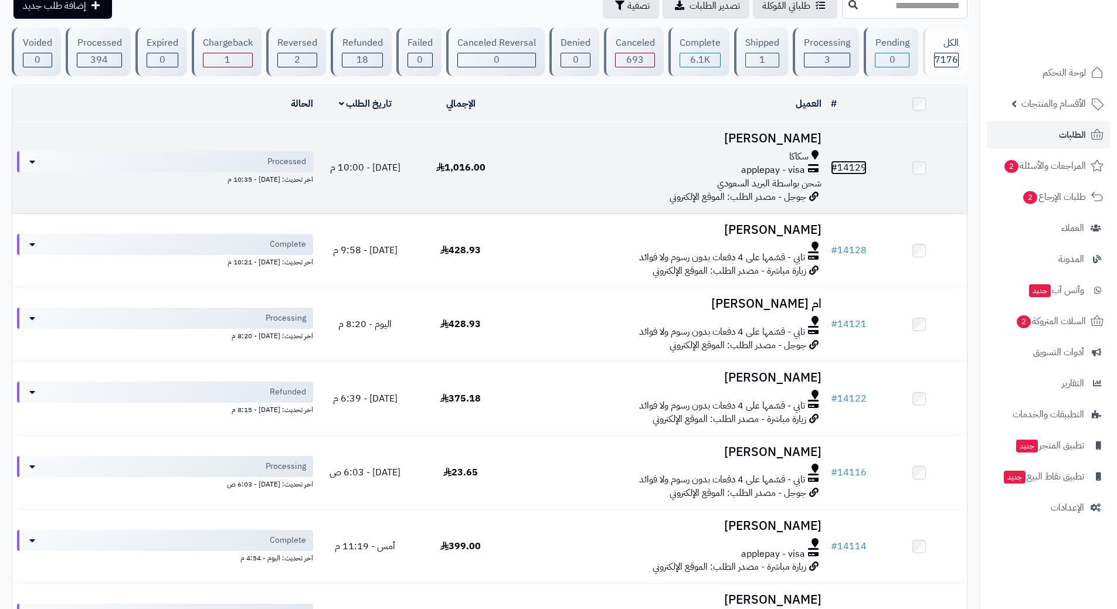
click at [853, 161] on link "# 14129" at bounding box center [849, 168] width 36 height 14
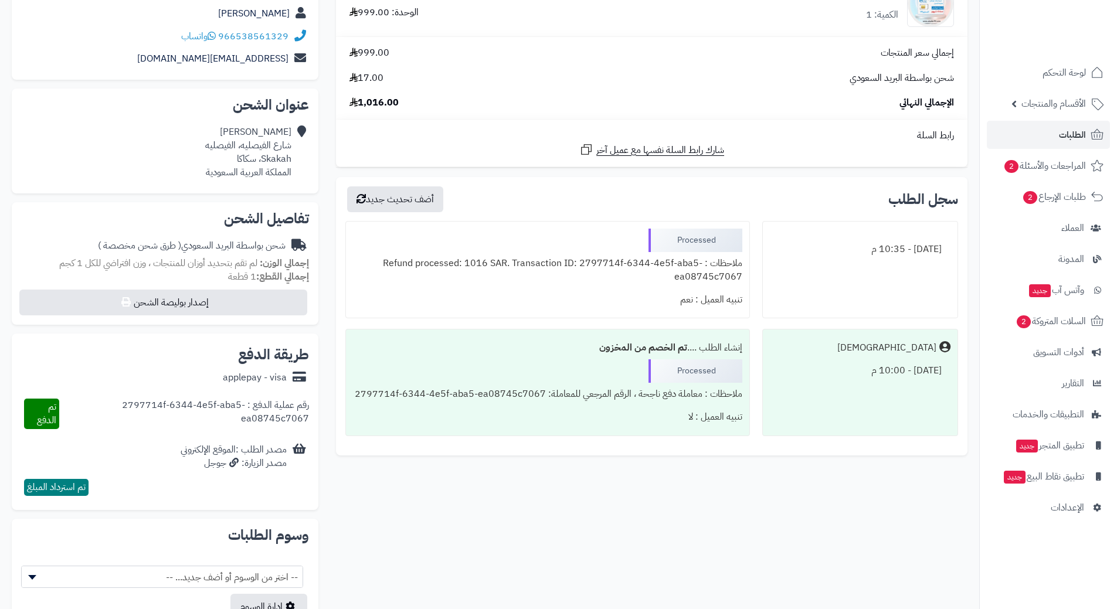
scroll to position [176, 0]
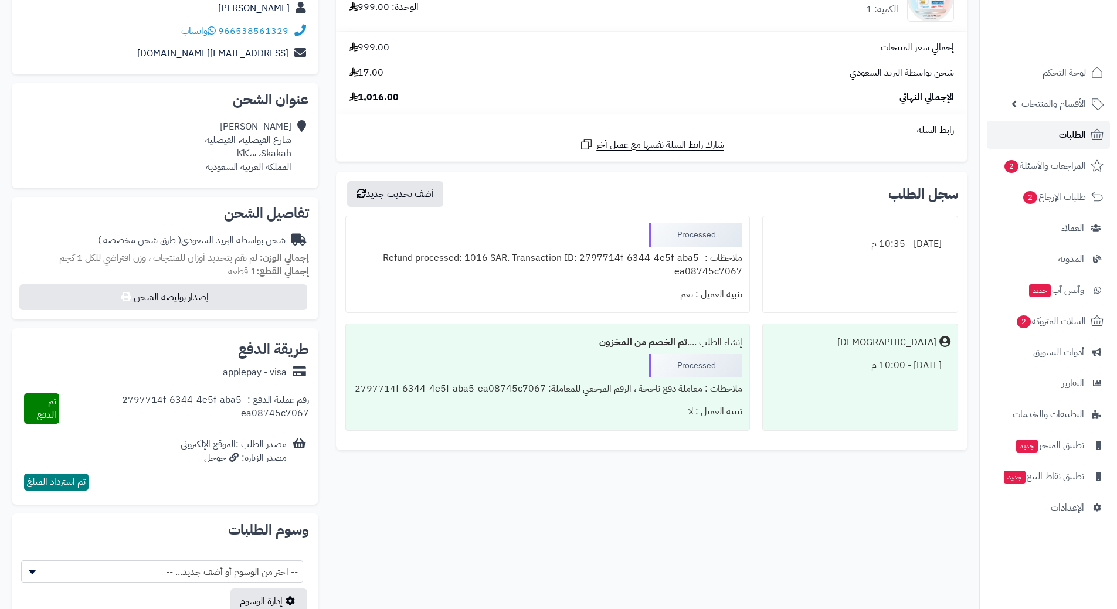
click at [1079, 137] on span "الطلبات" at bounding box center [1072, 135] width 27 height 16
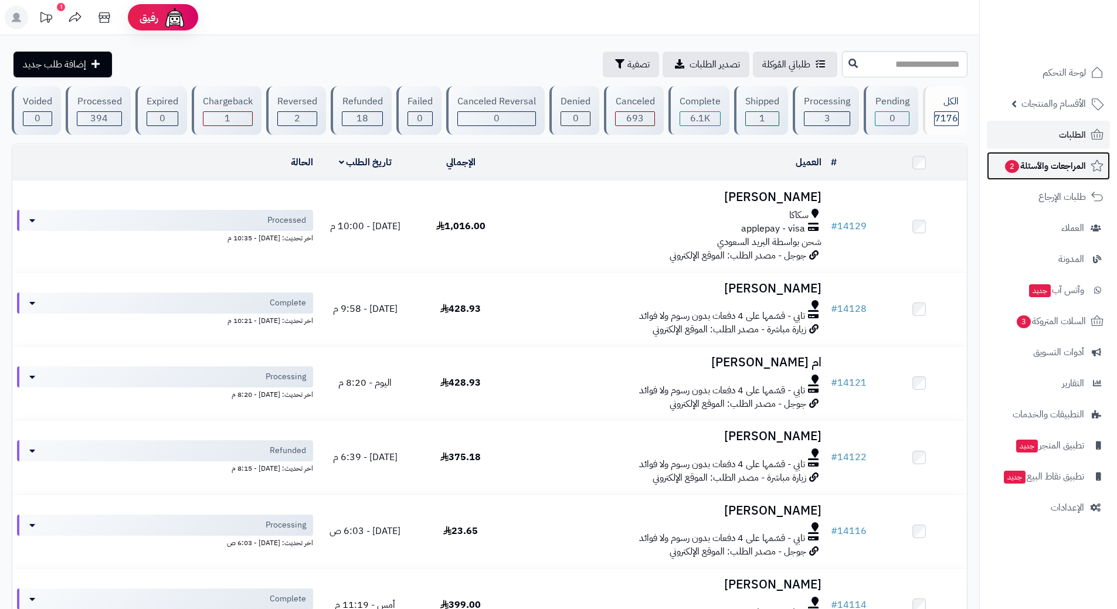
click at [1060, 166] on span "المراجعات والأسئلة 2" at bounding box center [1045, 166] width 82 height 16
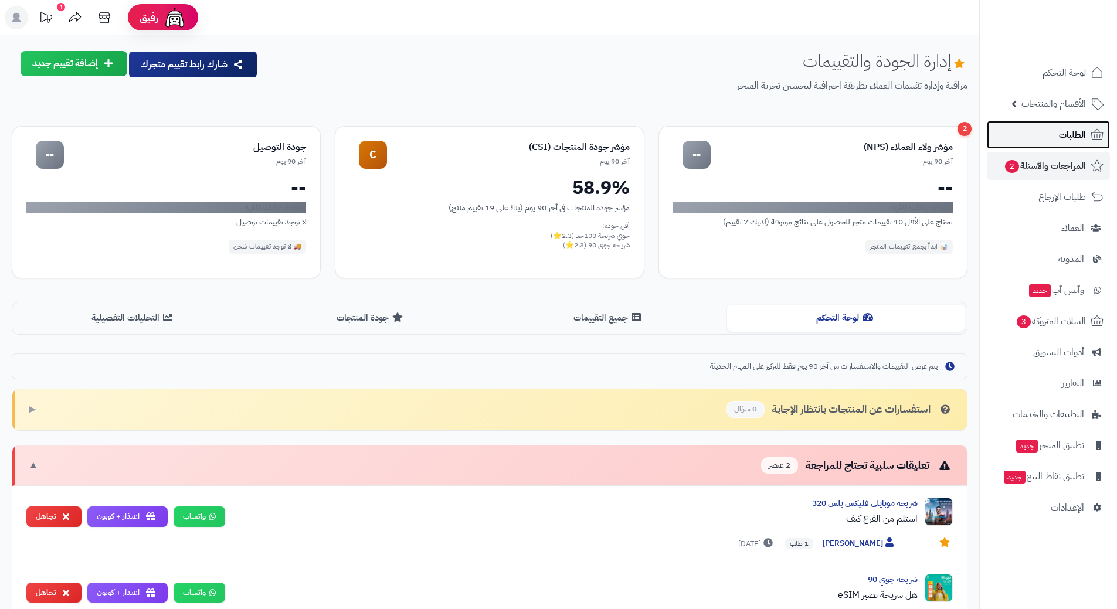
click at [1048, 133] on link "الطلبات" at bounding box center [1048, 135] width 123 height 28
